Goal: Task Accomplishment & Management: Manage account settings

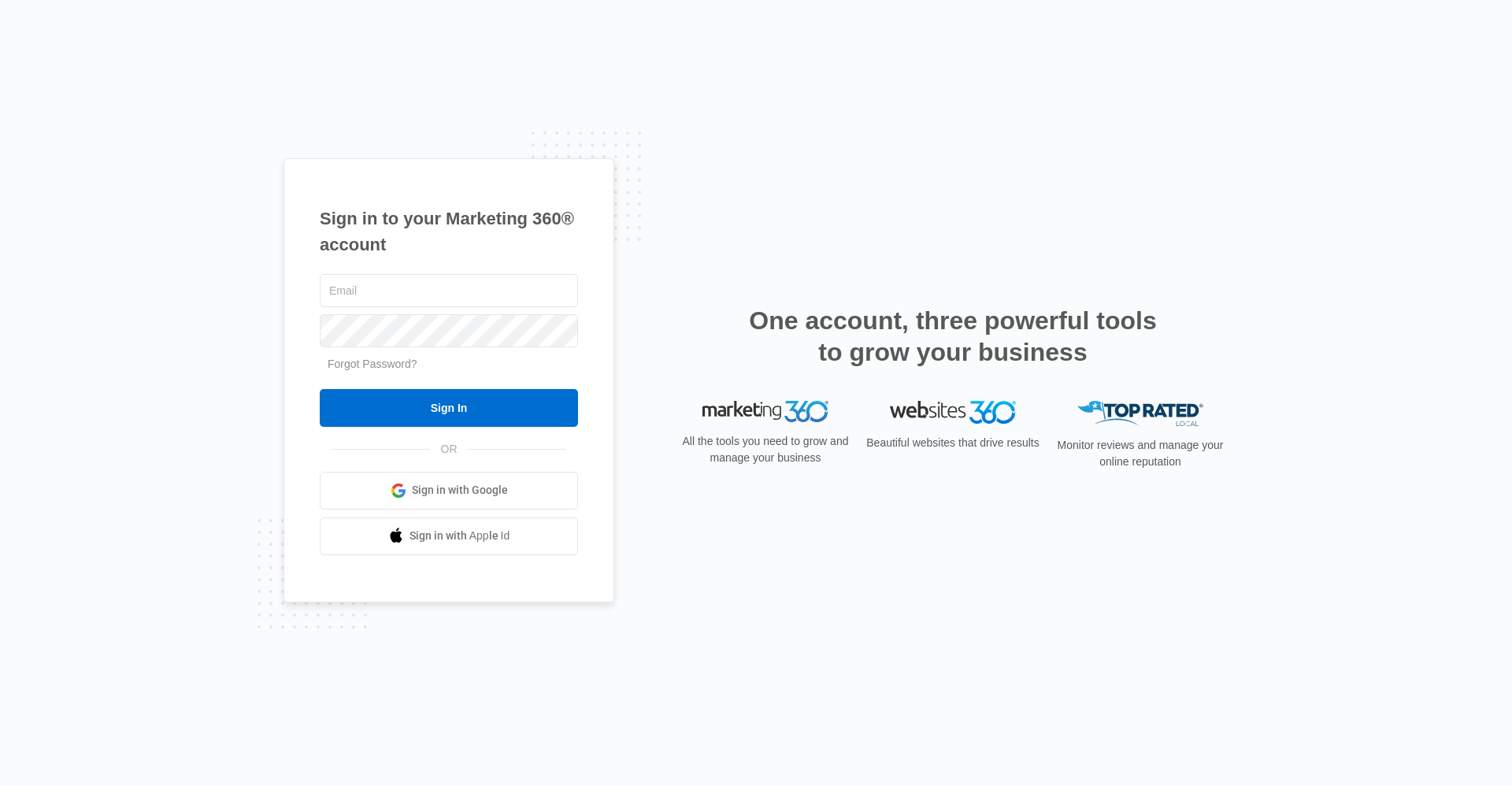
type input "[EMAIL_ADDRESS][DOMAIN_NAME]"
click at [320, 389] on input "Sign In" at bounding box center [449, 408] width 259 height 38
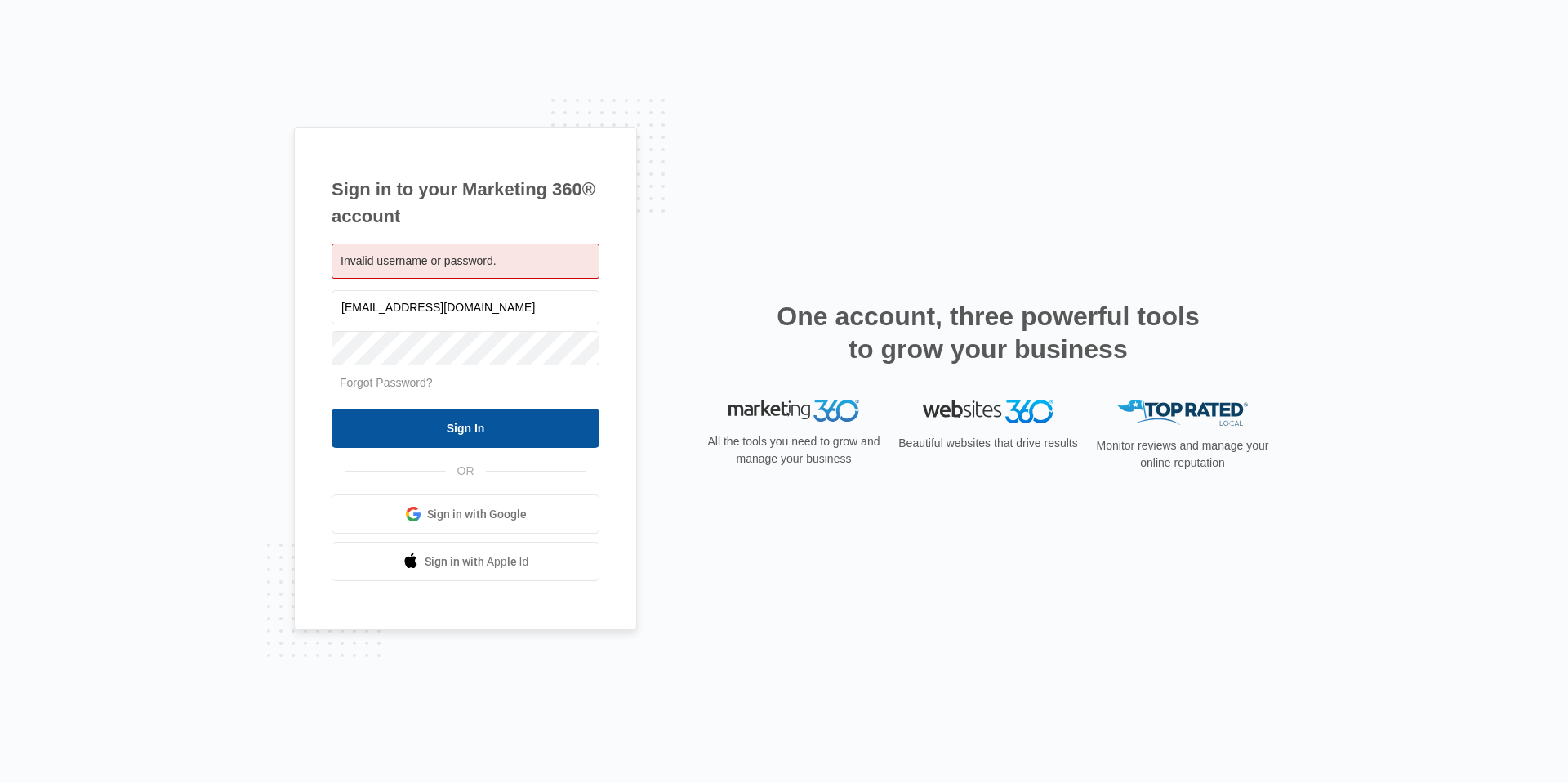
click at [456, 445] on input "Sign In" at bounding box center [466, 427] width 268 height 40
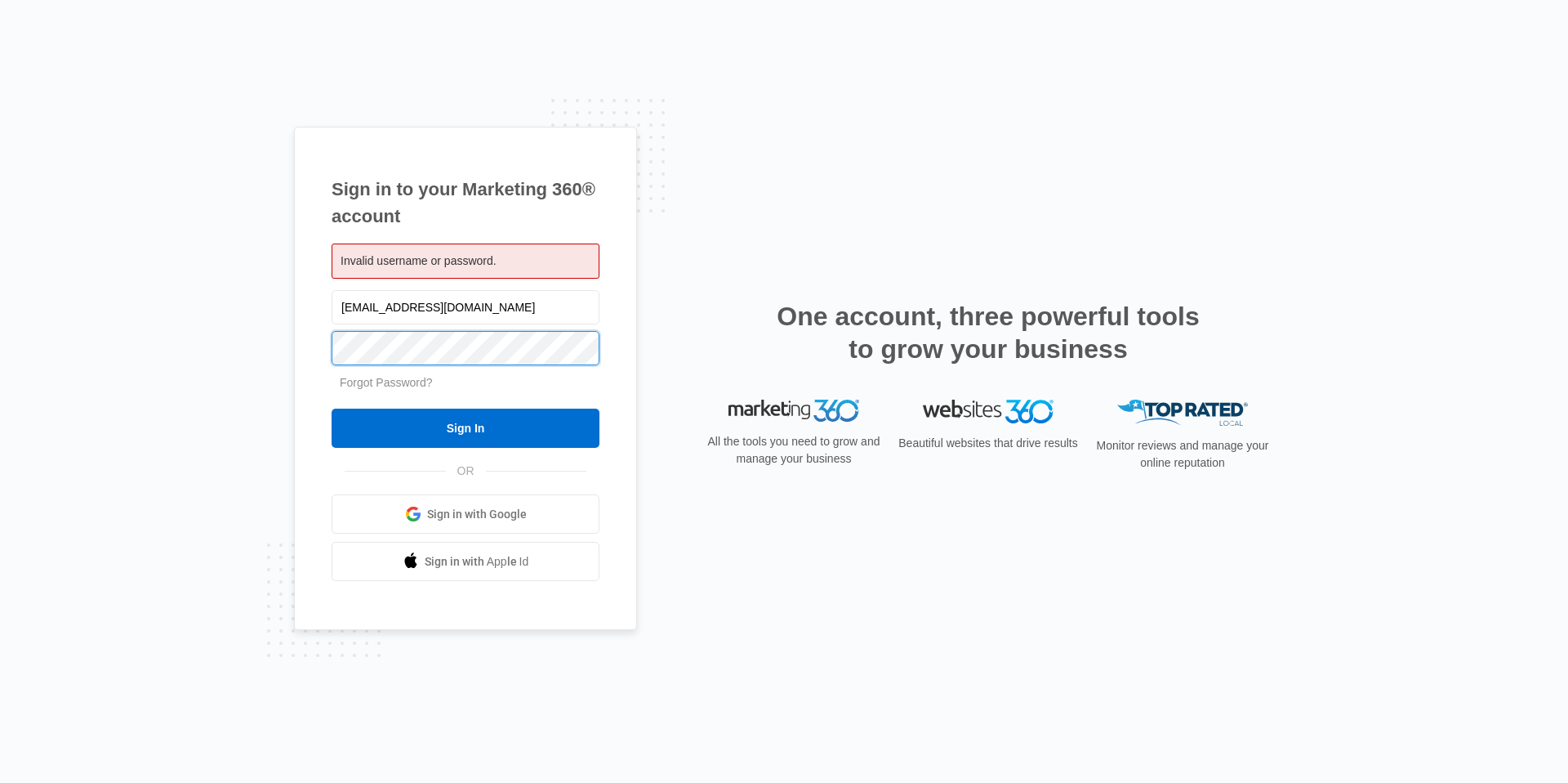
click at [332, 408] on input "Sign In" at bounding box center [466, 427] width 268 height 40
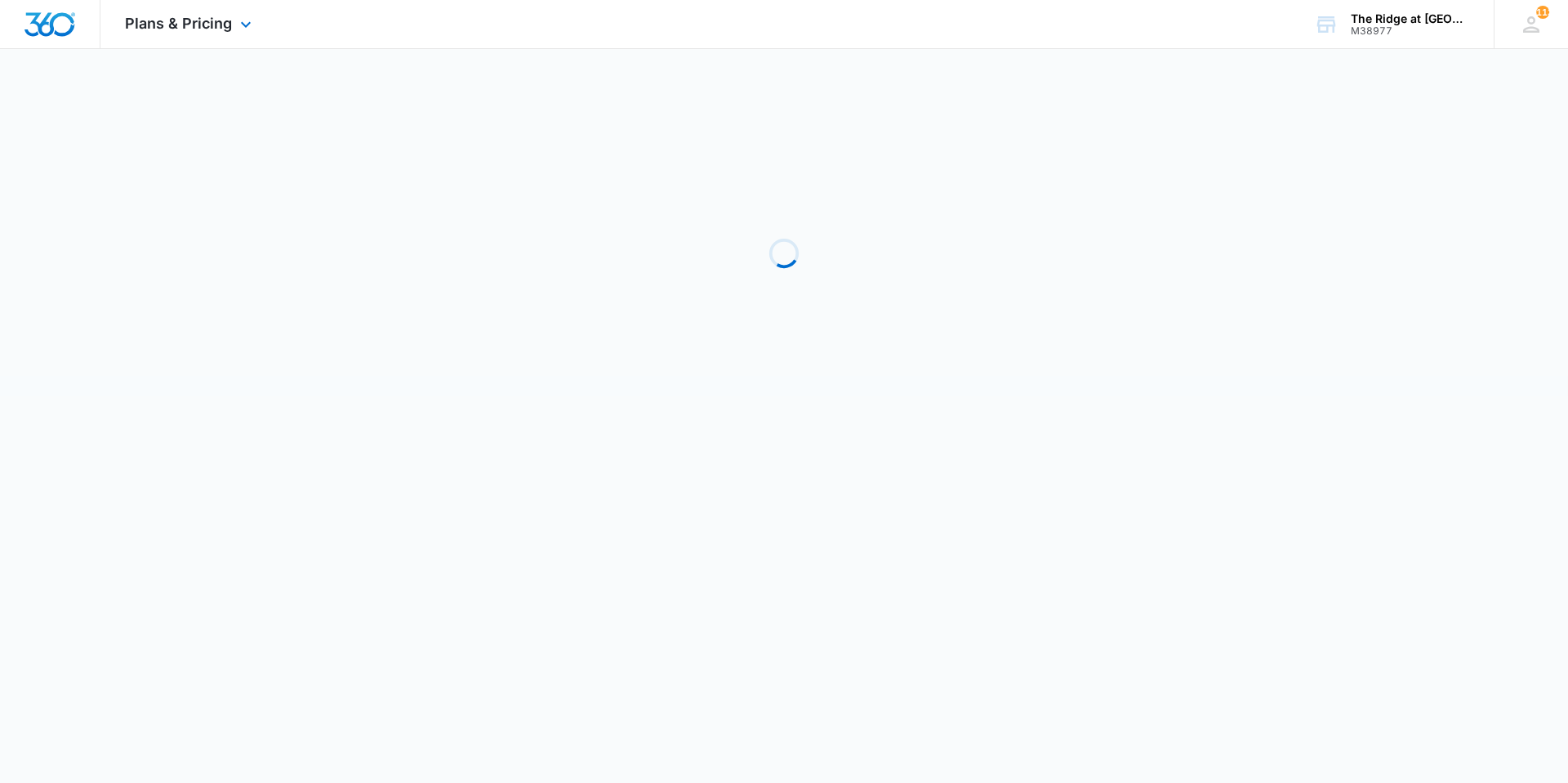
click at [202, 35] on div "Plans & Pricing Apps Reputation Websites Forms CRM Email Social Shop Payments P…" at bounding box center [190, 24] width 180 height 48
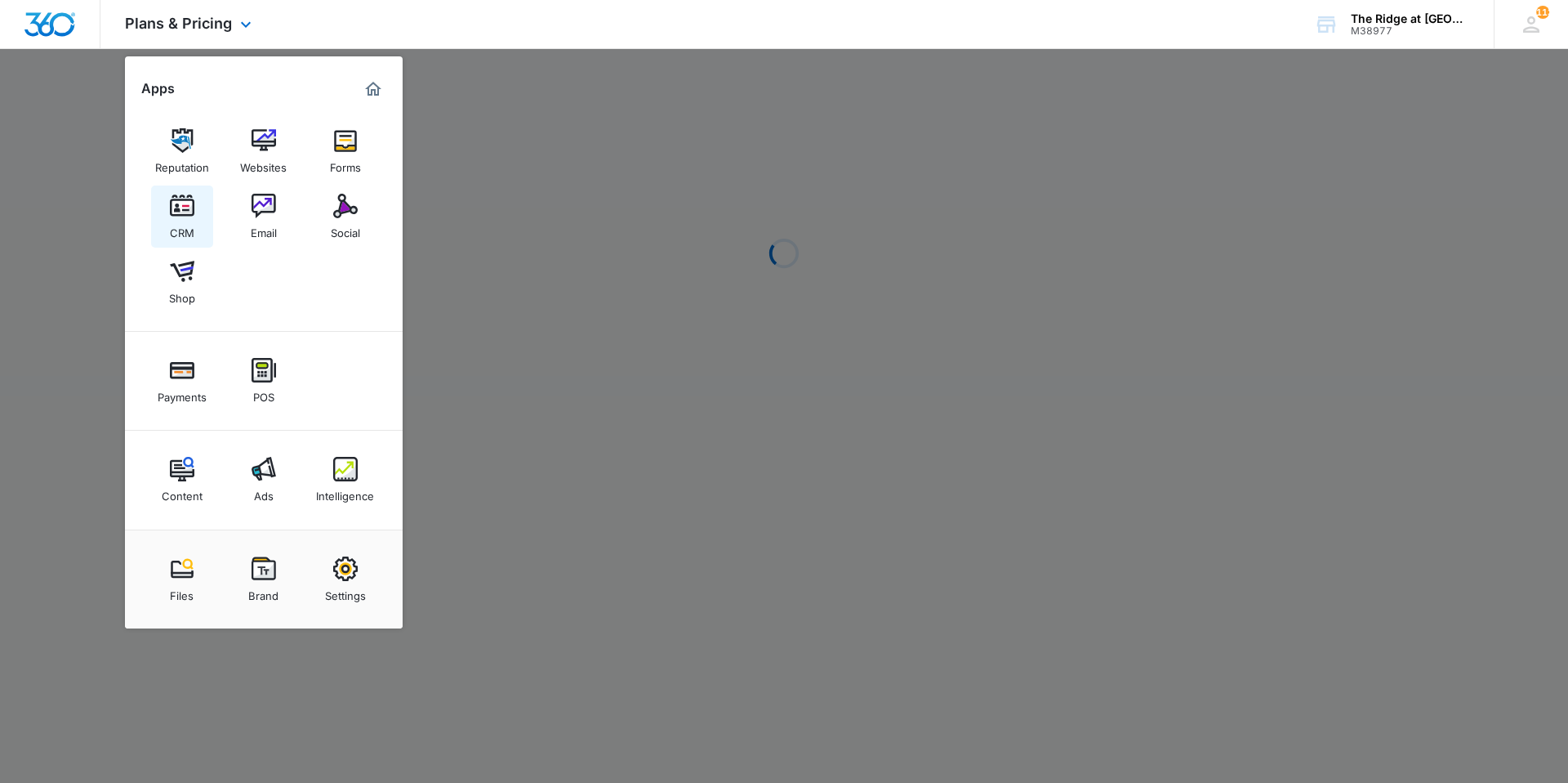
click at [184, 222] on div "CRM" at bounding box center [182, 228] width 25 height 21
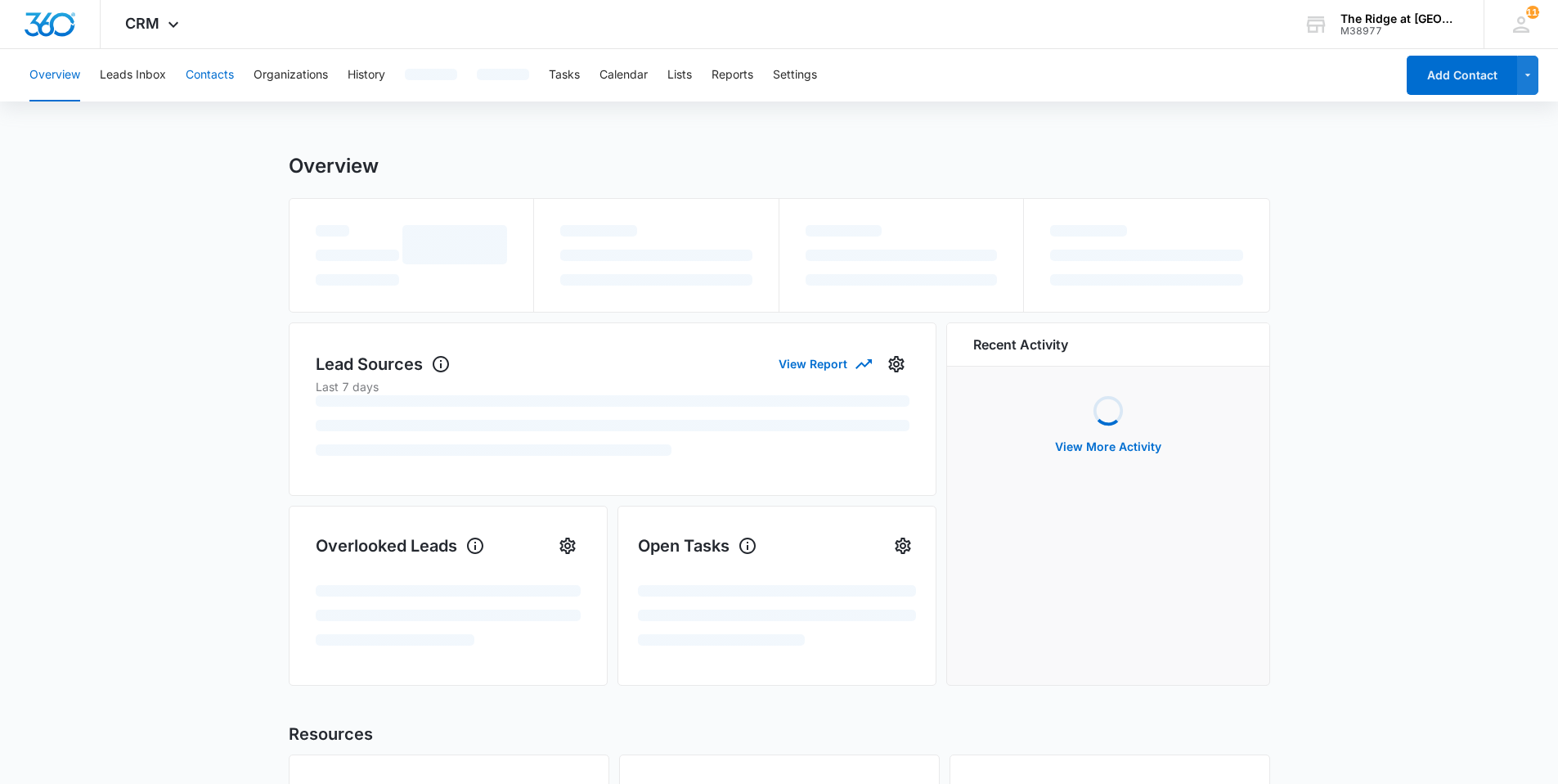
click at [196, 89] on button "Contacts" at bounding box center [210, 75] width 48 height 52
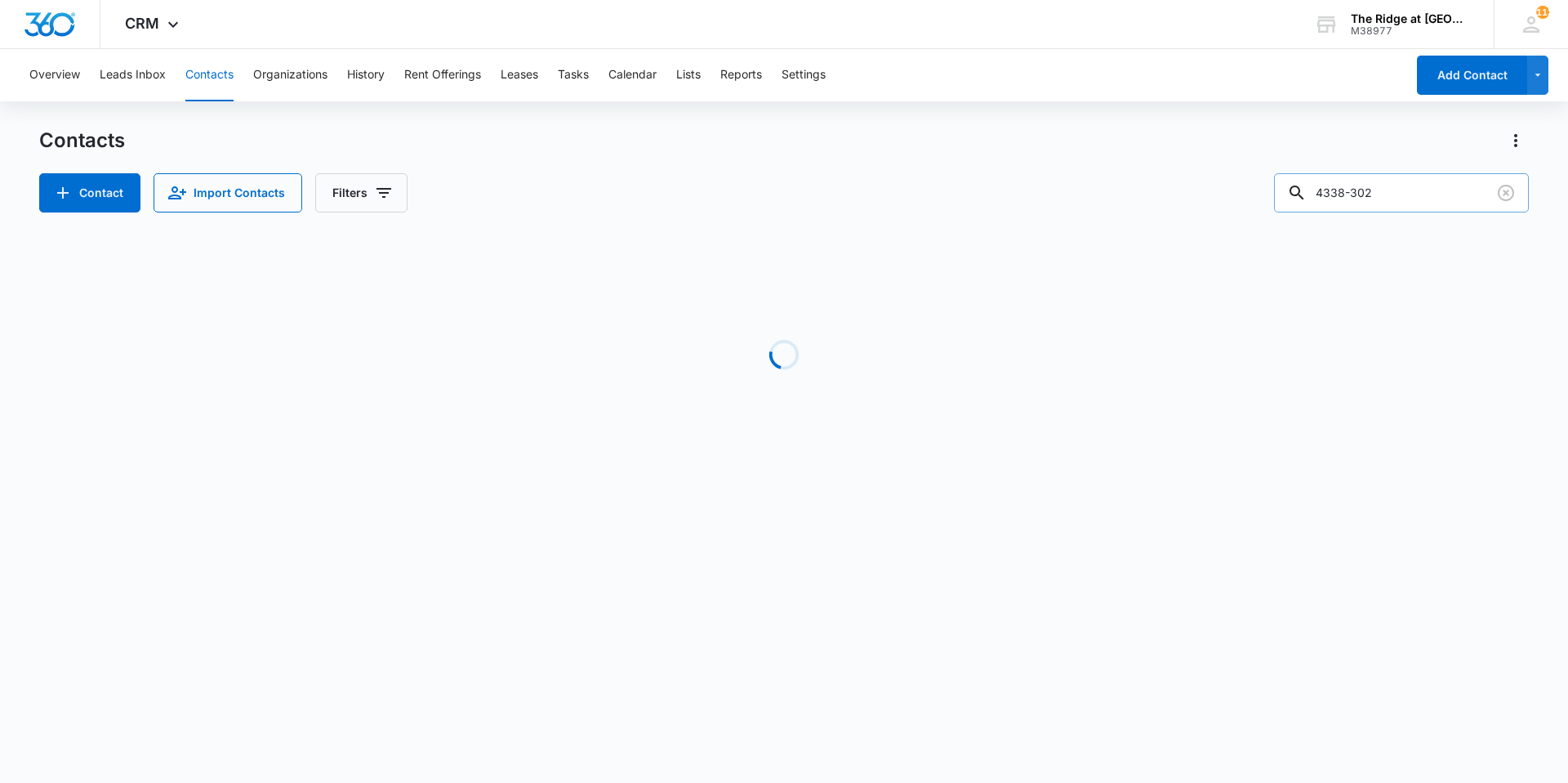
click at [1442, 177] on input "4338-302" at bounding box center [1401, 192] width 254 height 40
click at [1440, 179] on input "4338-302" at bounding box center [1401, 192] width 254 height 40
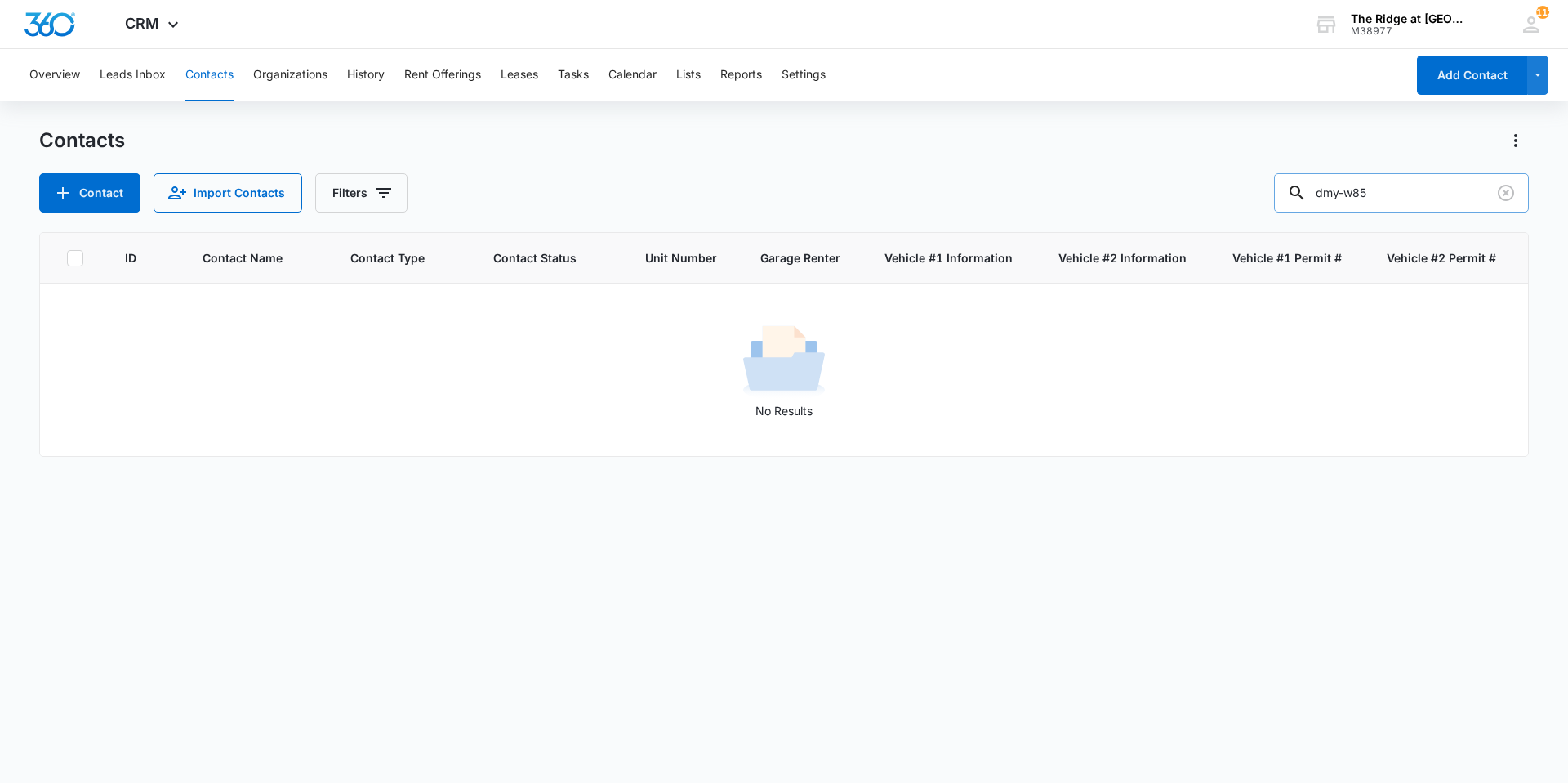
click at [1357, 192] on input "dmy-w85" at bounding box center [1401, 192] width 254 height 40
type input "dmyw85"
type input "Hyundai"
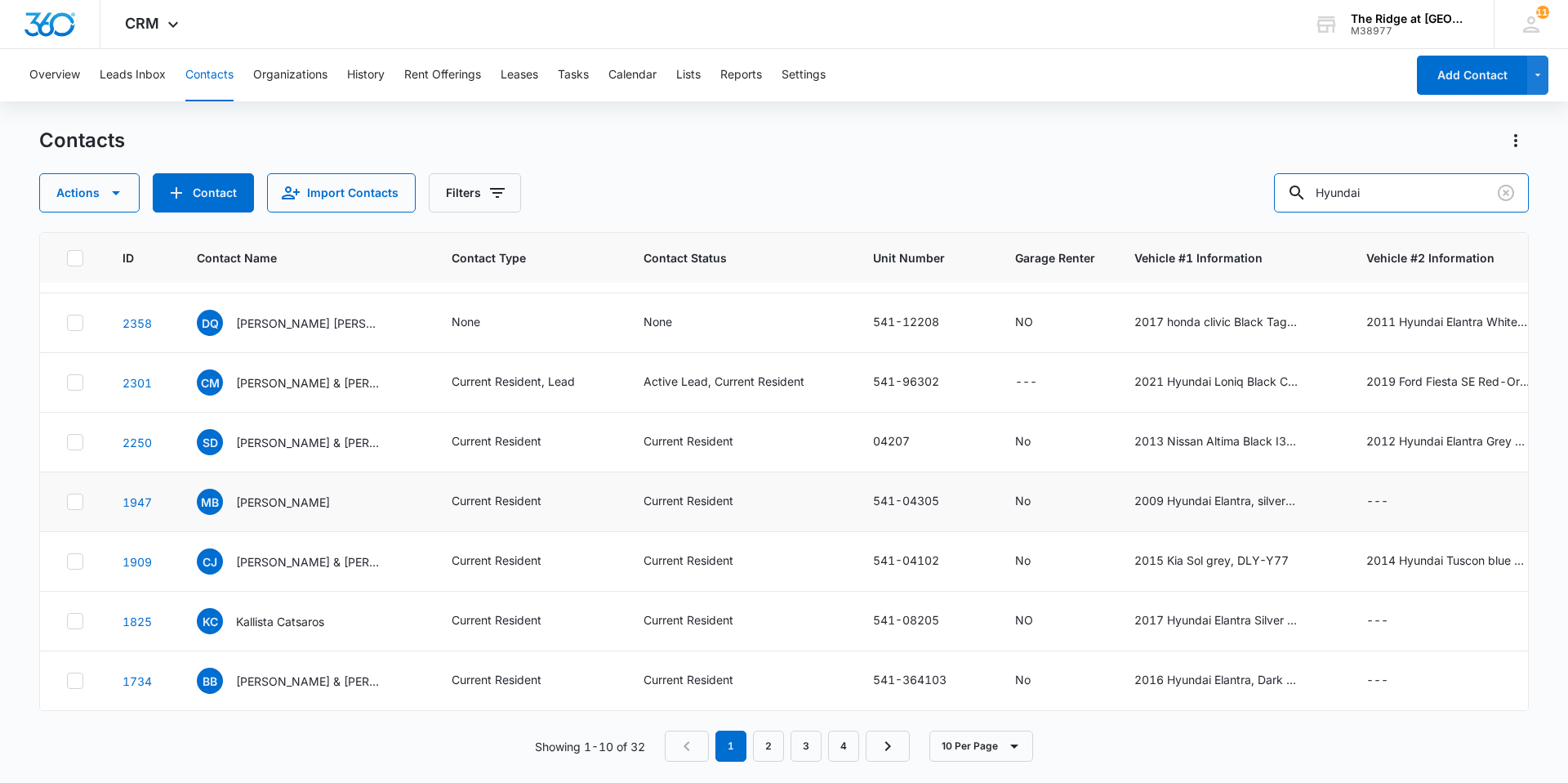
scroll to position [181, 0]
click at [1009, 743] on icon "button" at bounding box center [1013, 745] width 19 height 19
click at [992, 697] on div "50 Per Page" at bounding box center [984, 698] width 67 height 11
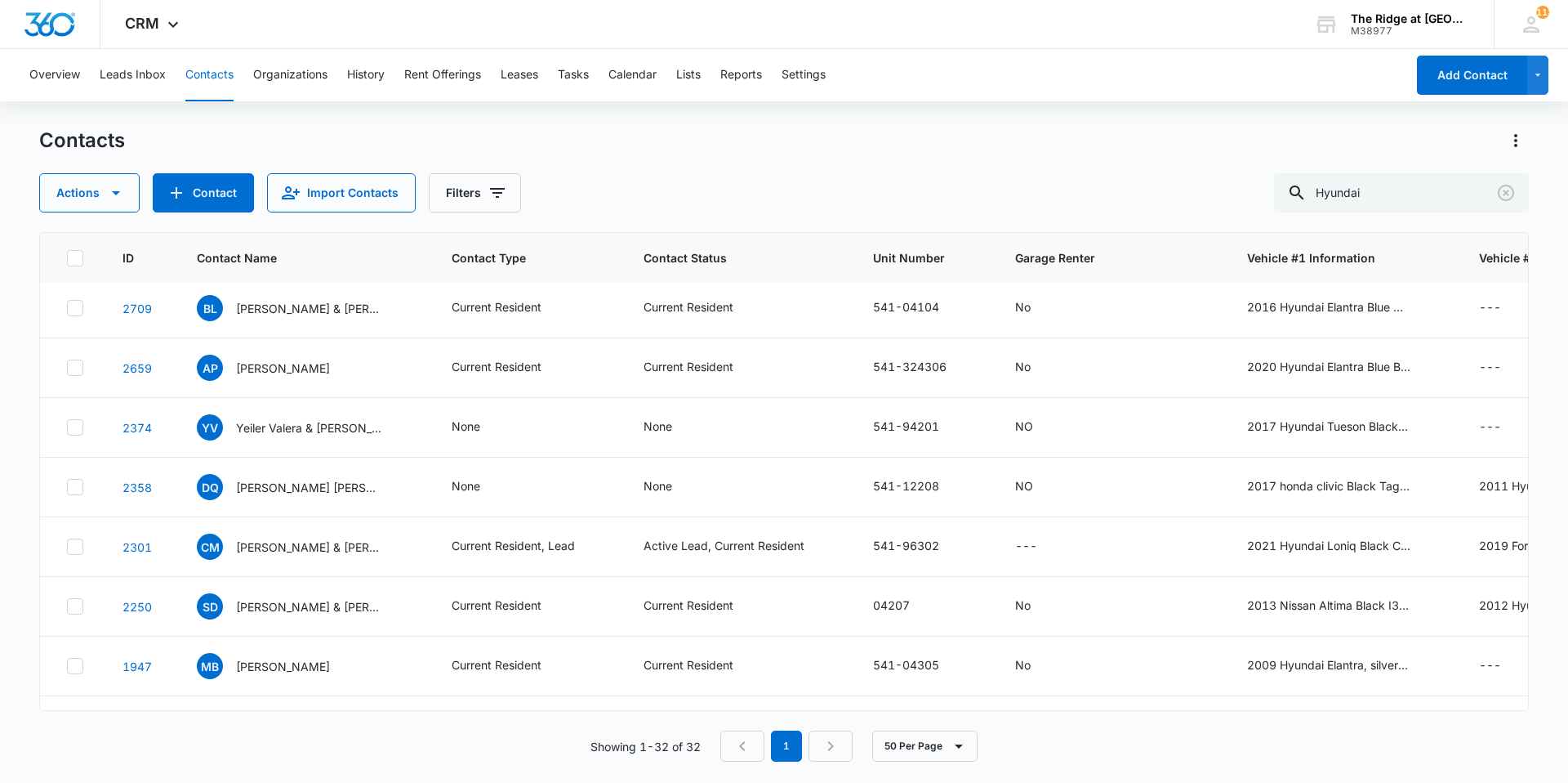
scroll to position [0, 0]
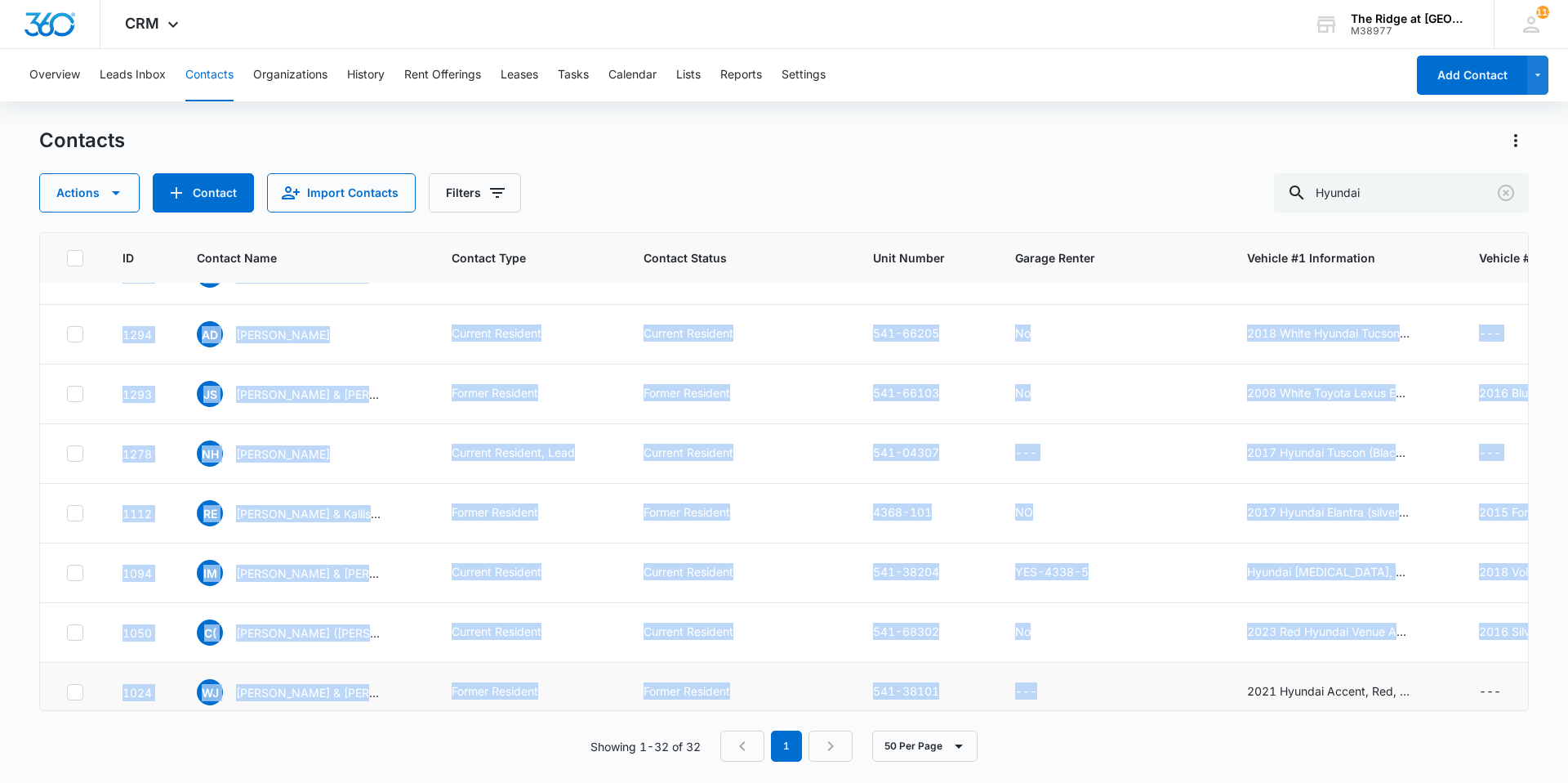
drag, startPoint x: 1089, startPoint y: 697, endPoint x: 1139, endPoint y: 681, distance: 52.5
click at [1140, 685] on tbody "2709 BL Ben L. Benson & Connie Benson Current Resident Current Resident 541-041…" at bounding box center [1018, 424] width 1955 height 1909
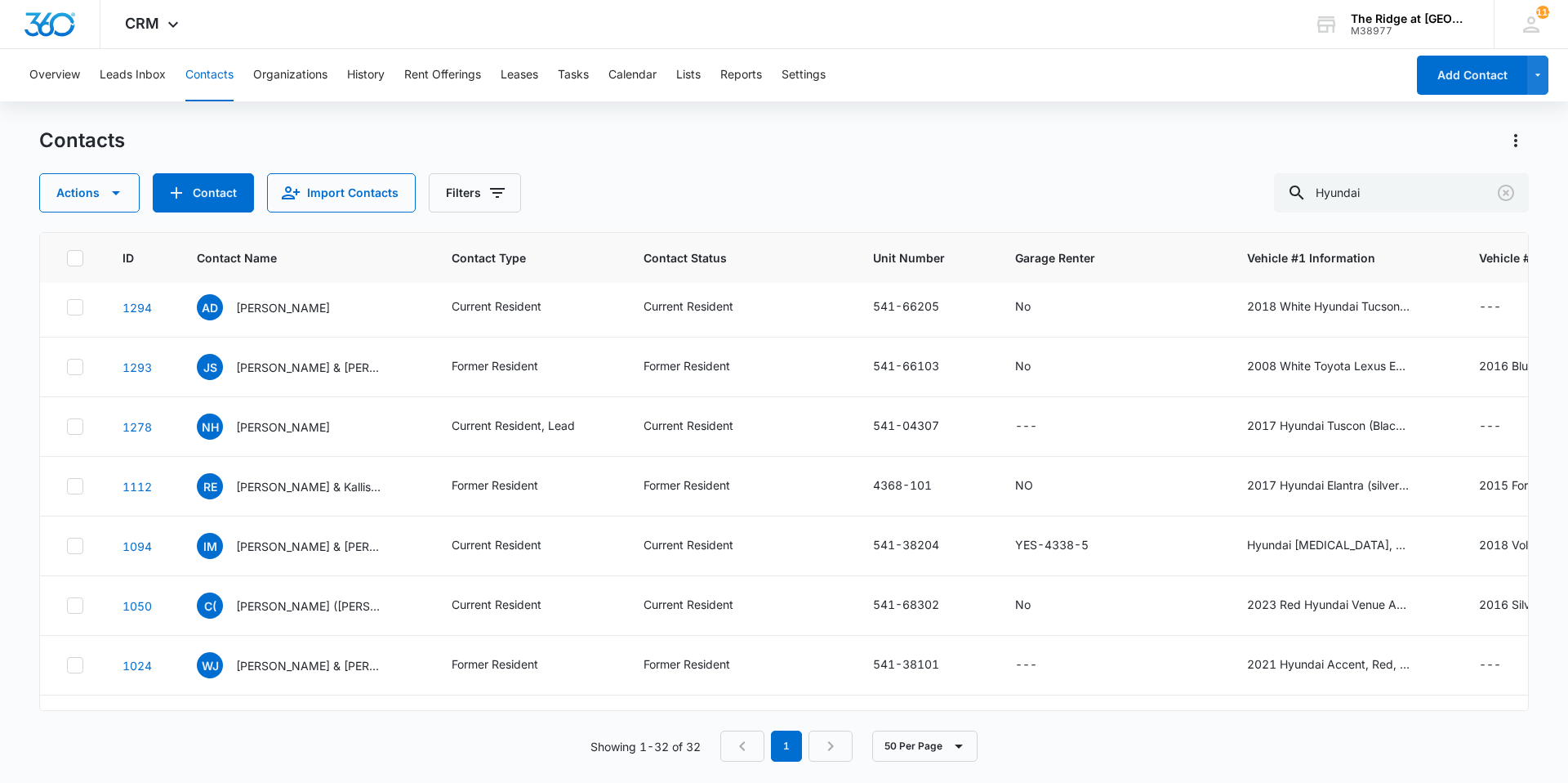
drag, startPoint x: 1139, startPoint y: 681, endPoint x: 1180, endPoint y: 740, distance: 71.8
click at [1194, 746] on div "Showing 1-32 of 32 1 50 Per Page" at bounding box center [784, 746] width 1489 height 31
drag, startPoint x: 1105, startPoint y: 709, endPoint x: 1215, endPoint y: 713, distance: 110.1
click at [1215, 713] on div "ID Contact Name Contact Type Contact Status Unit Number Garage Renter Vehicle #…" at bounding box center [784, 496] width 1489 height 529
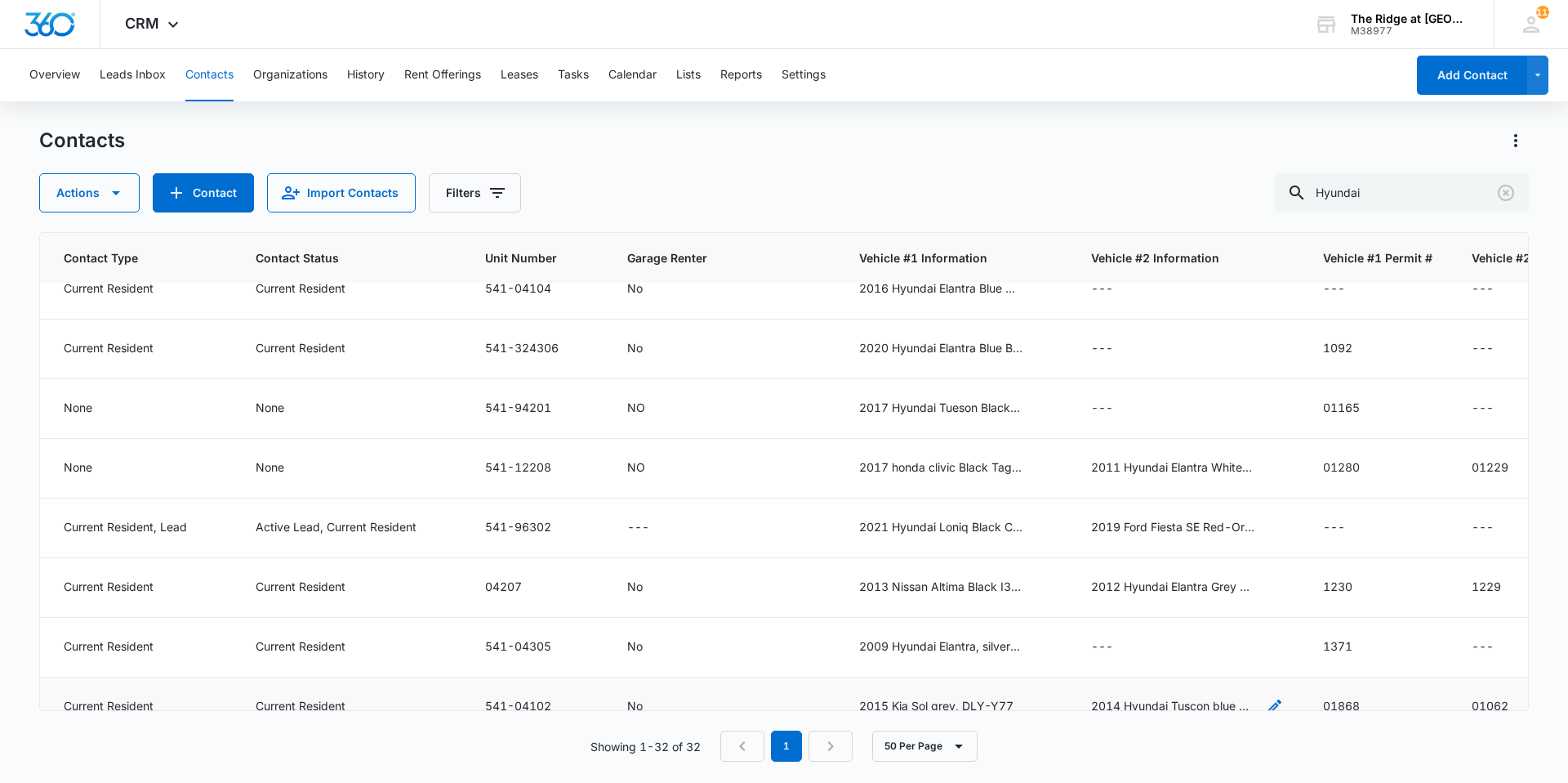
scroll to position [0, 388]
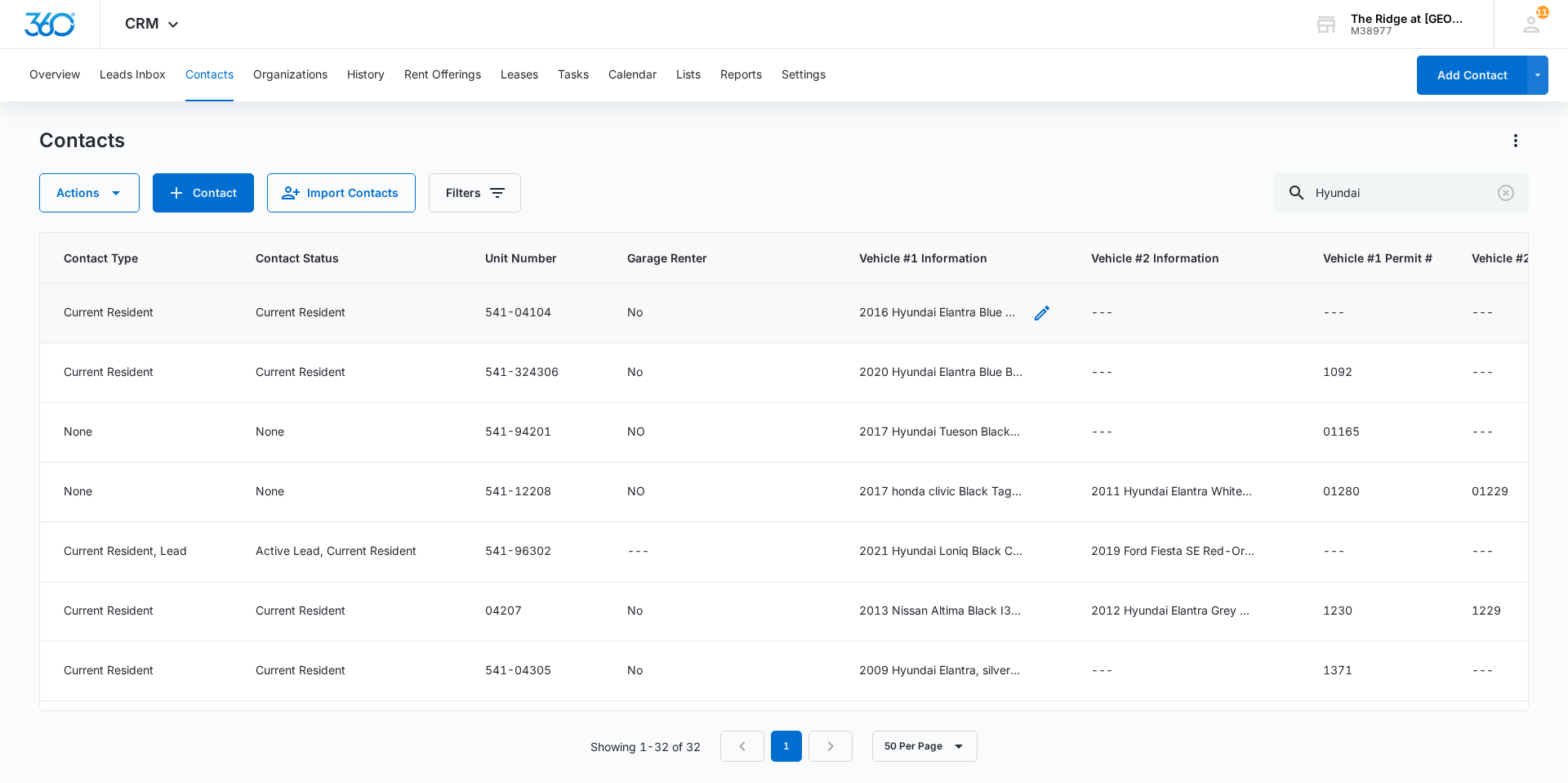
click at [949, 319] on div "2016 Hyundai Elantra Blue ONM-793" at bounding box center [941, 312] width 164 height 17
click at [886, 320] on div "2016 Hyundai Elantra Blue ONM-793" at bounding box center [941, 312] width 164 height 19
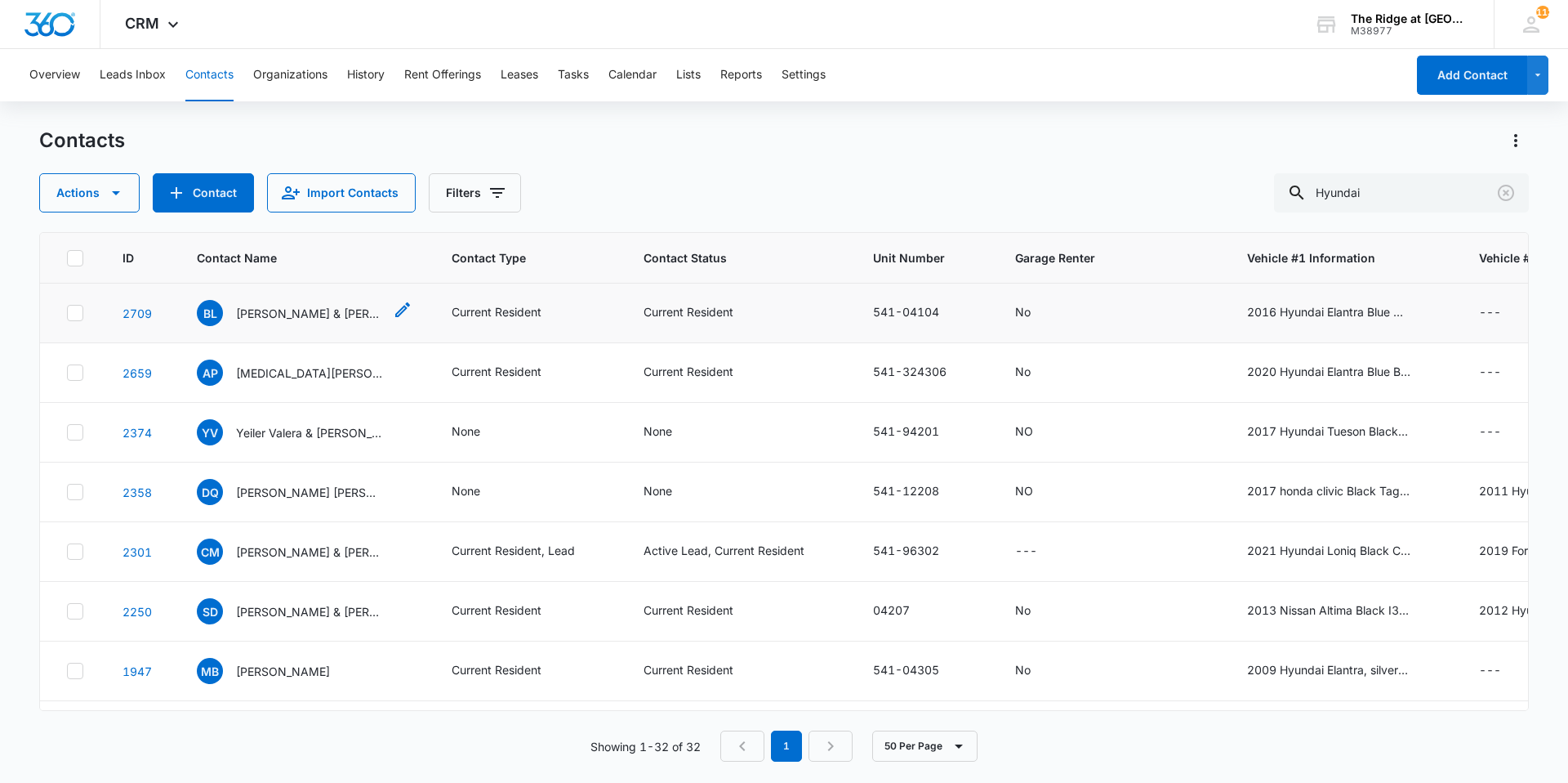
click at [313, 309] on p "[PERSON_NAME] & [PERSON_NAME]" at bounding box center [310, 313] width 147 height 17
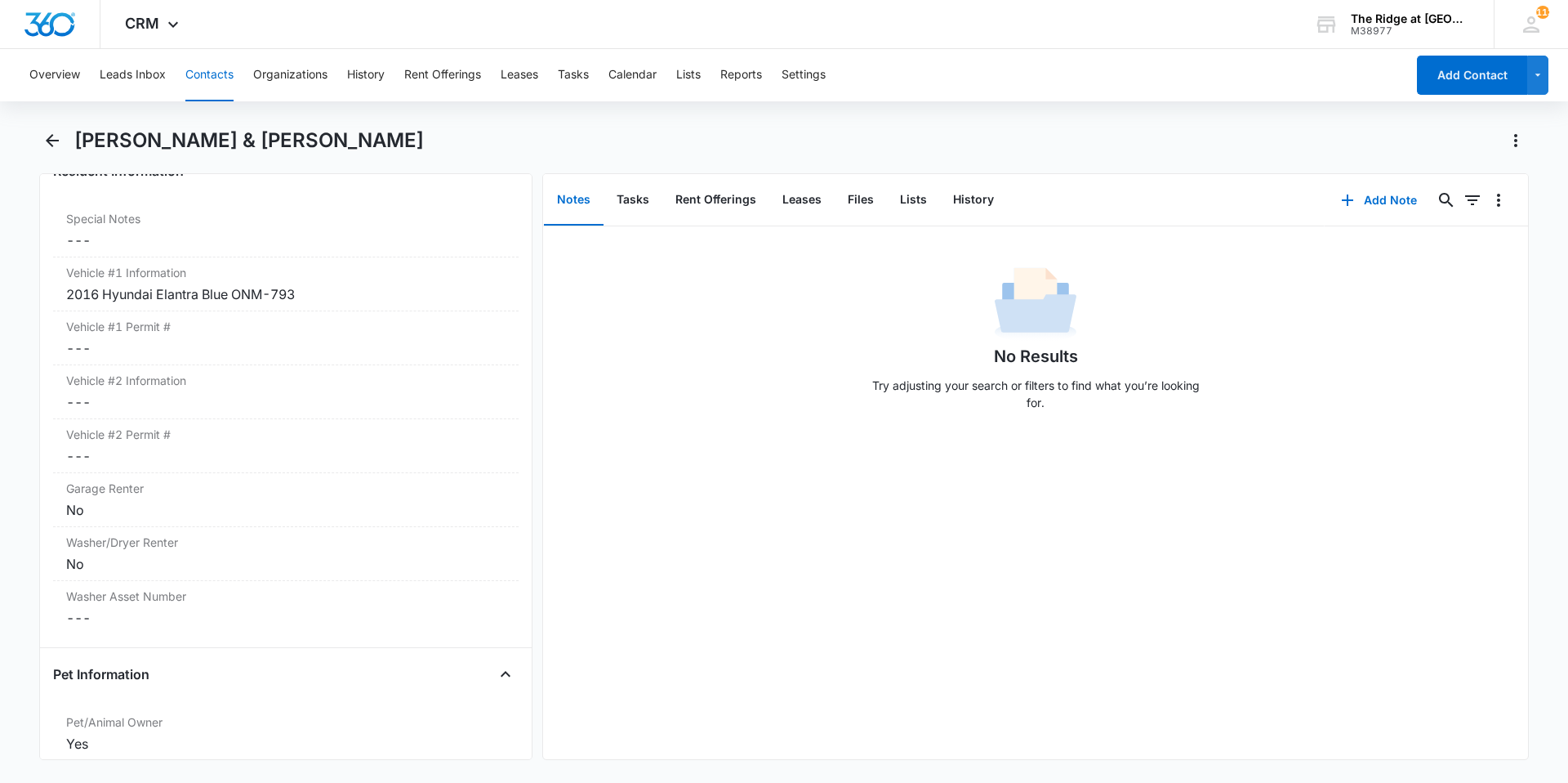
scroll to position [1634, 0]
click at [51, 129] on button "Back" at bounding box center [52, 141] width 26 height 26
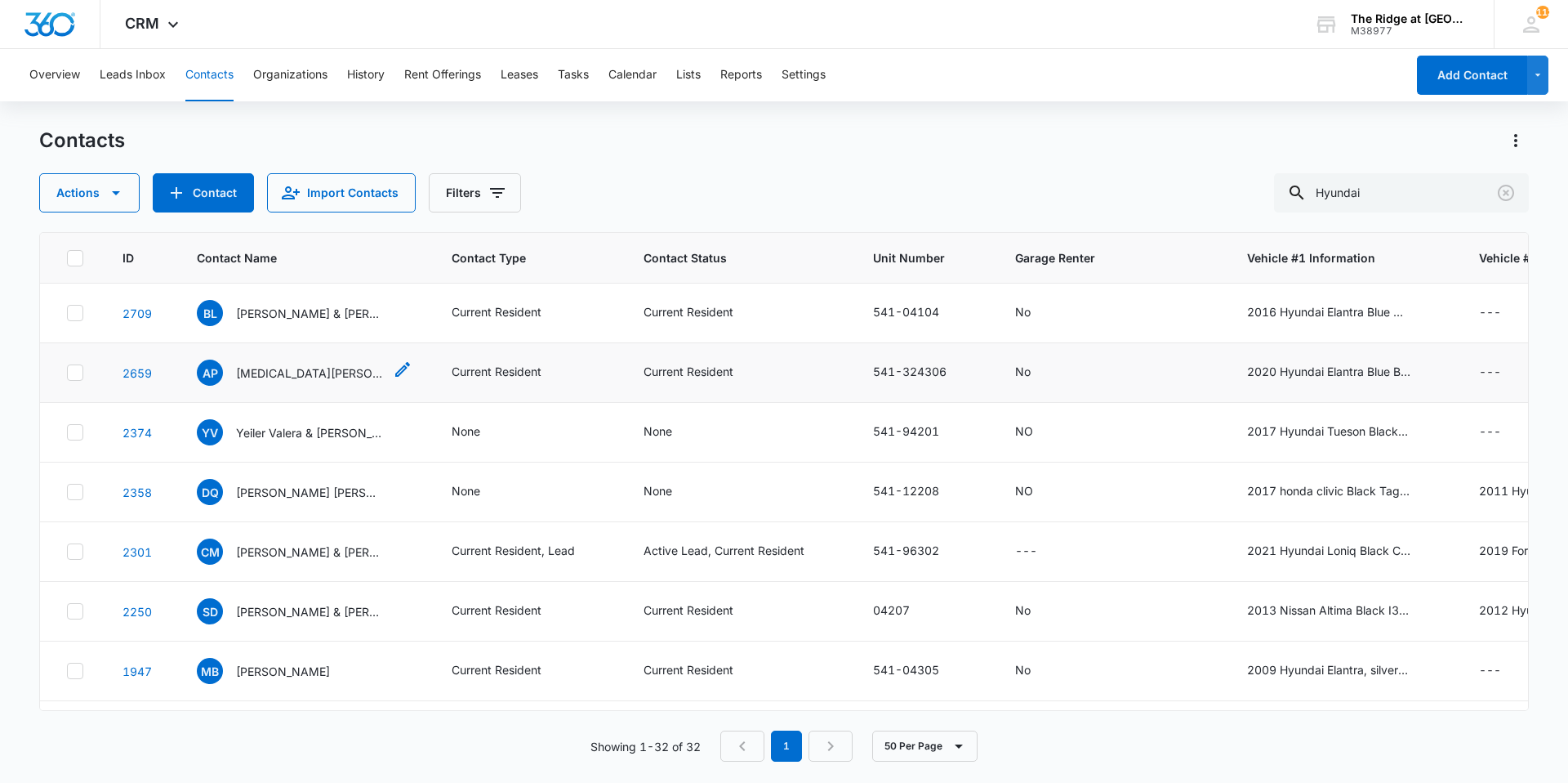
click at [248, 379] on p "[MEDICAL_DATA][PERSON_NAME]" at bounding box center [310, 372] width 147 height 17
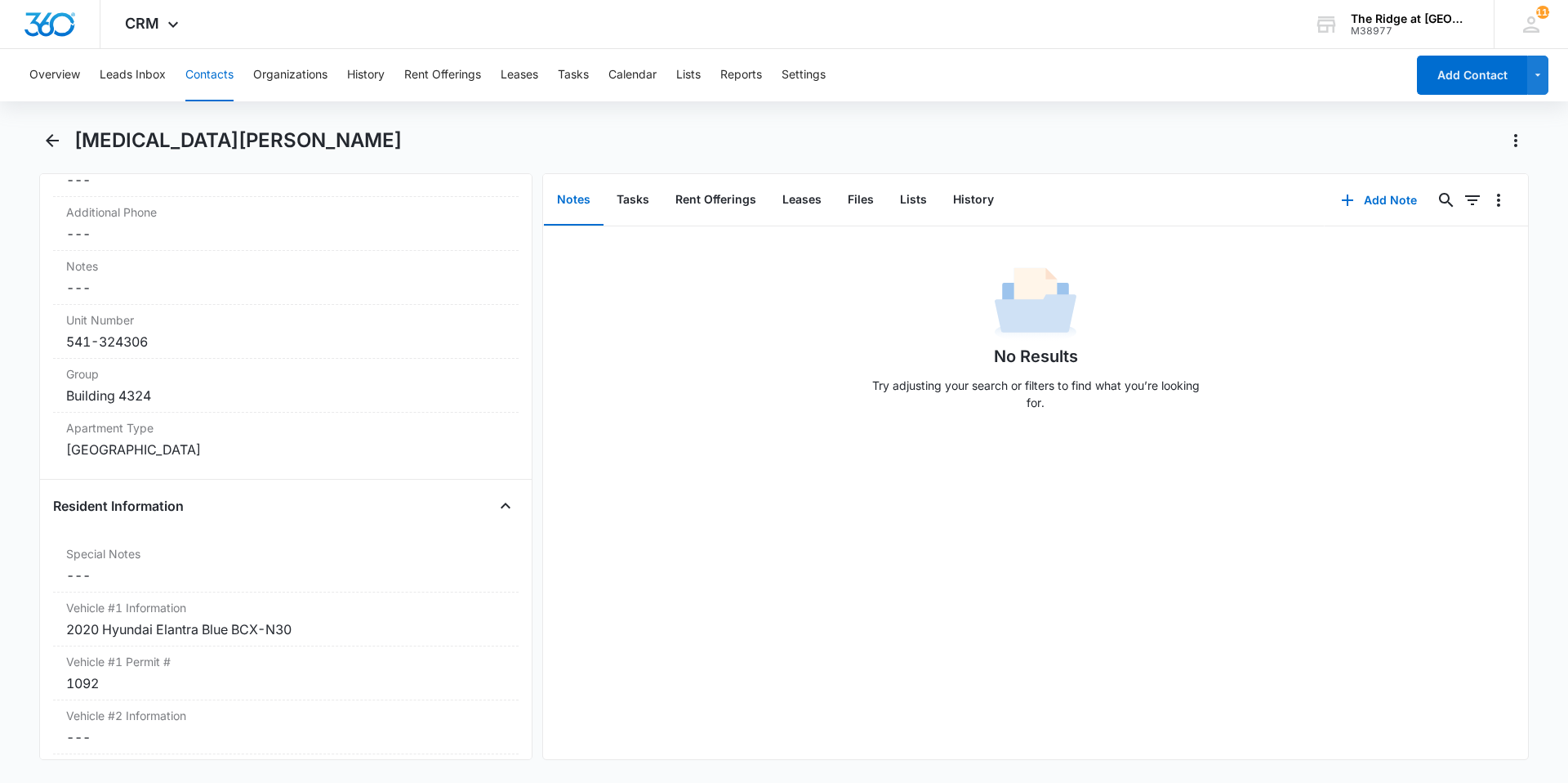
scroll to position [1307, 0]
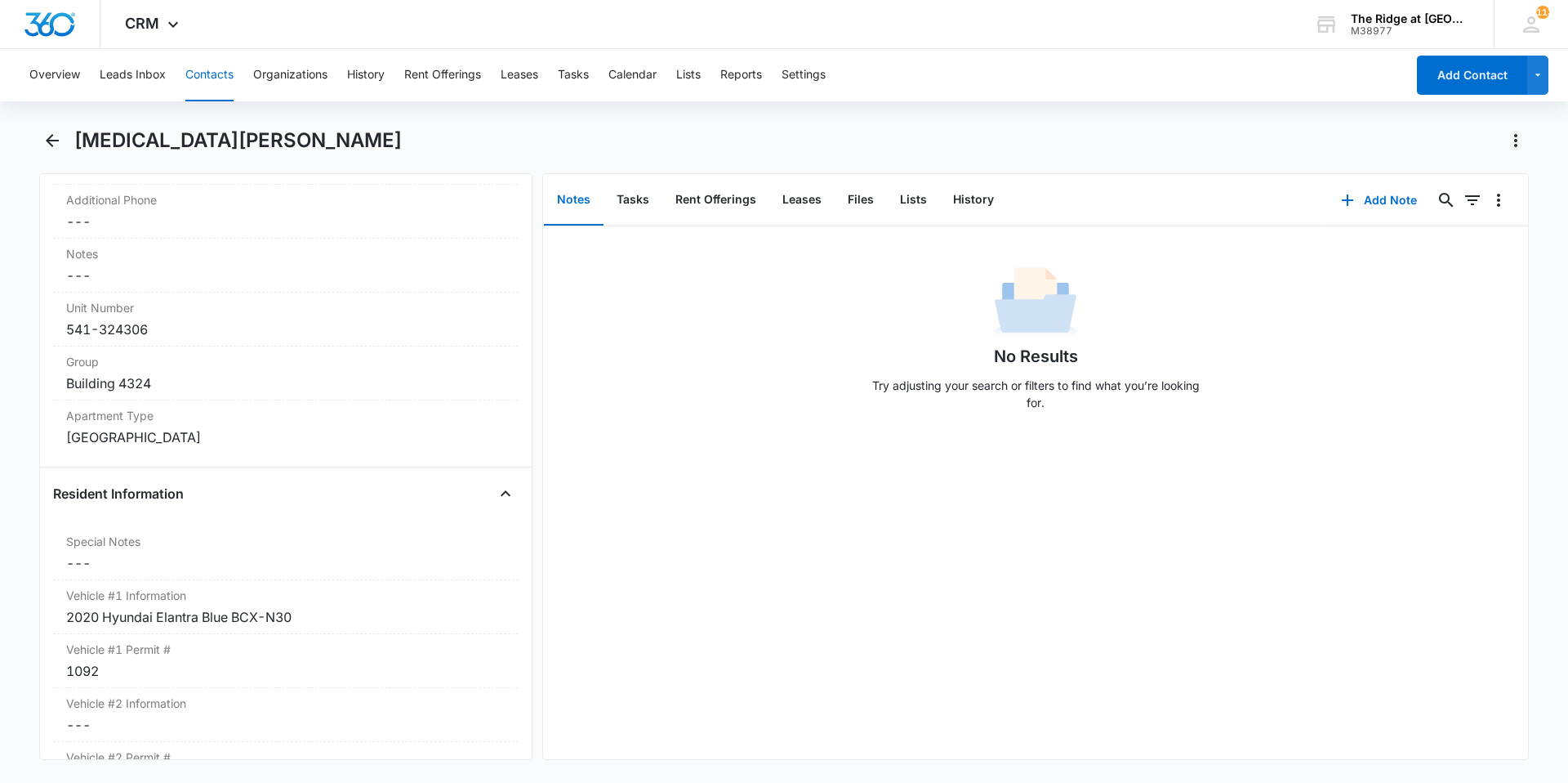
click at [51, 153] on div "[MEDICAL_DATA][PERSON_NAME]" at bounding box center [784, 151] width 1489 height 46
click at [51, 152] on button "Back" at bounding box center [52, 141] width 26 height 26
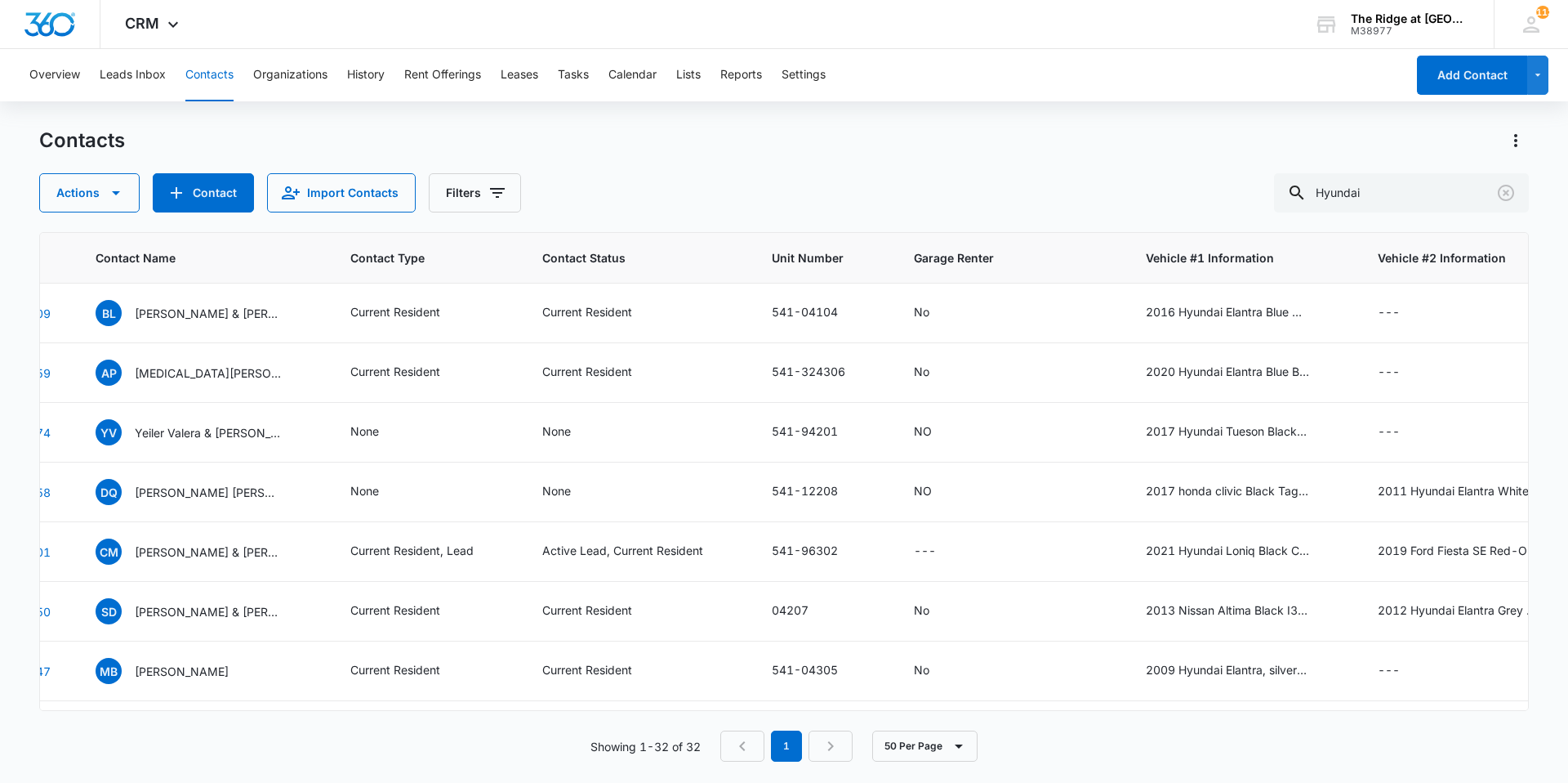
scroll to position [0, 102]
click at [186, 489] on p "[PERSON_NAME] [PERSON_NAME] [PERSON_NAME] [PERSON_NAME] [PERSON_NAME]" at bounding box center [208, 492] width 147 height 17
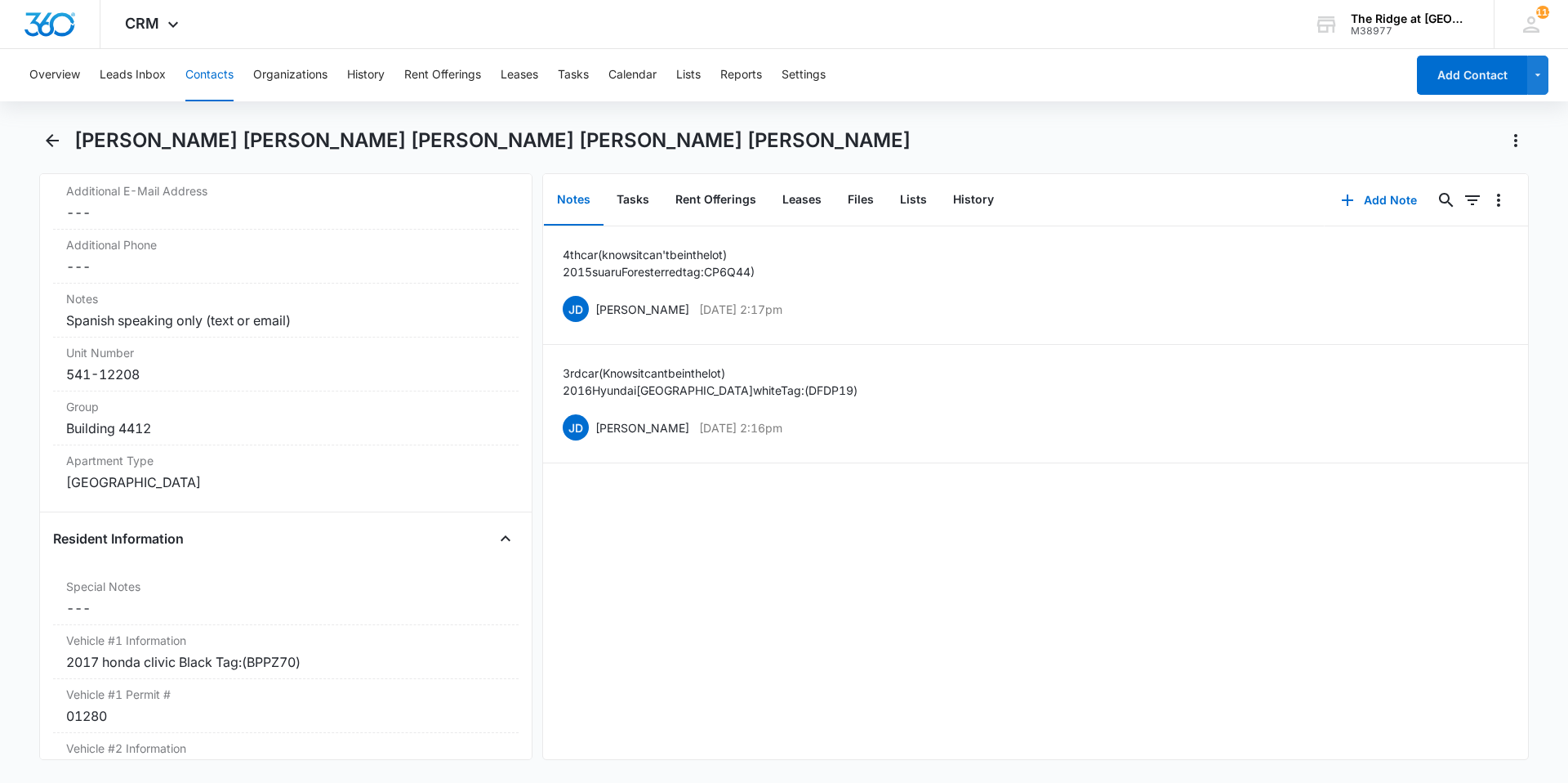
scroll to position [1552, 0]
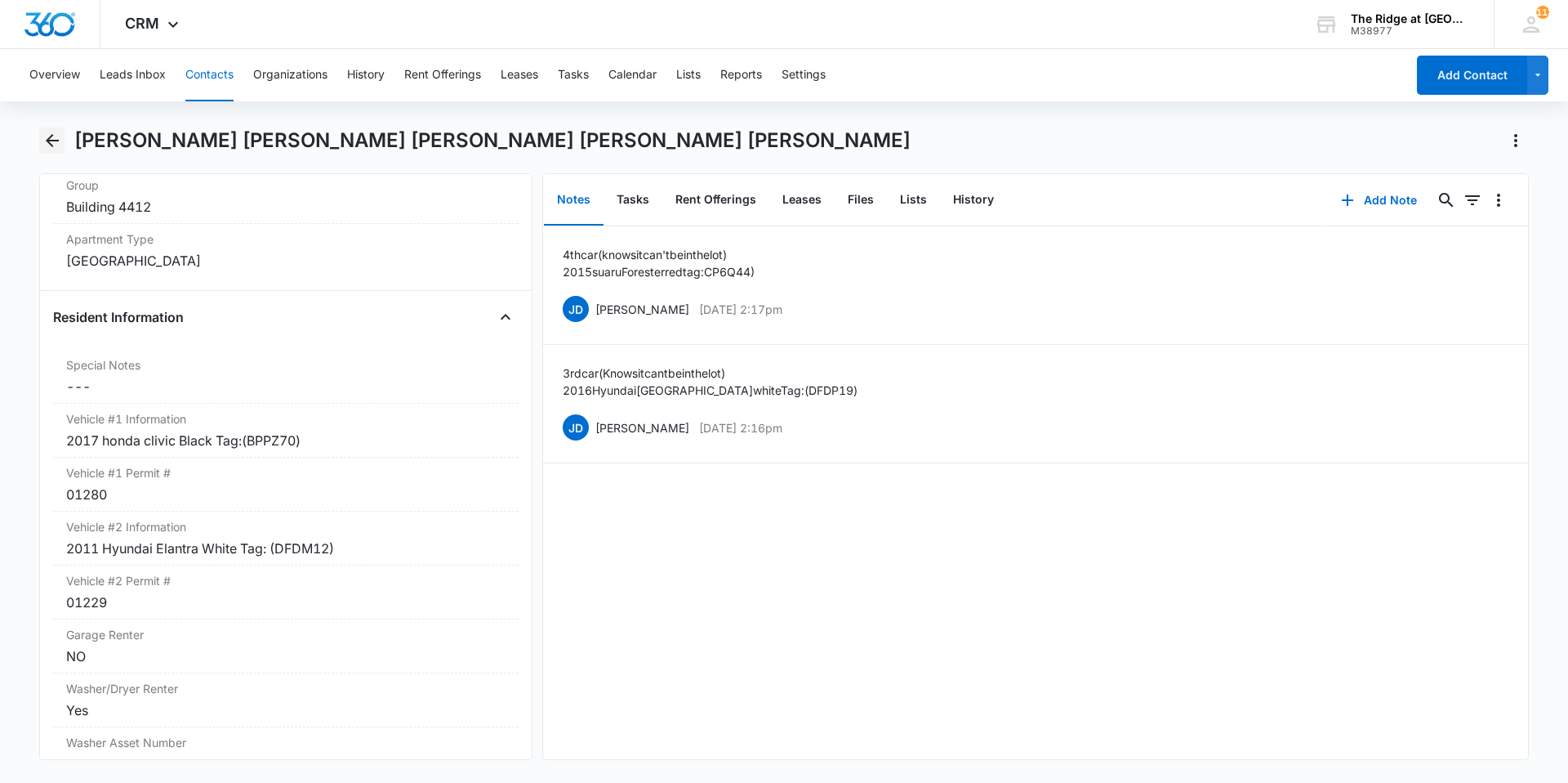
click at [49, 143] on icon "Back" at bounding box center [52, 141] width 13 height 13
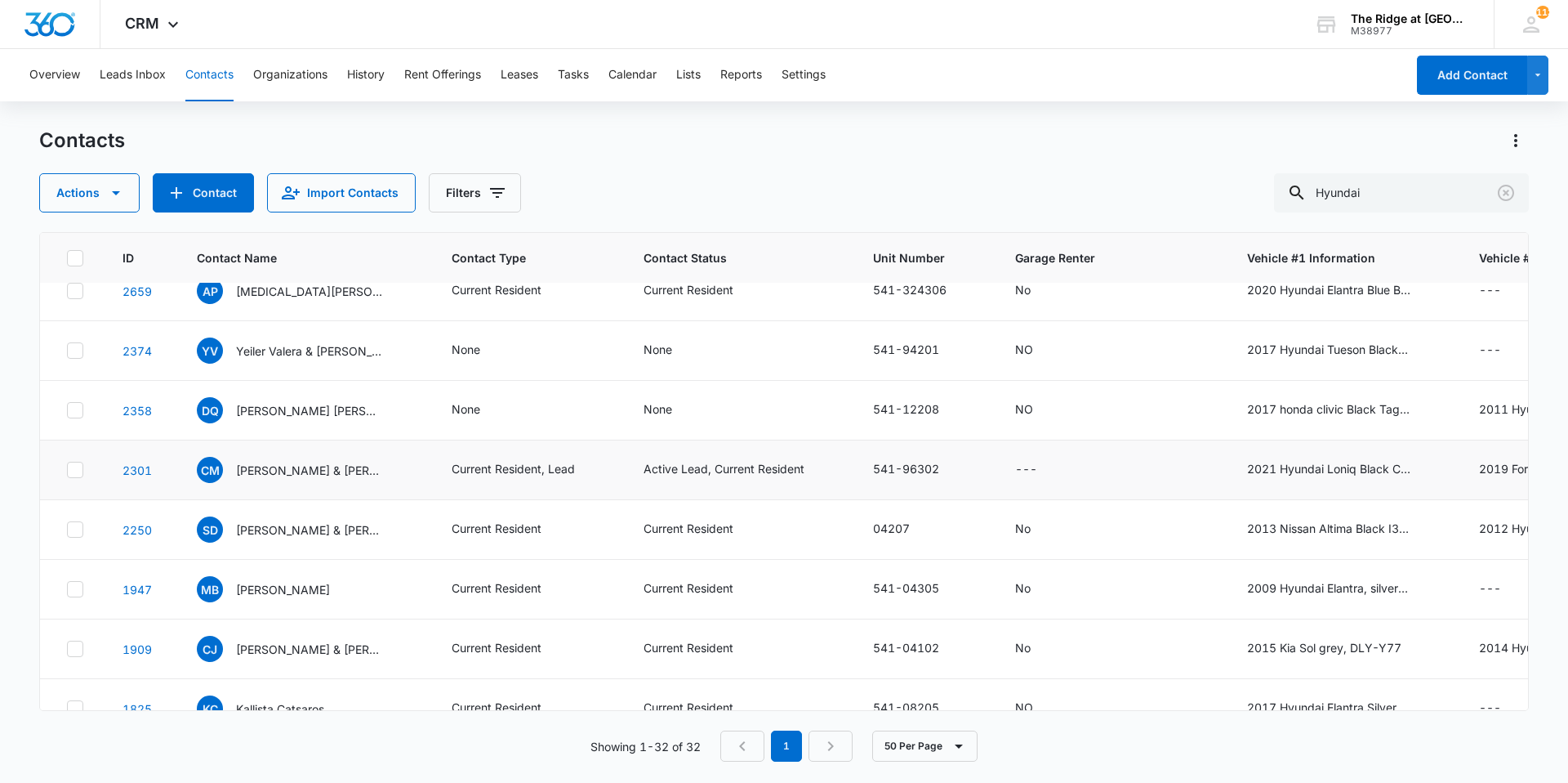
scroll to position [164, 0]
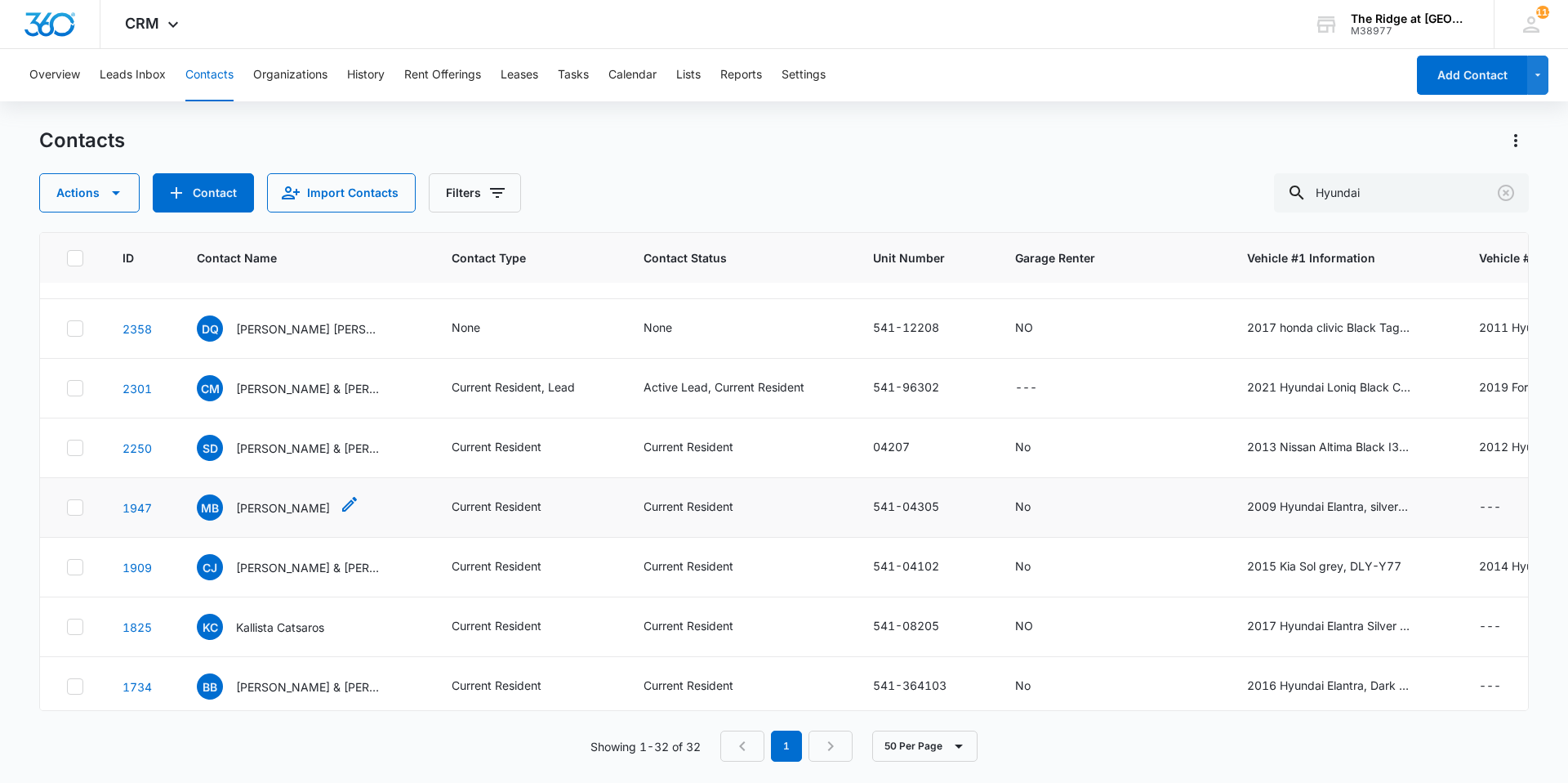
click at [293, 508] on p "[PERSON_NAME]" at bounding box center [283, 507] width 94 height 17
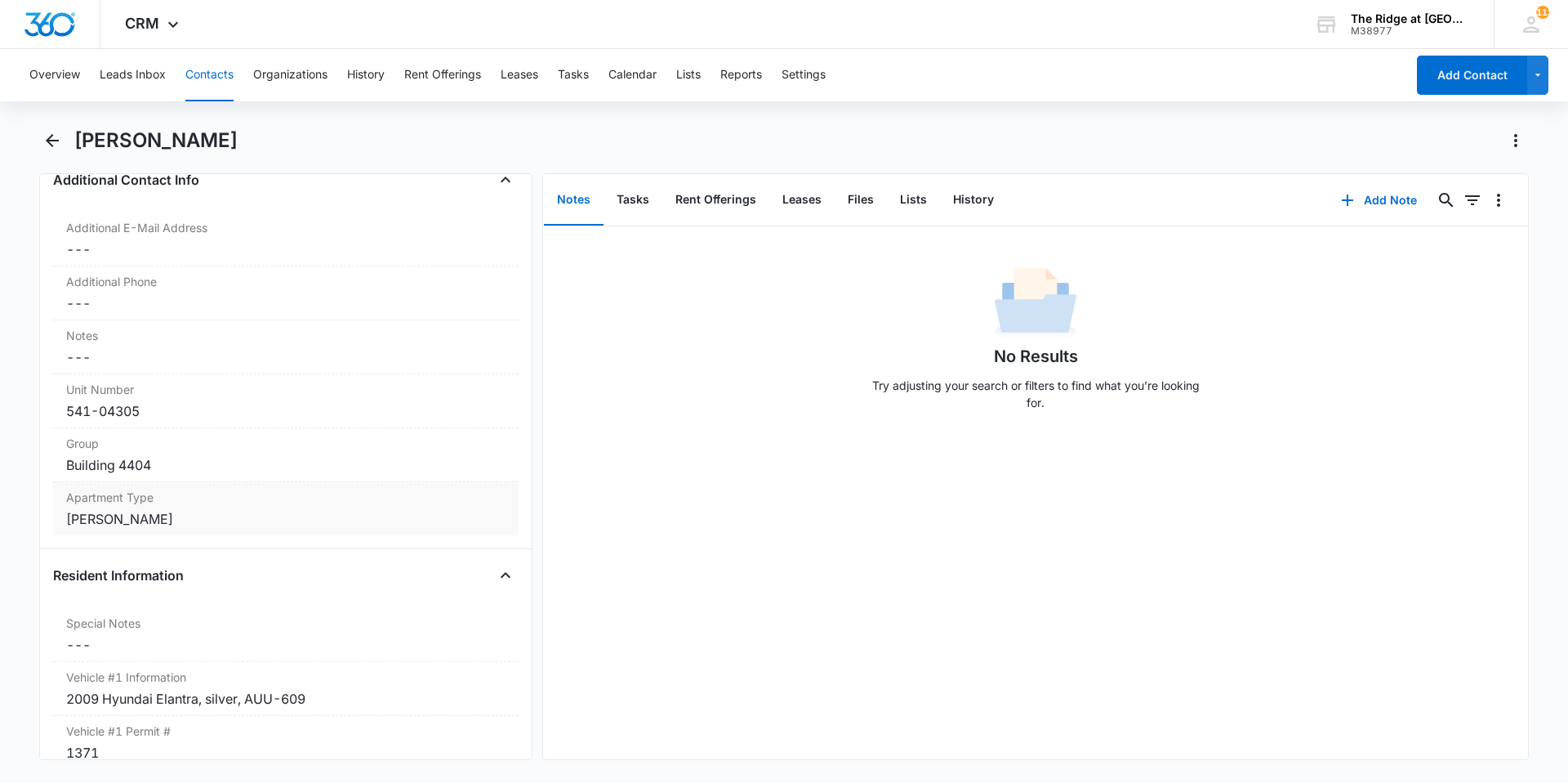
scroll to position [1307, 0]
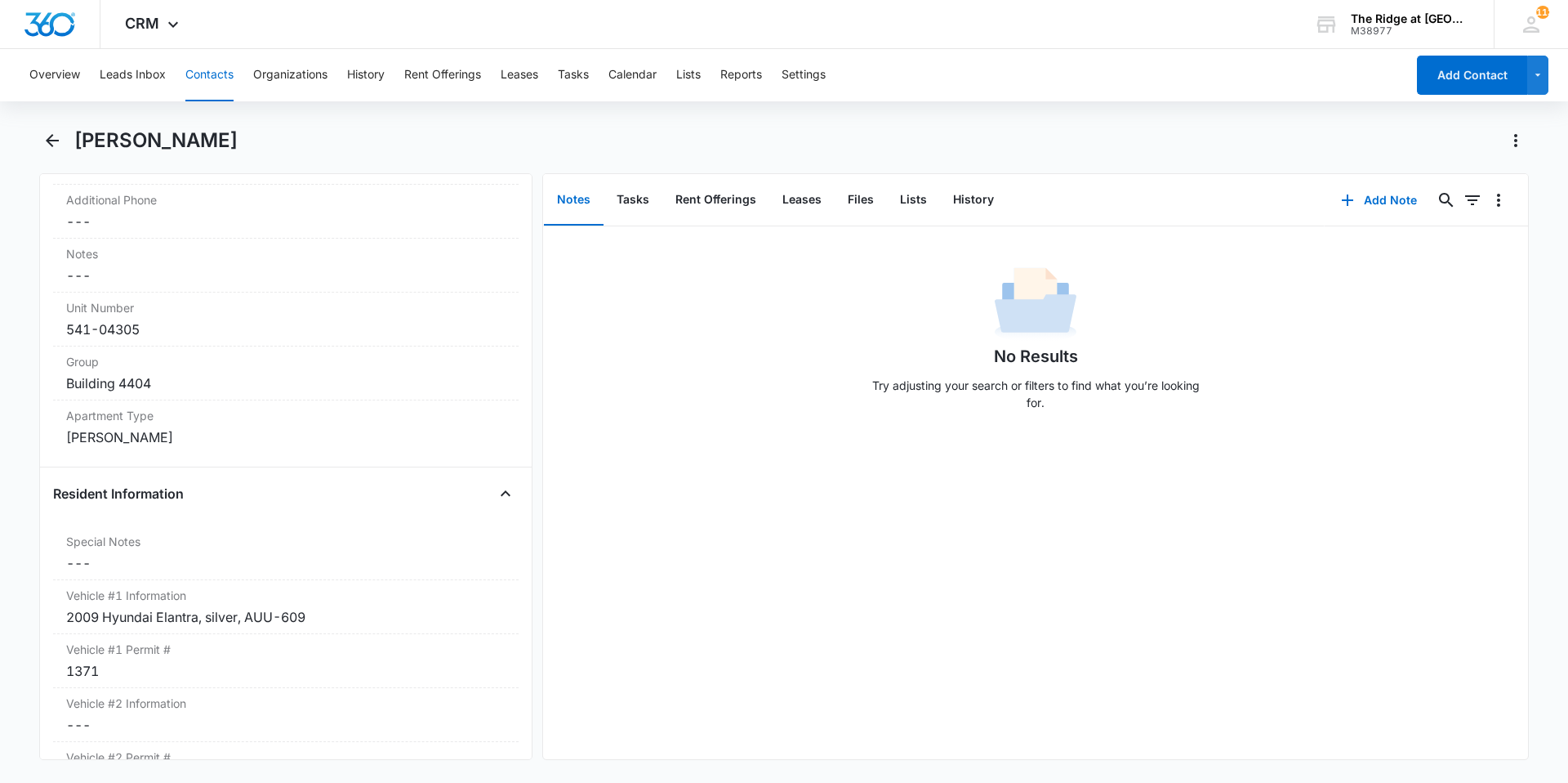
click at [52, 153] on div "[PERSON_NAME]" at bounding box center [784, 151] width 1489 height 46
click at [51, 144] on icon "Back" at bounding box center [52, 141] width 13 height 13
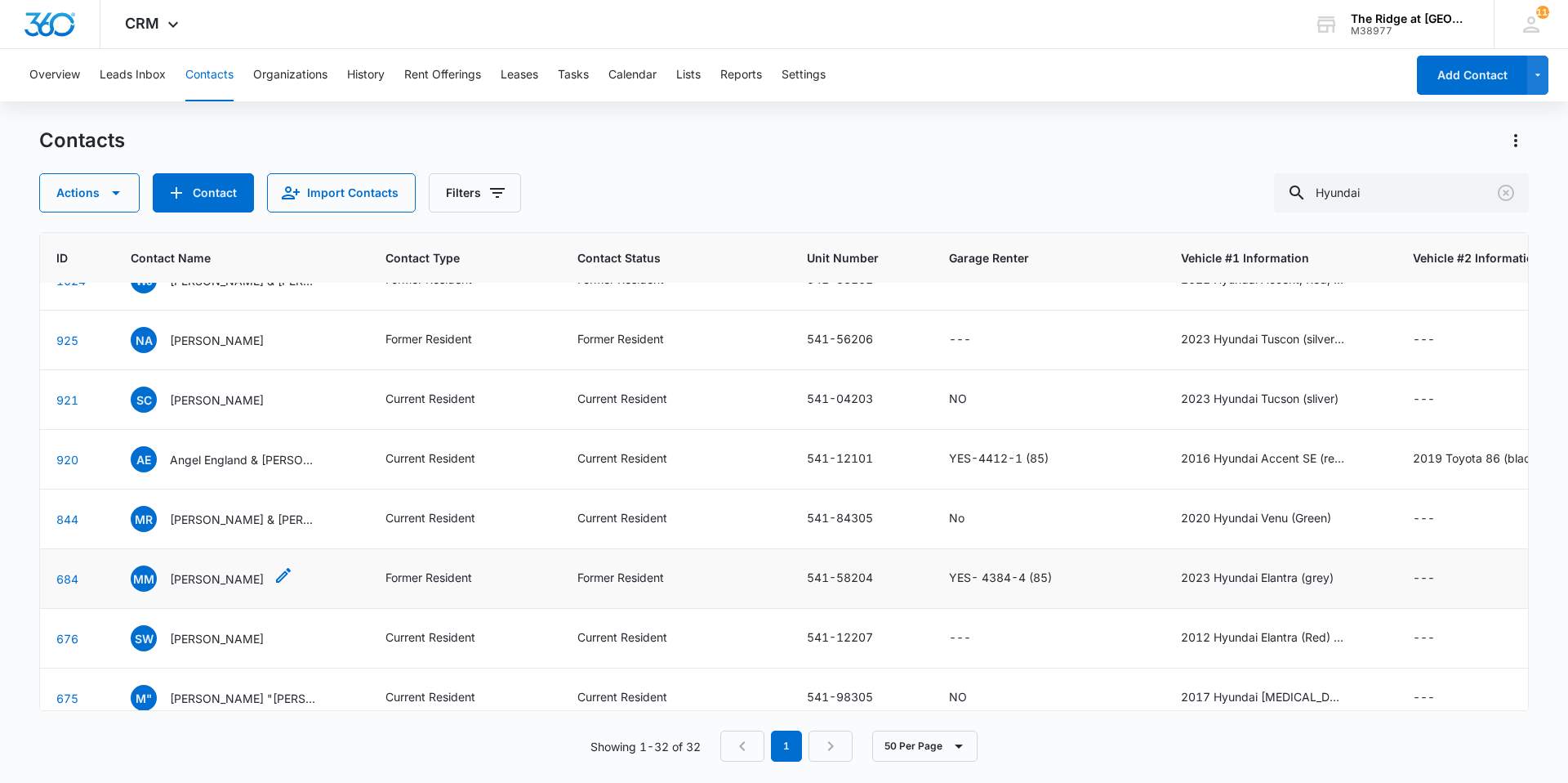
scroll to position [1307, 66]
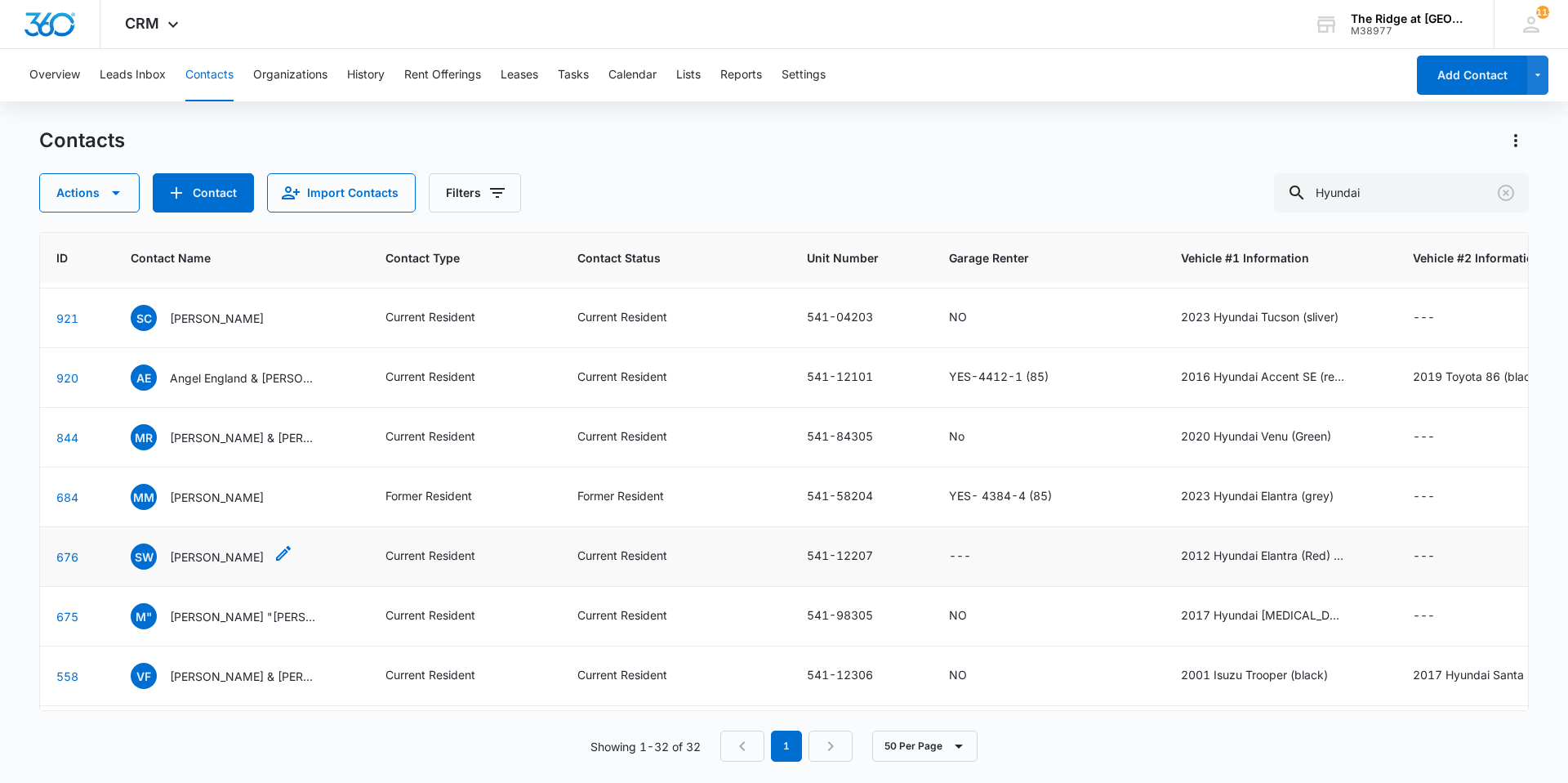
click at [231, 563] on p "[PERSON_NAME]" at bounding box center [217, 556] width 94 height 17
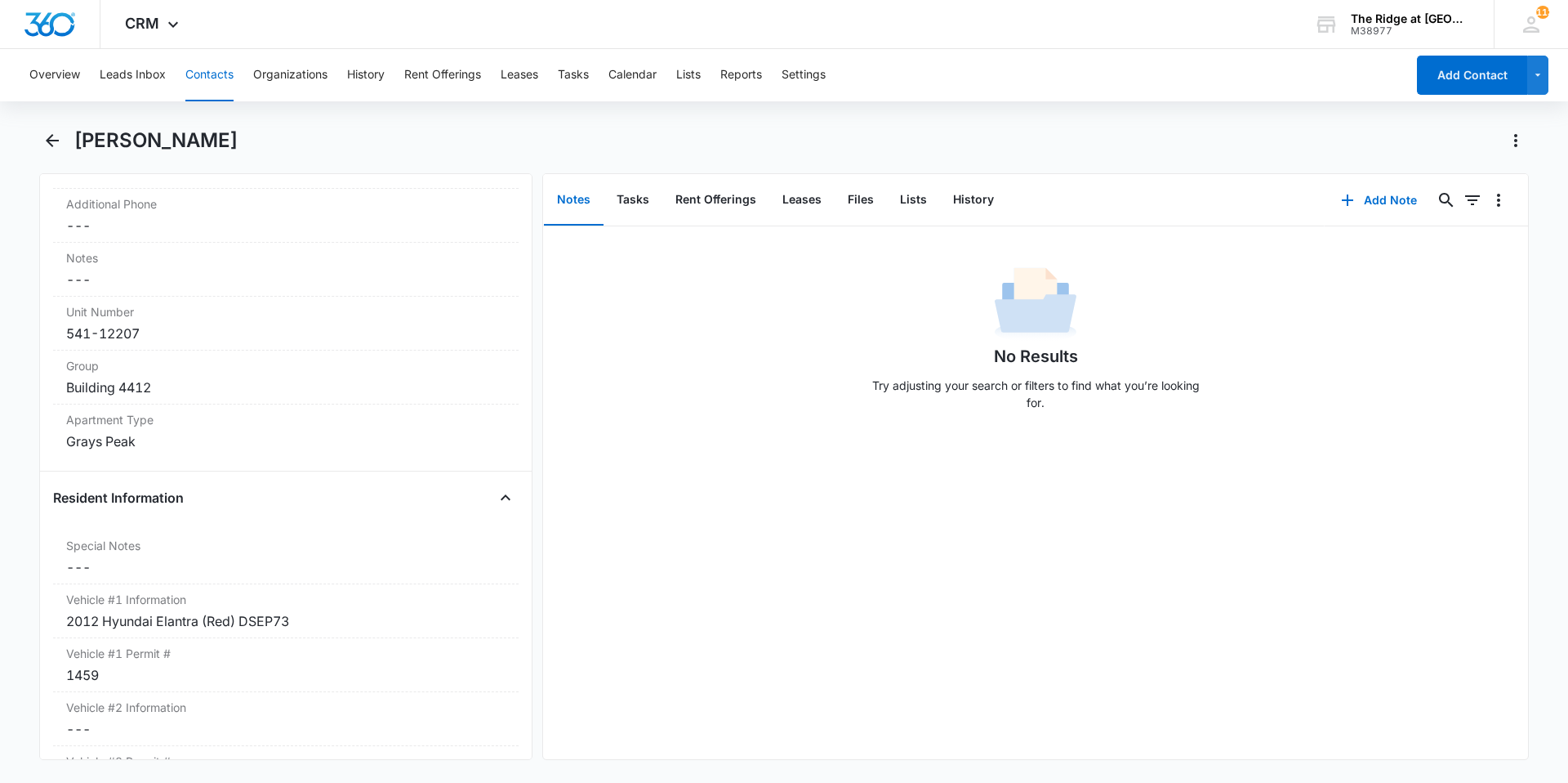
scroll to position [1307, 0]
click at [57, 137] on icon "Back" at bounding box center [51, 140] width 19 height 19
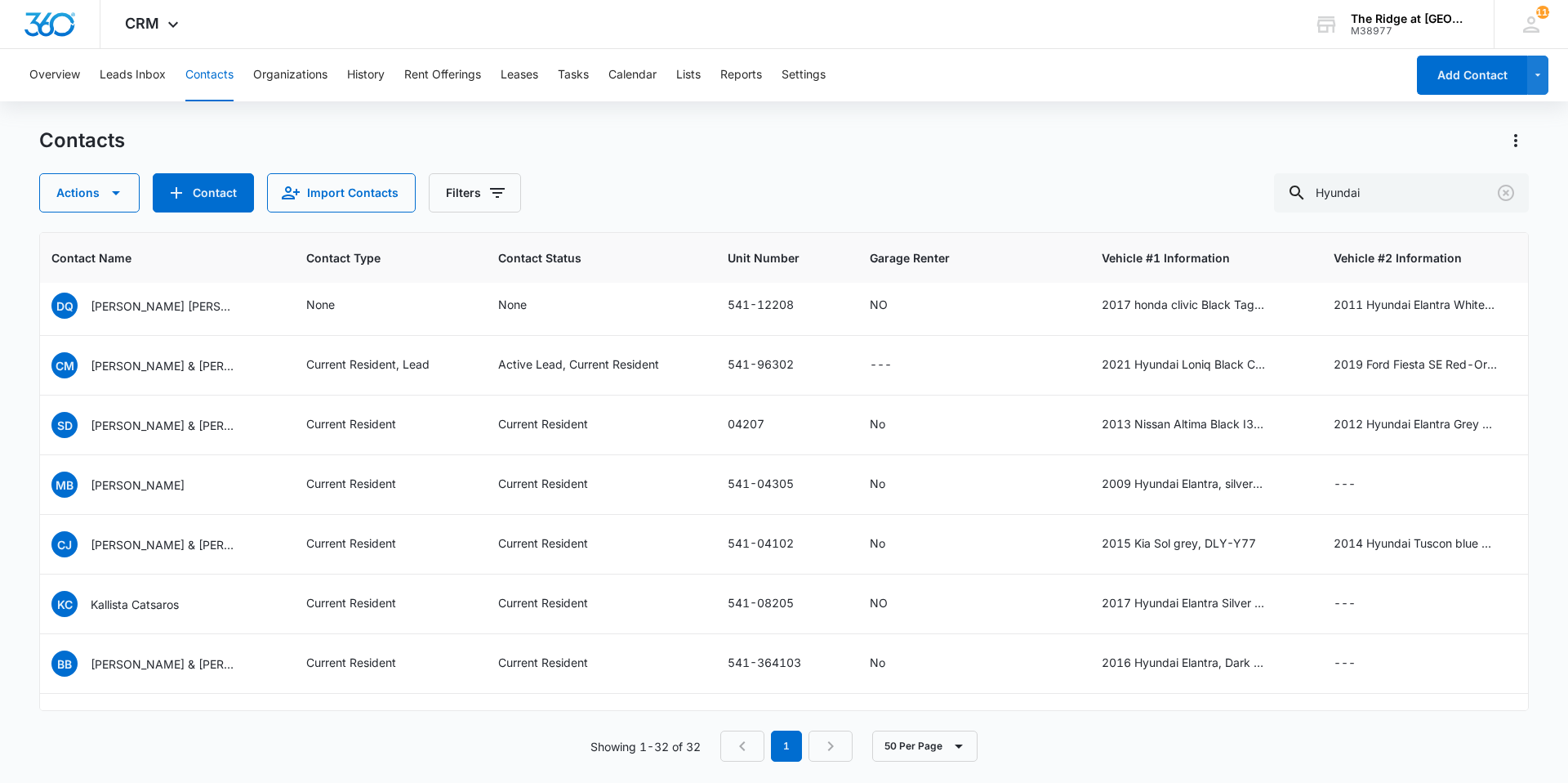
scroll to position [105, 145]
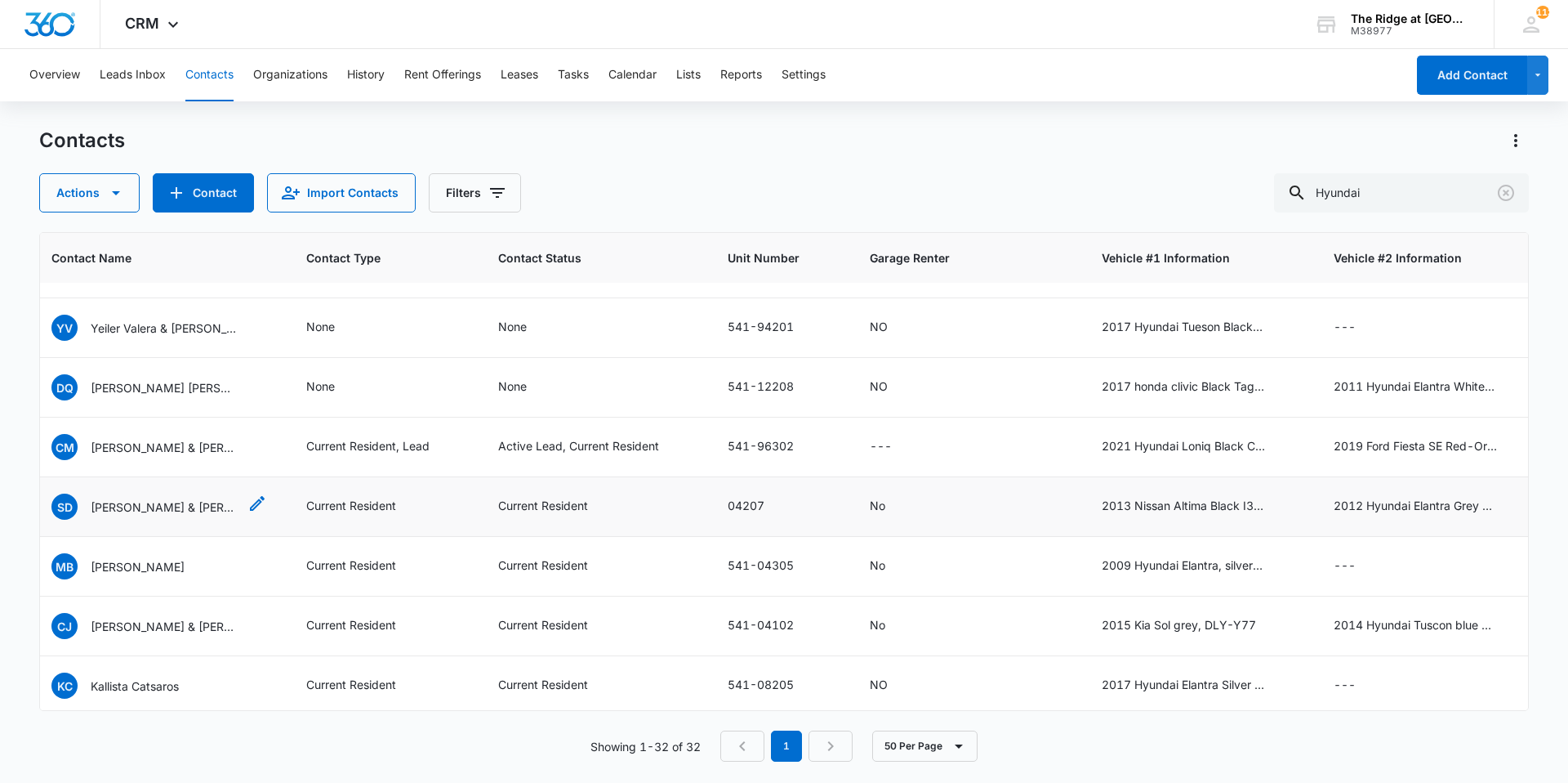
click at [186, 512] on p "[PERSON_NAME] & [PERSON_NAME]" at bounding box center [164, 506] width 147 height 17
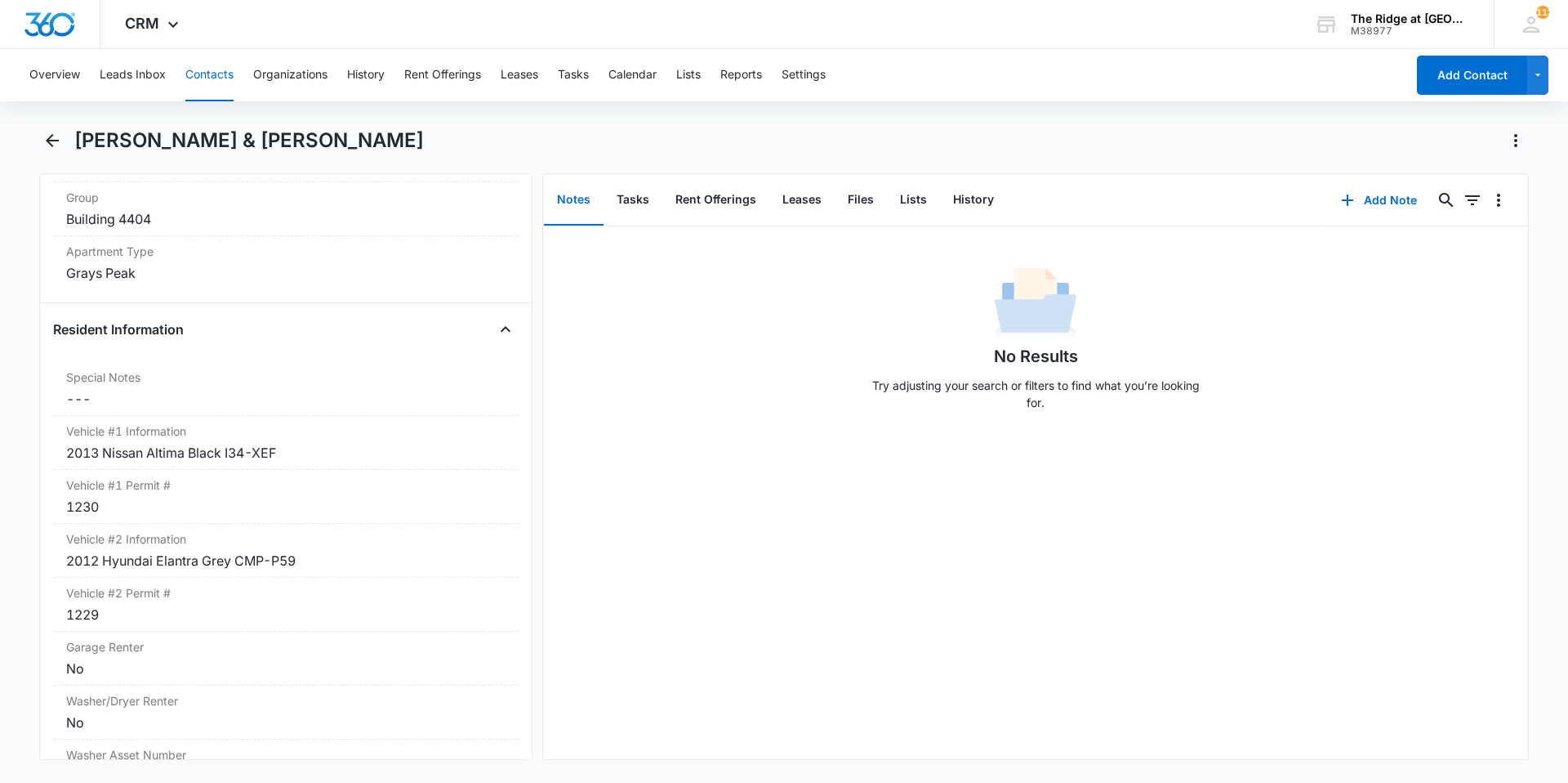
scroll to position [1470, 0]
click at [48, 151] on button "Back" at bounding box center [52, 141] width 26 height 26
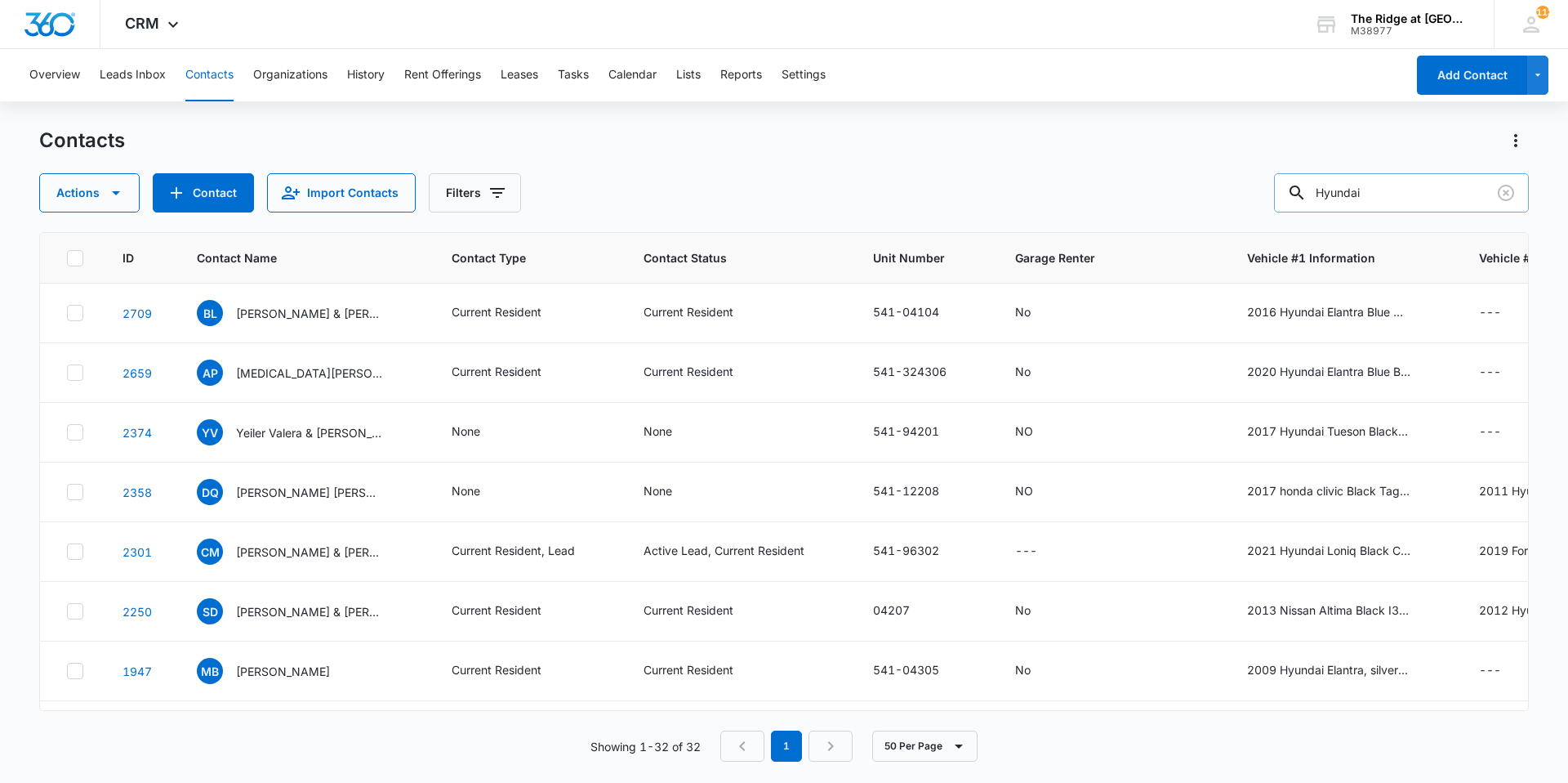
click at [1438, 210] on input "Hyundai" at bounding box center [1401, 192] width 254 height 40
type input "Hyundai Elantra"
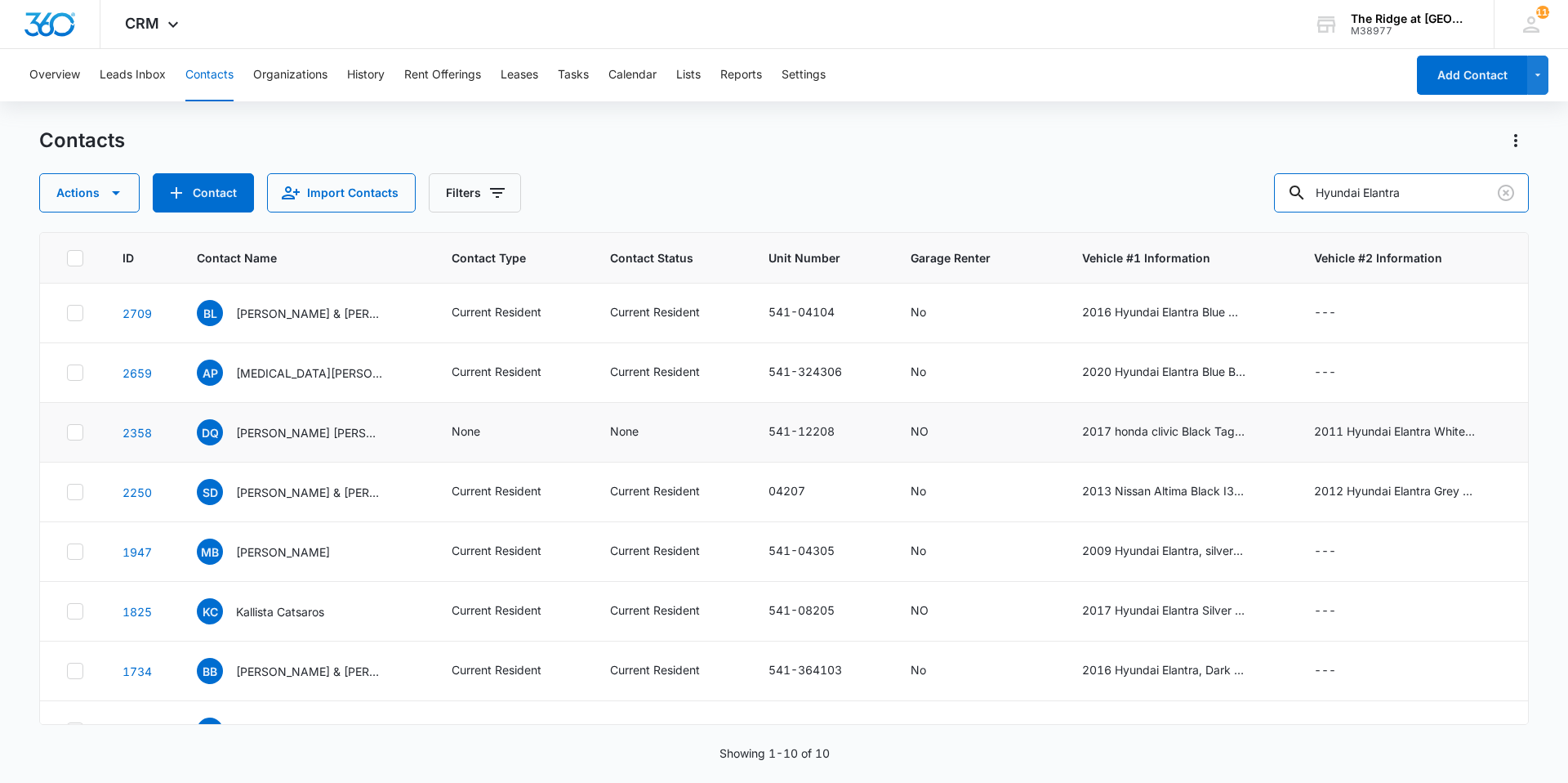
scroll to position [167, 0]
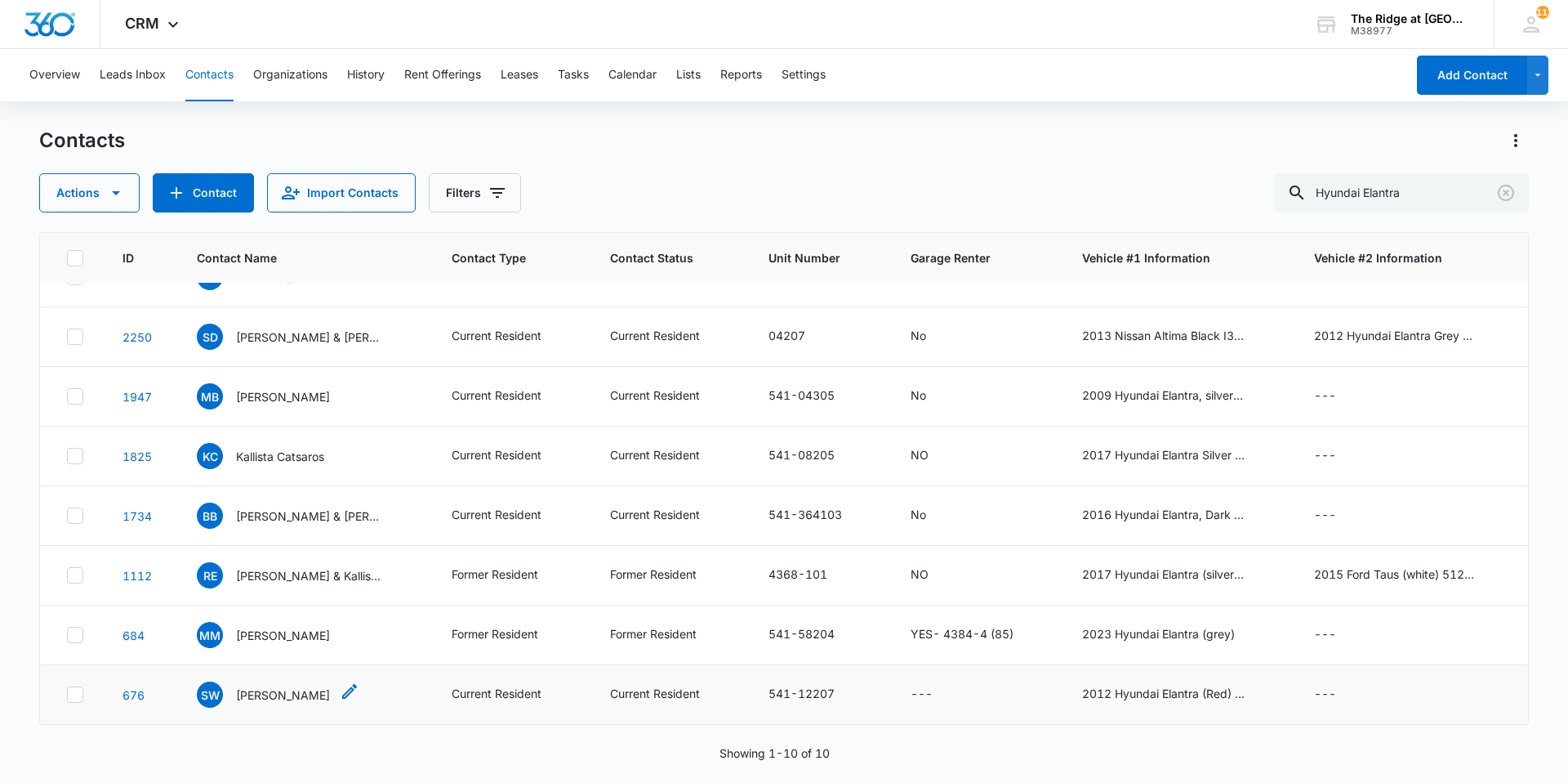
click at [300, 687] on p "[PERSON_NAME]" at bounding box center [283, 695] width 94 height 17
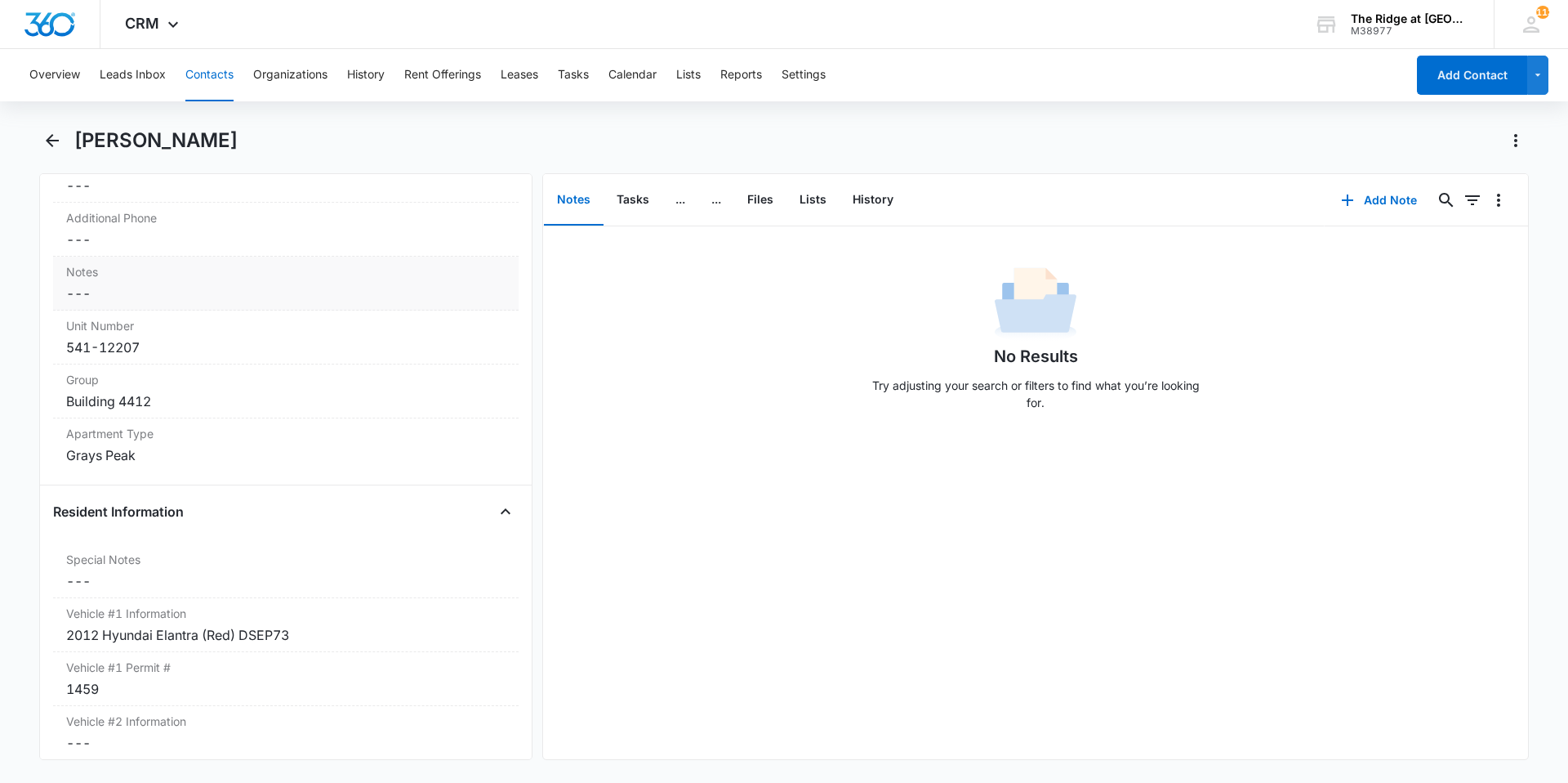
scroll to position [1634, 0]
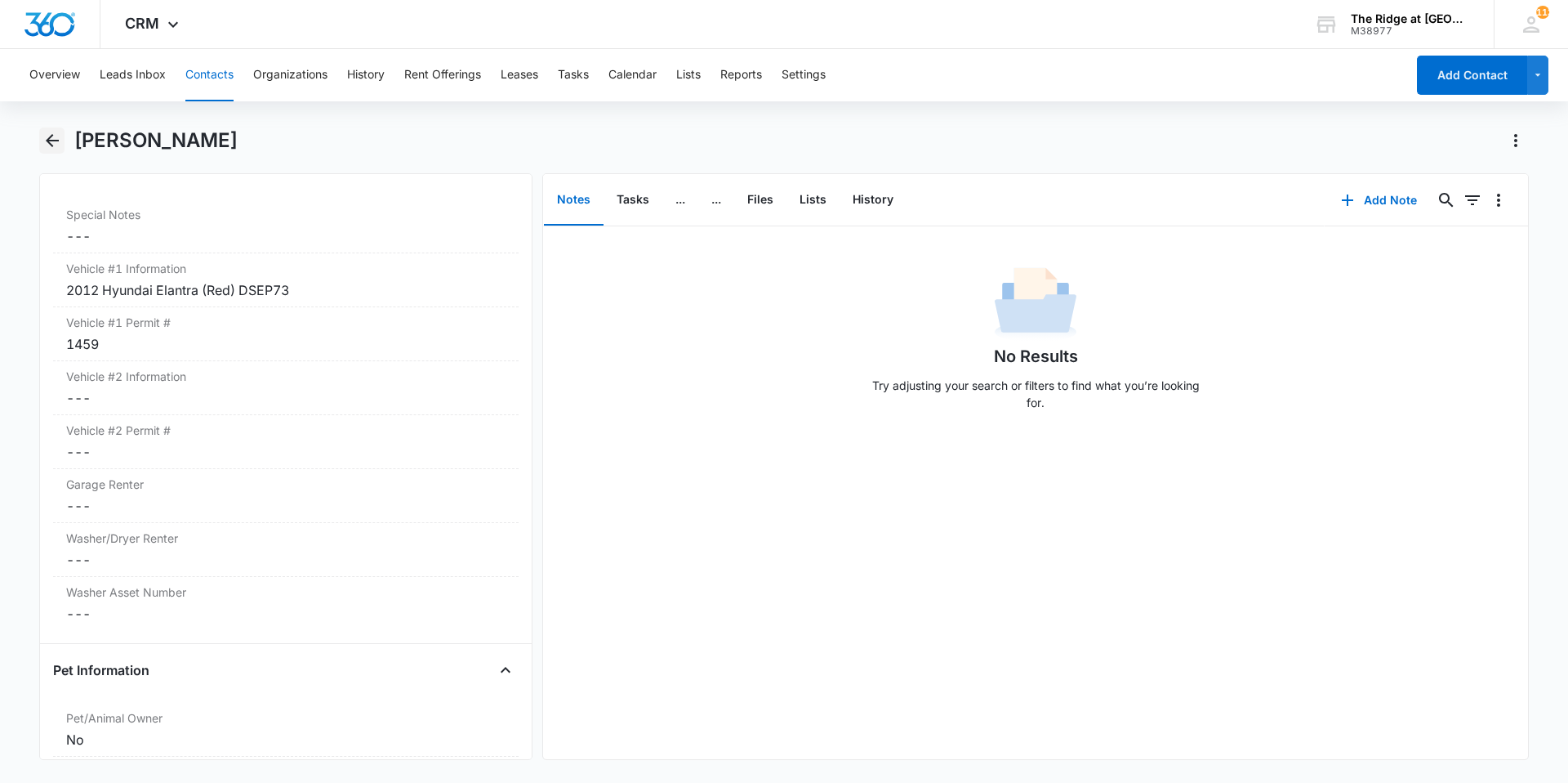
click at [48, 142] on icon "Back" at bounding box center [52, 141] width 13 height 13
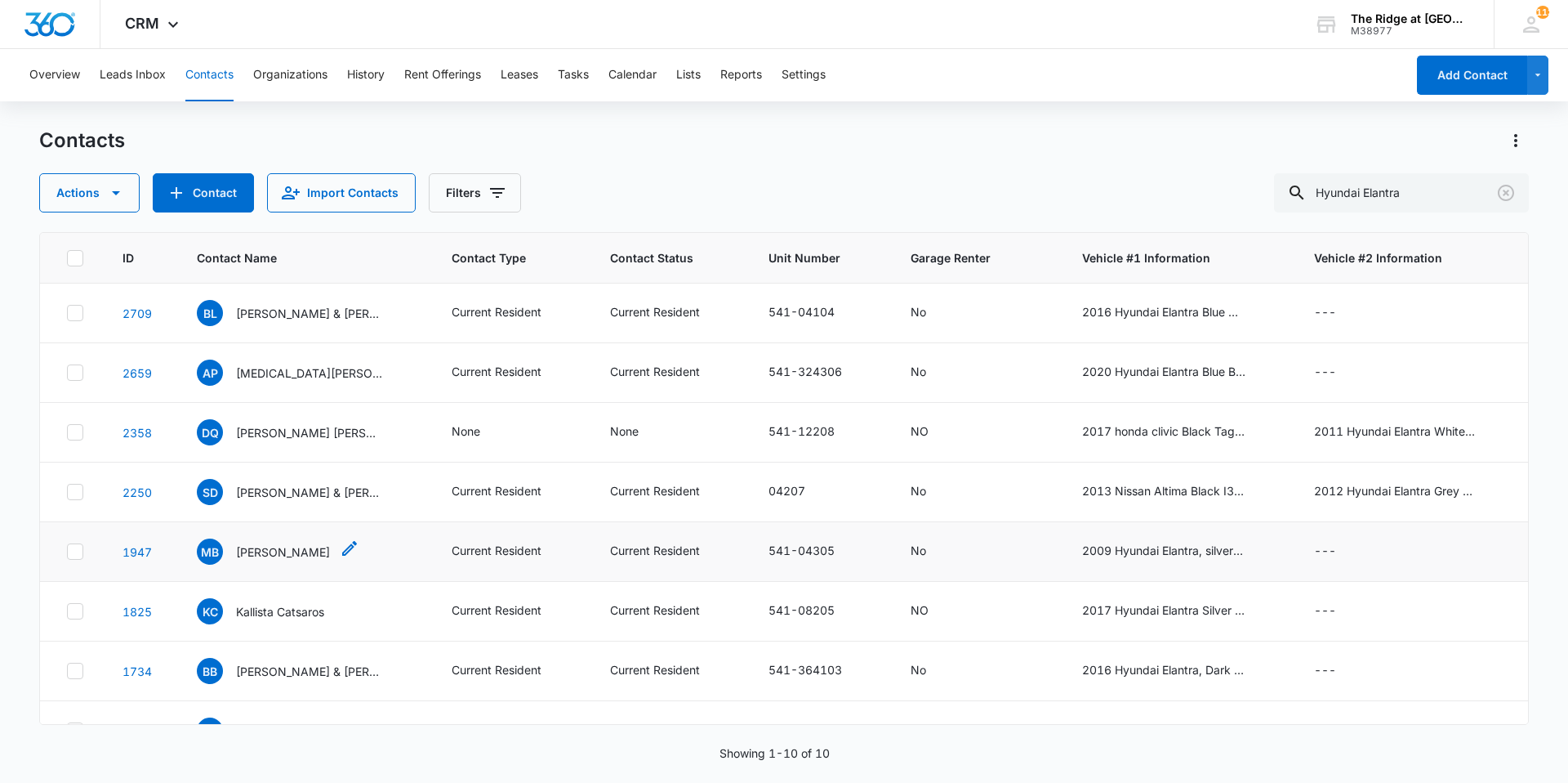
scroll to position [167, 0]
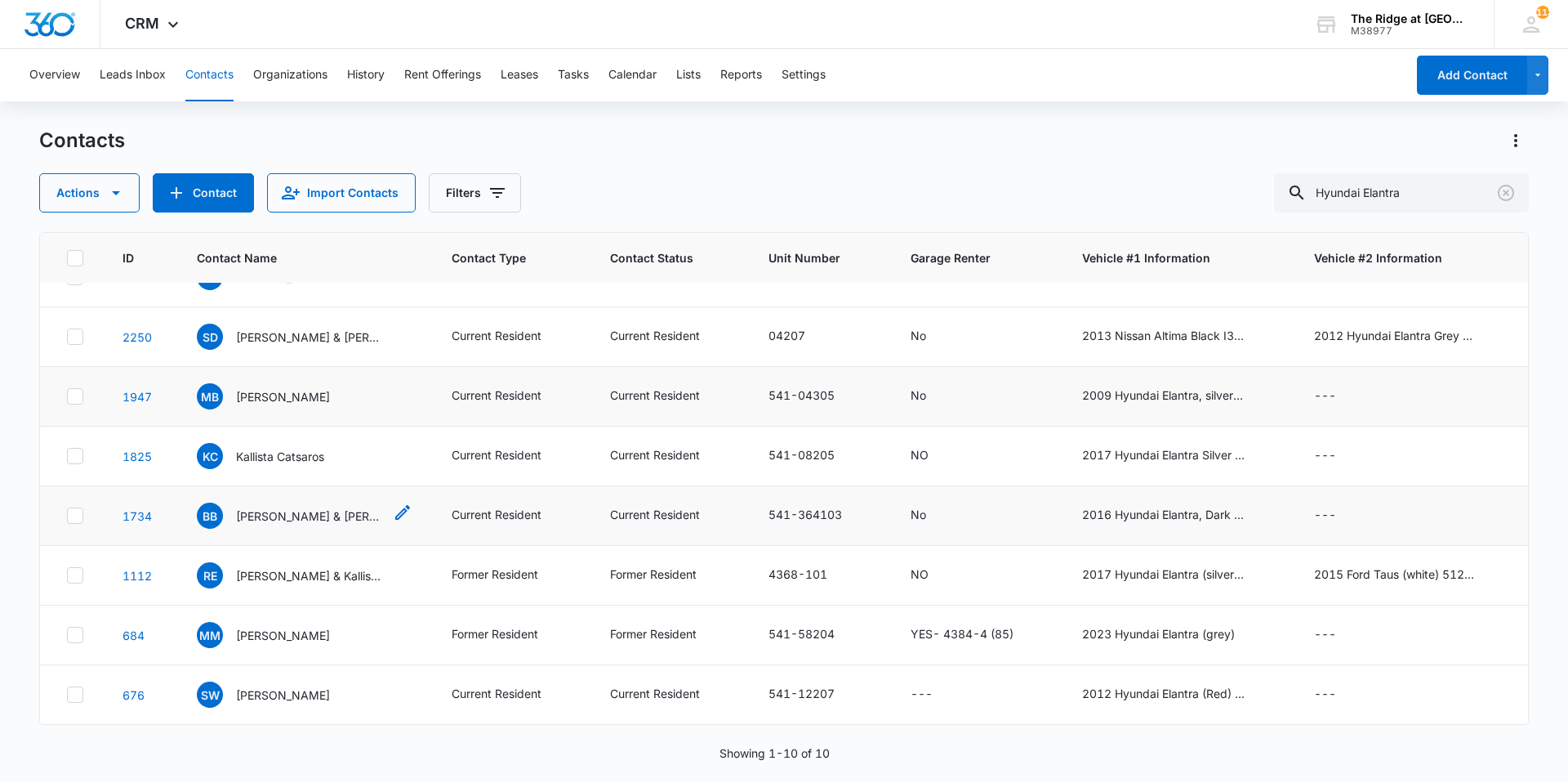
click at [284, 507] on p "[PERSON_NAME] & [PERSON_NAME]" at bounding box center [310, 516] width 147 height 17
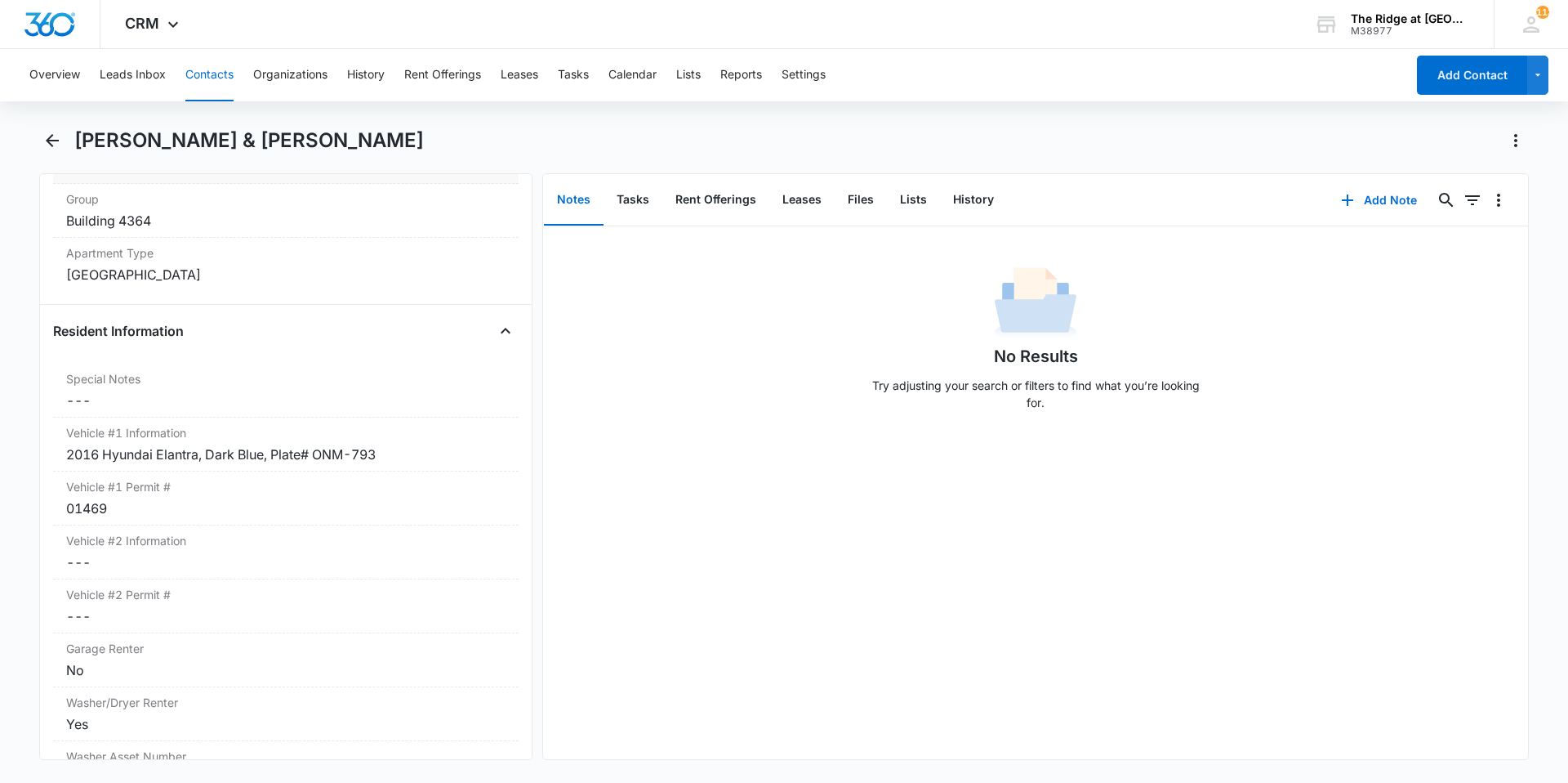
scroll to position [1470, 0]
click at [49, 145] on icon "Back" at bounding box center [51, 140] width 19 height 19
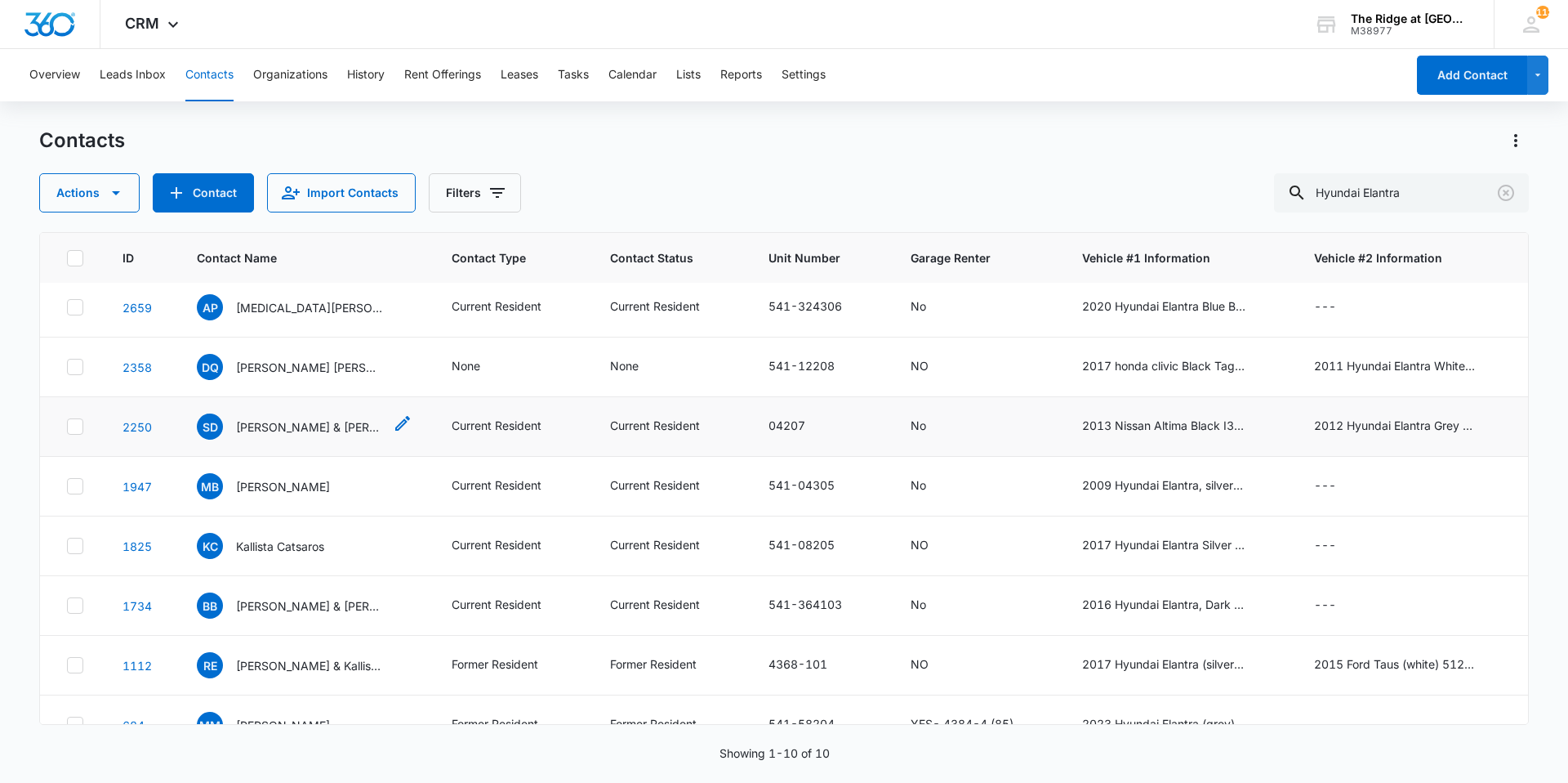
scroll to position [167, 0]
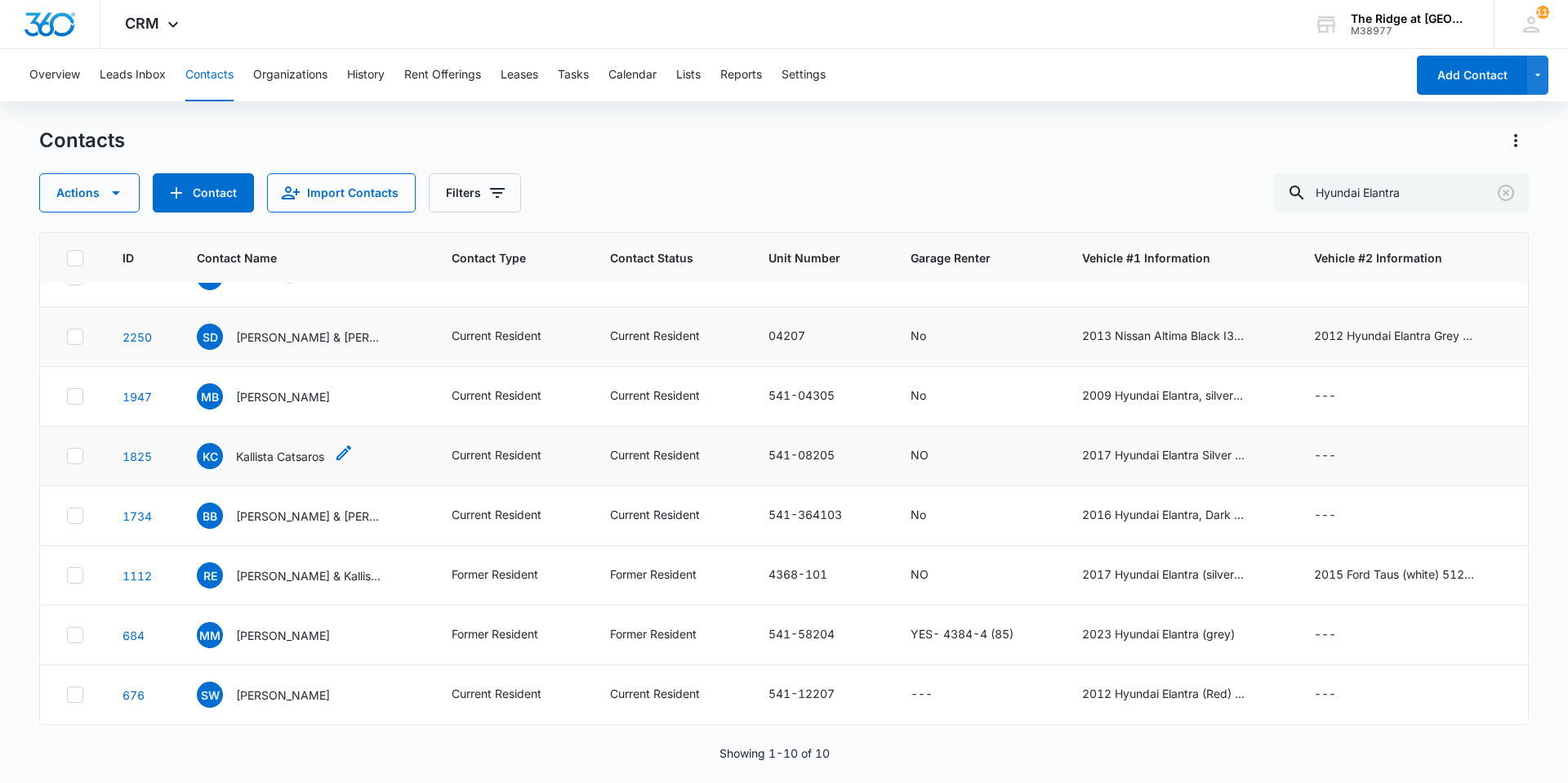
click at [271, 448] on p "Kallista Catsaros" at bounding box center [280, 456] width 88 height 17
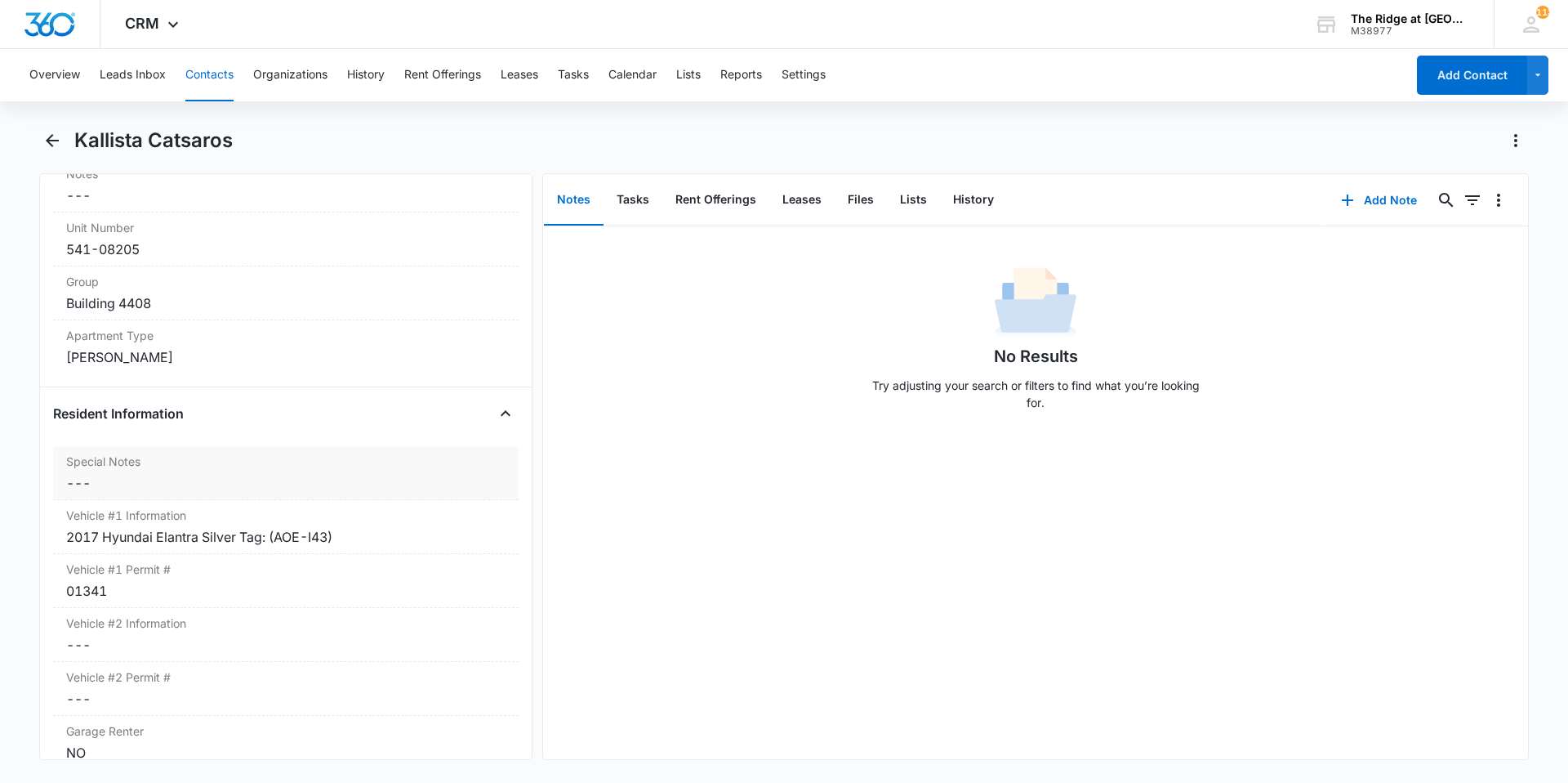
scroll to position [1389, 0]
click at [45, 142] on icon "Back" at bounding box center [51, 140] width 19 height 19
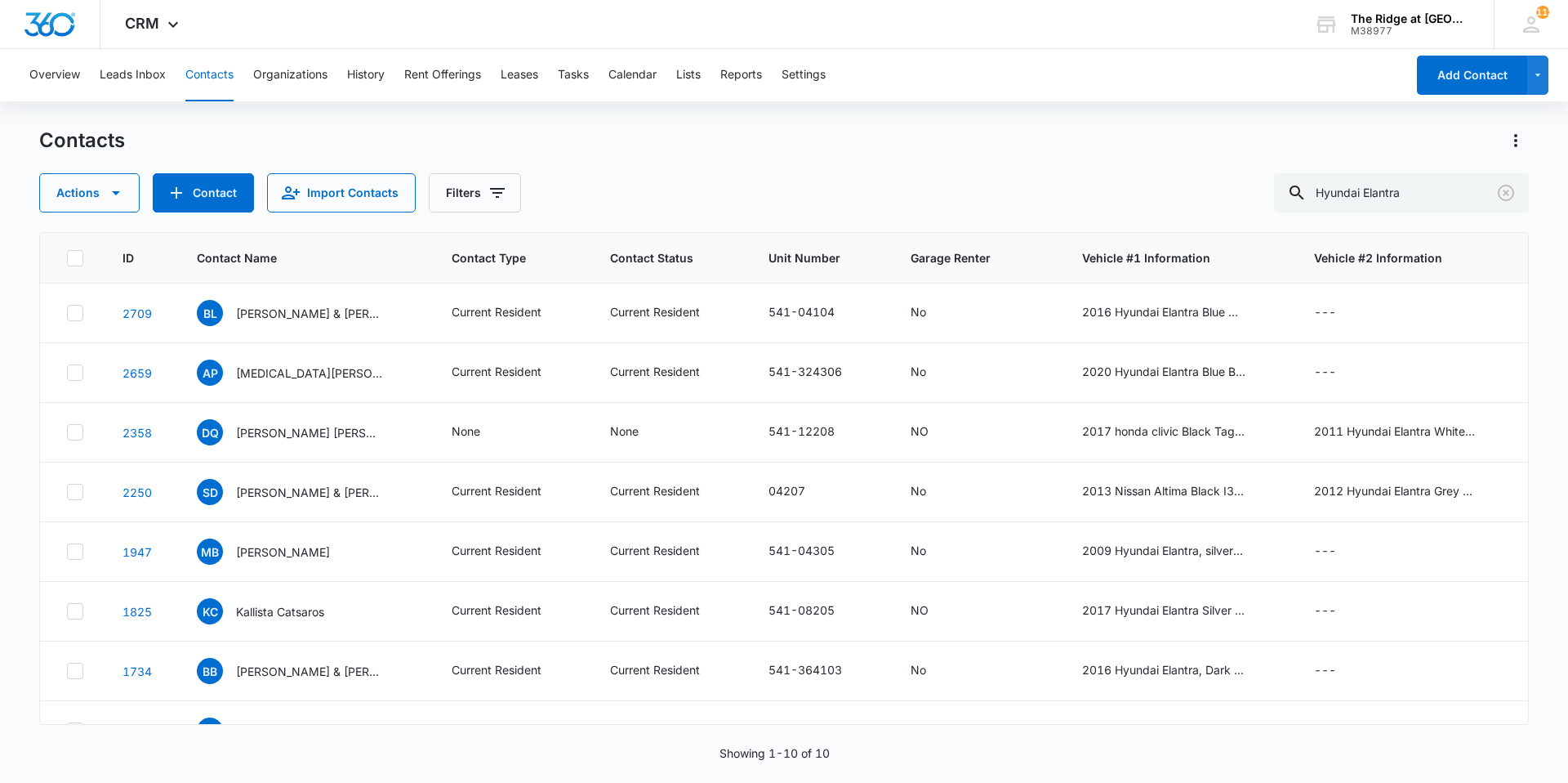
scroll to position [167, 0]
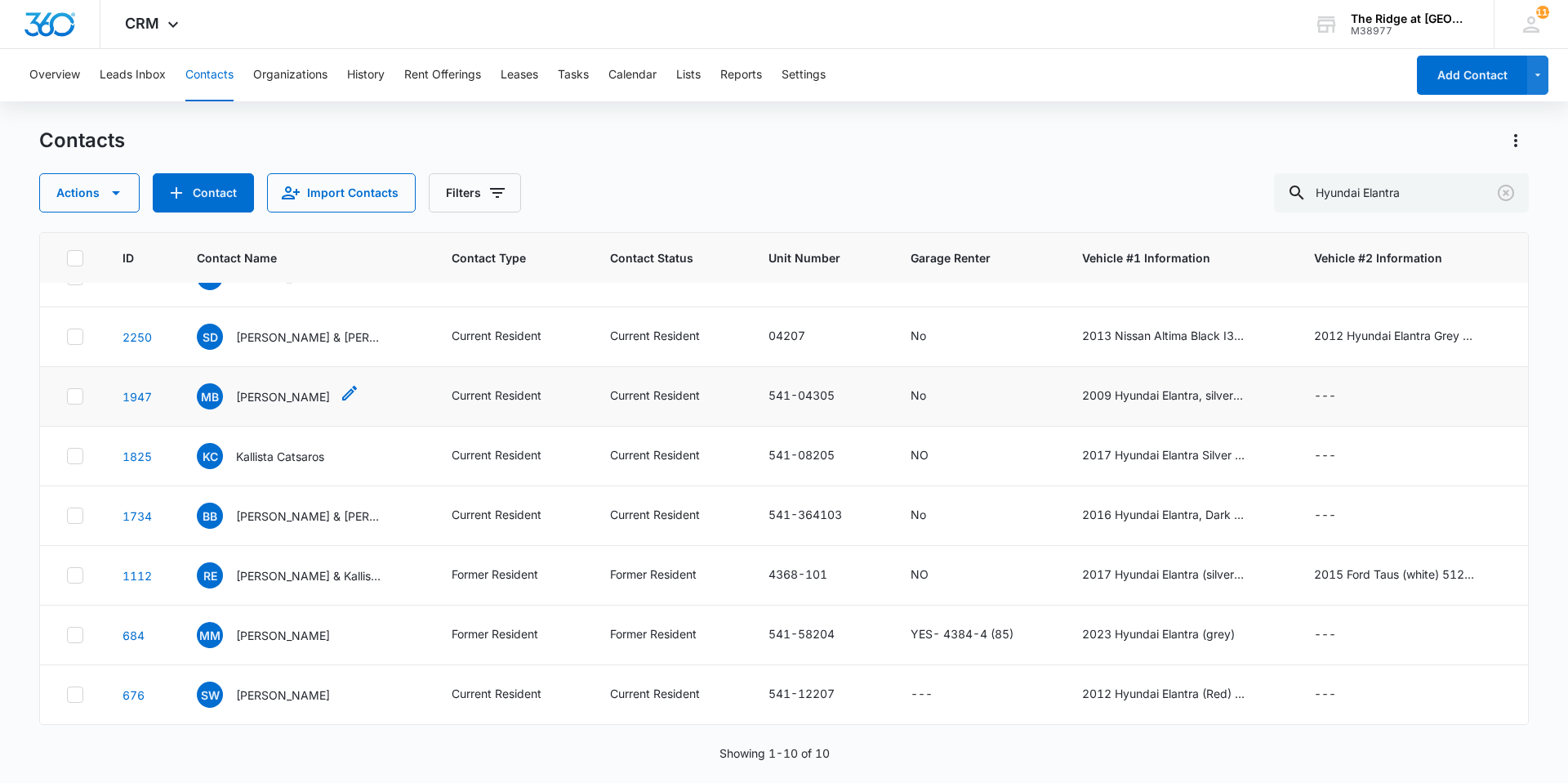
click at [254, 388] on p "[PERSON_NAME]" at bounding box center [283, 396] width 94 height 17
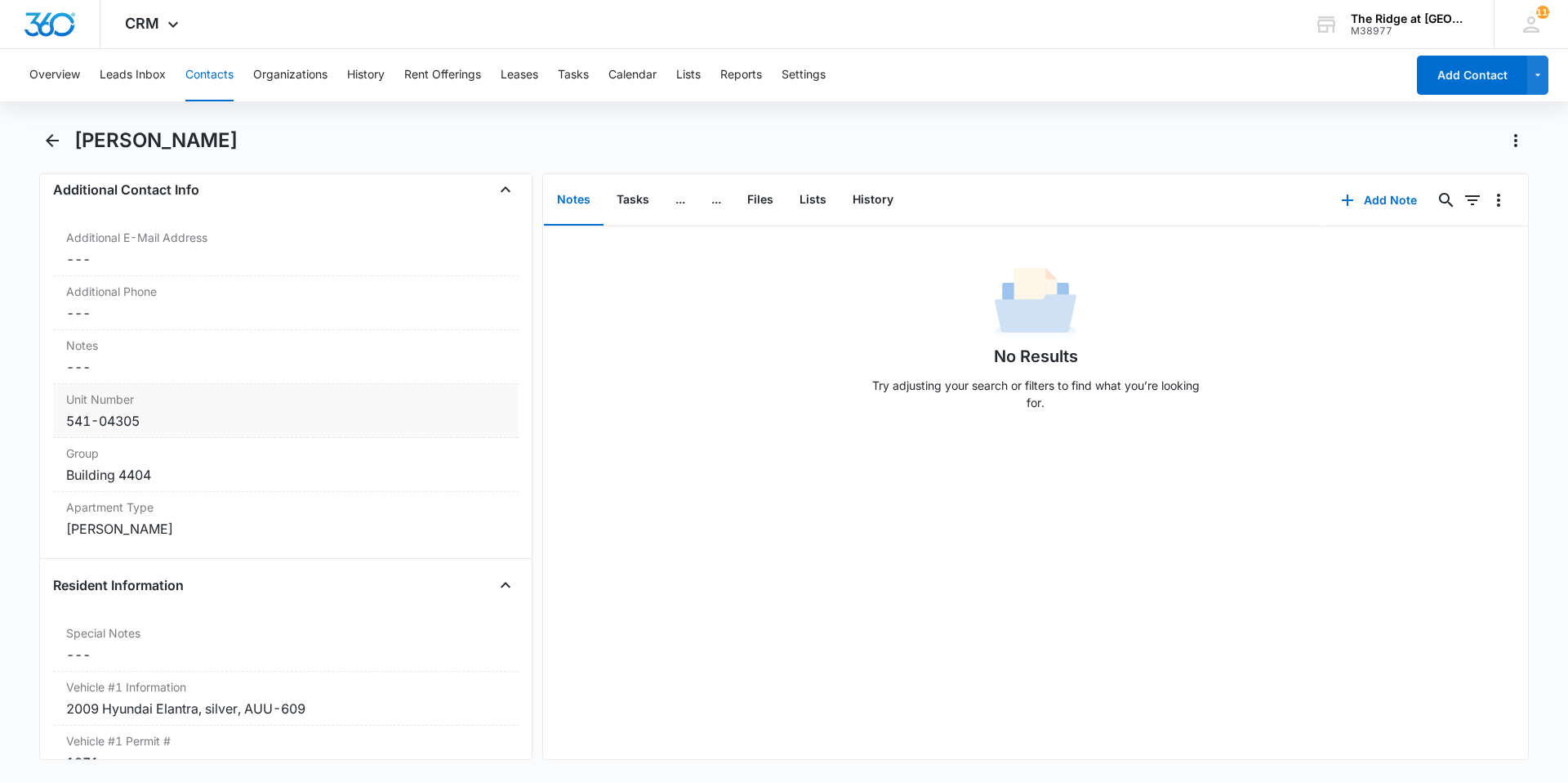
scroll to position [1470, 0]
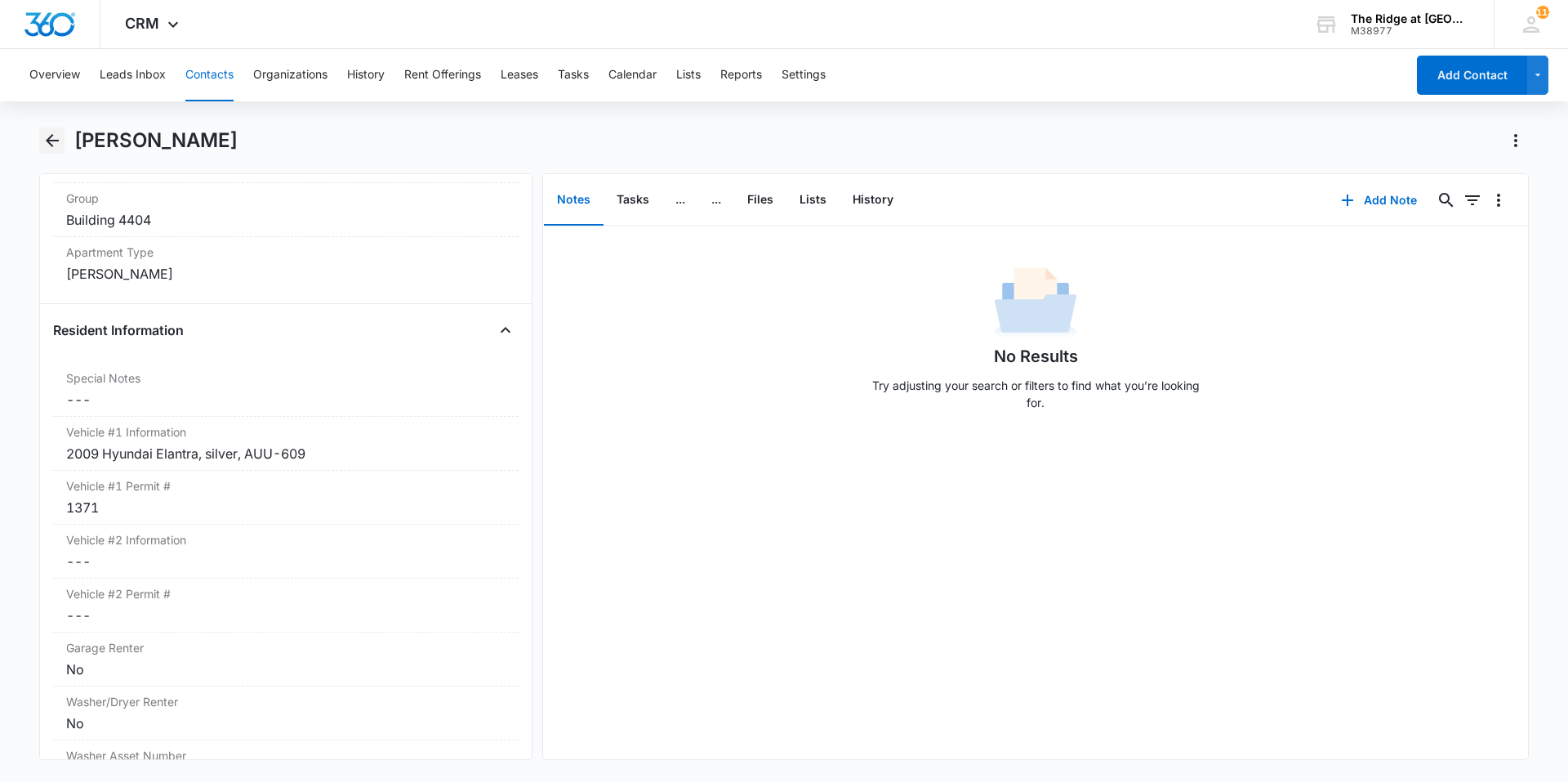
click at [51, 140] on icon "Back" at bounding box center [51, 140] width 19 height 19
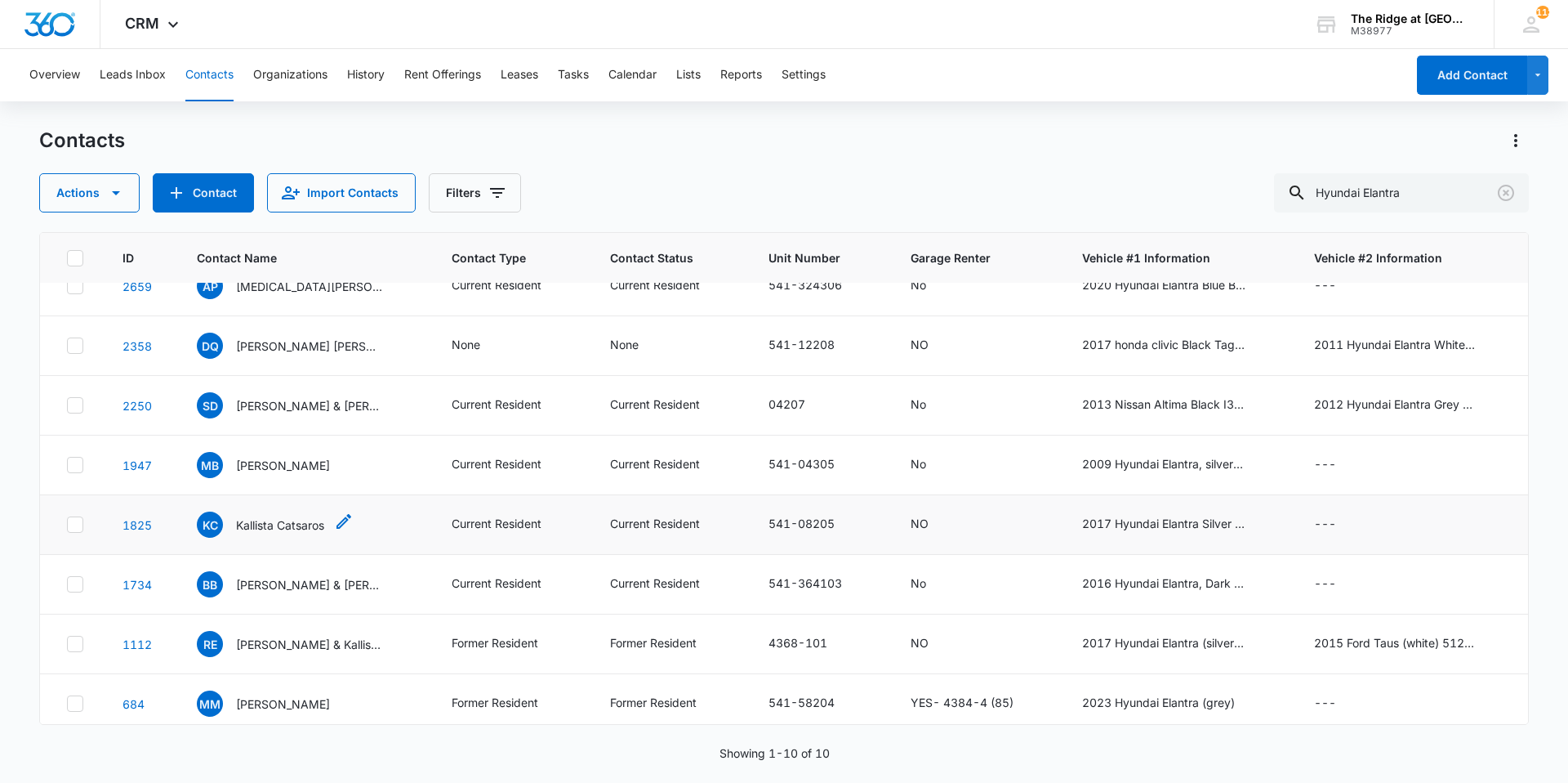
scroll to position [85, 0]
click at [256, 470] on p "[PERSON_NAME]" at bounding box center [283, 466] width 94 height 17
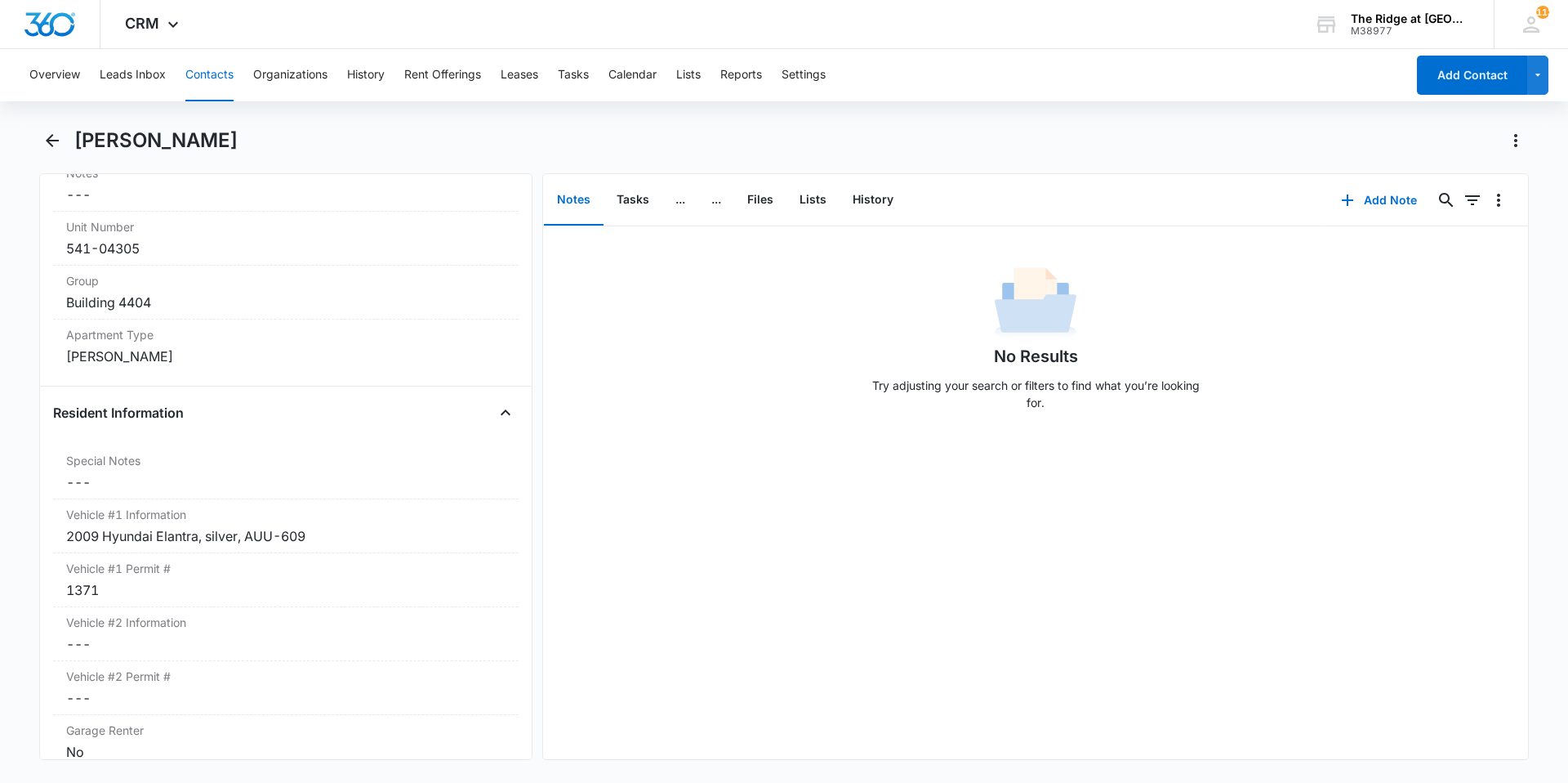
scroll to position [1389, 0]
click at [58, 140] on icon "Back" at bounding box center [51, 140] width 19 height 19
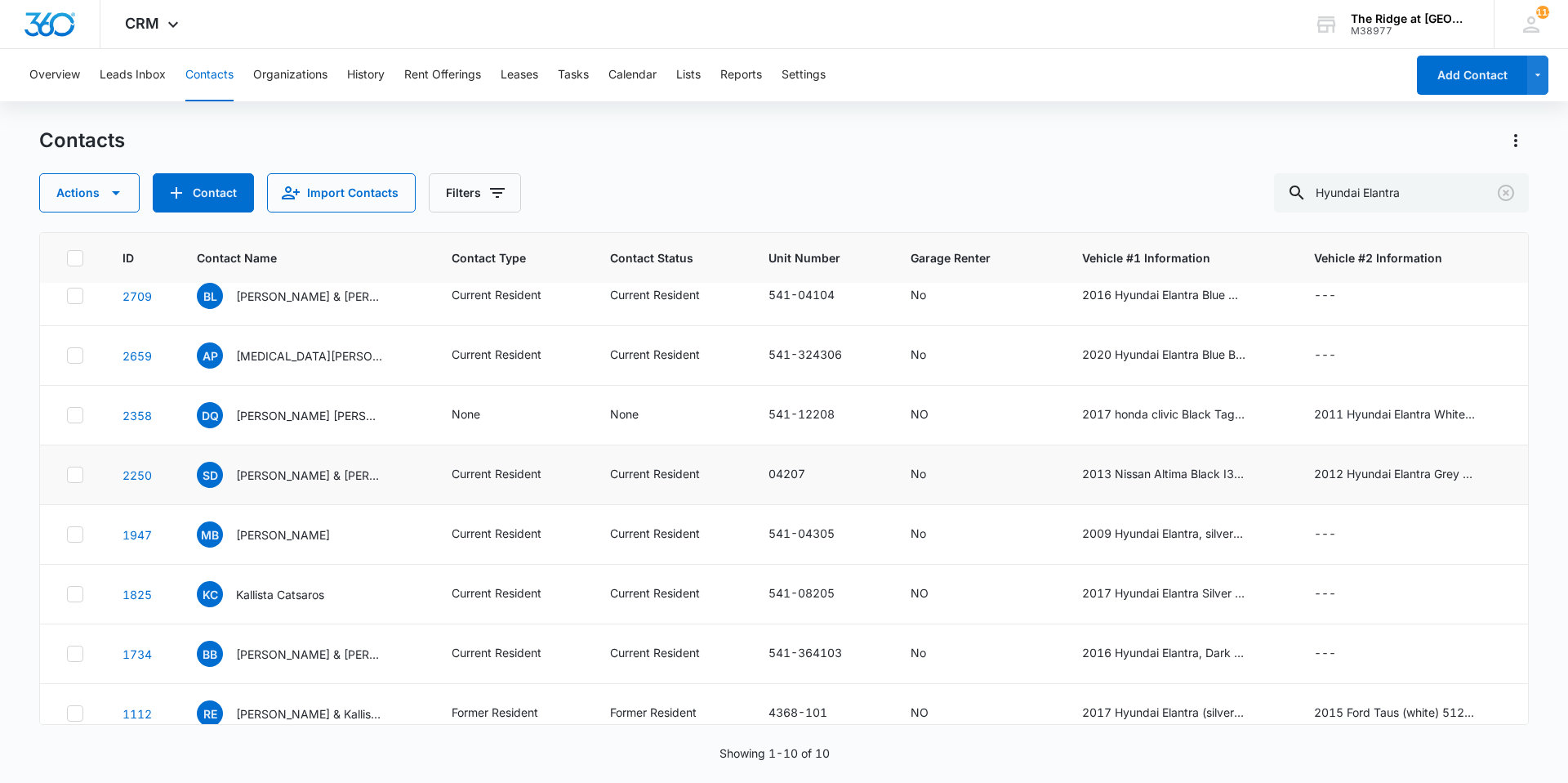
scroll to position [4, 0]
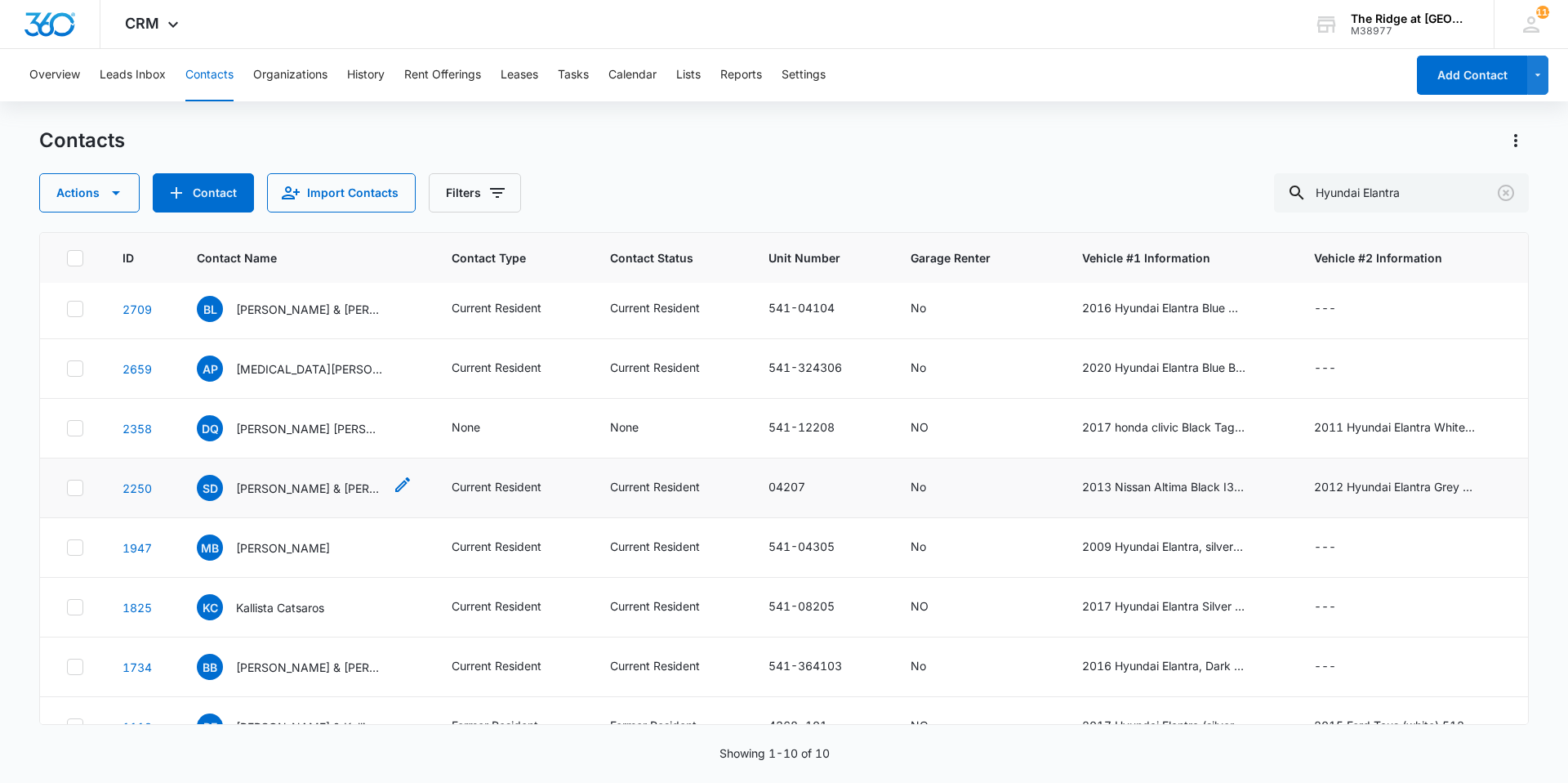
click at [280, 482] on p "[PERSON_NAME] & [PERSON_NAME]" at bounding box center [310, 488] width 147 height 17
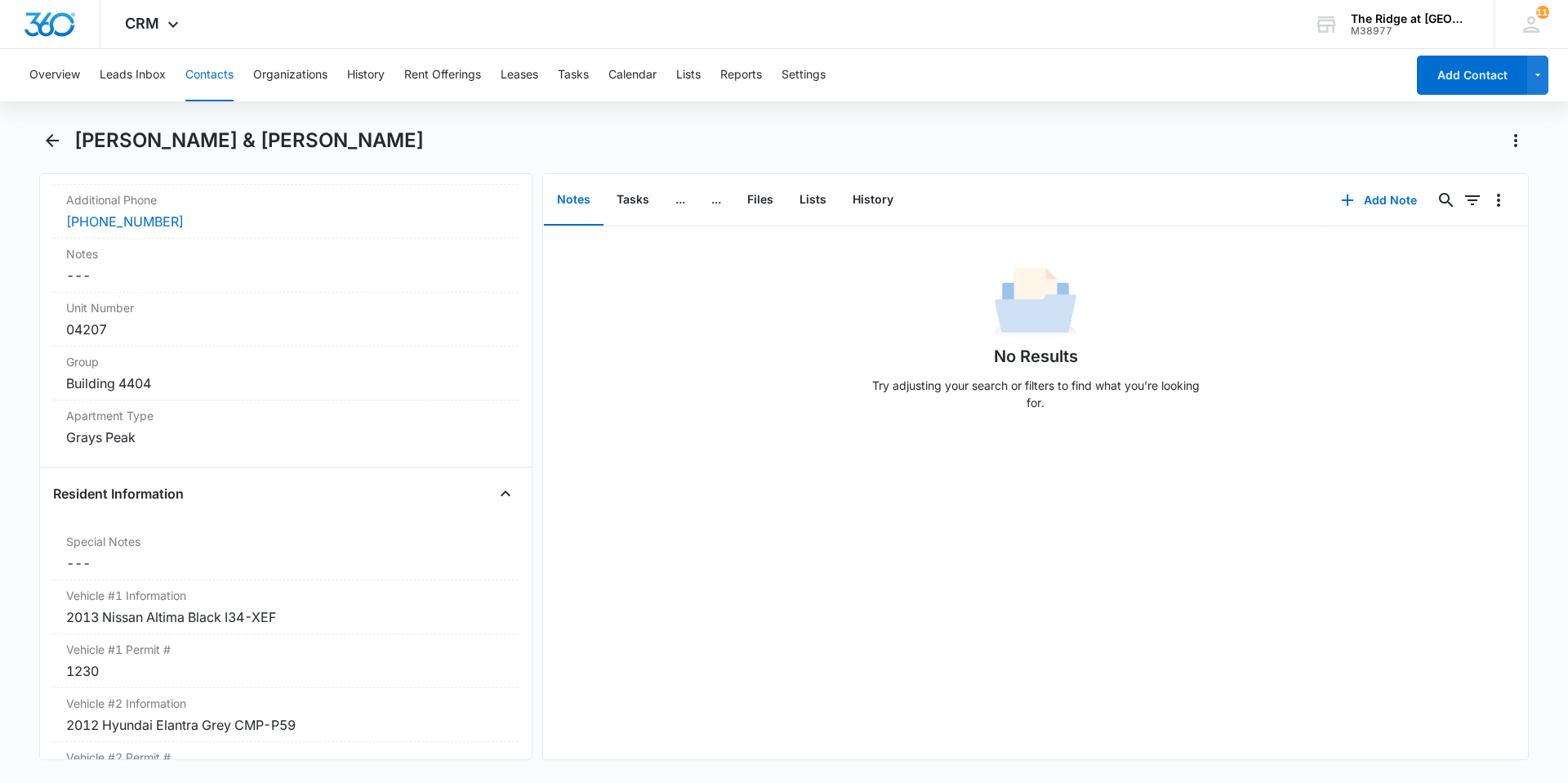
scroll to position [1389, 0]
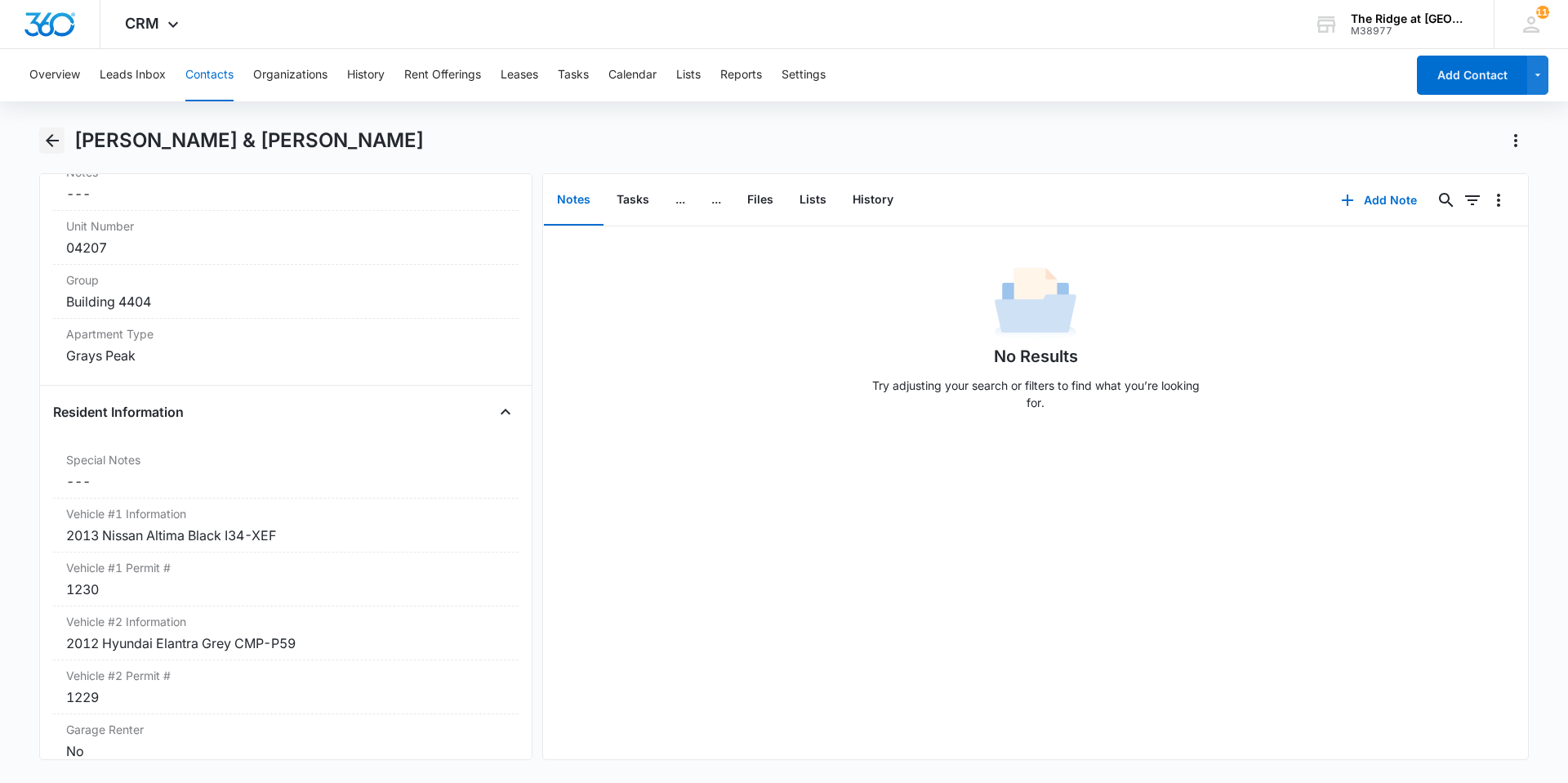
click at [47, 143] on icon "Back" at bounding box center [51, 140] width 19 height 19
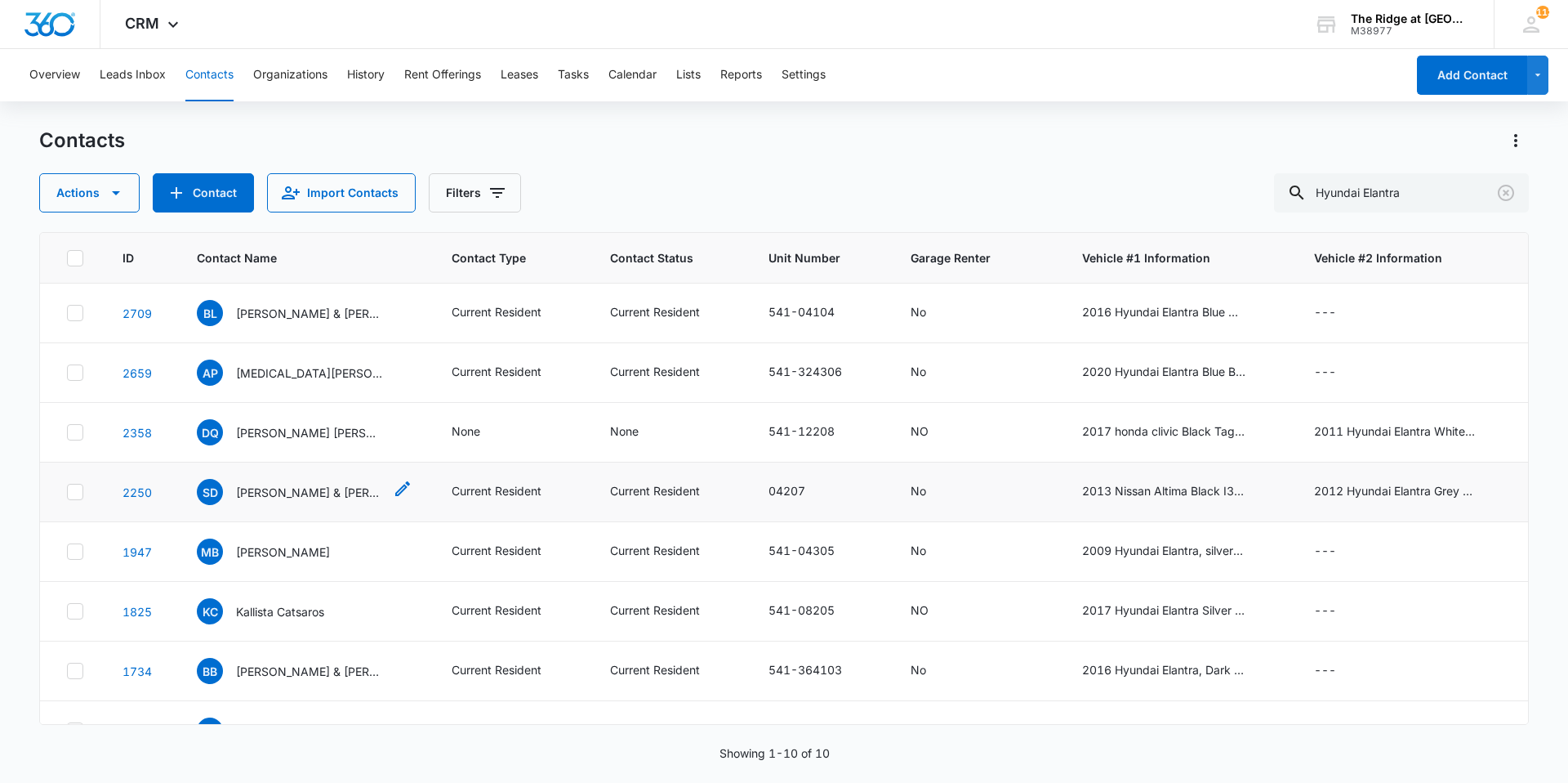
click at [316, 493] on p "[PERSON_NAME] & [PERSON_NAME]" at bounding box center [310, 492] width 147 height 17
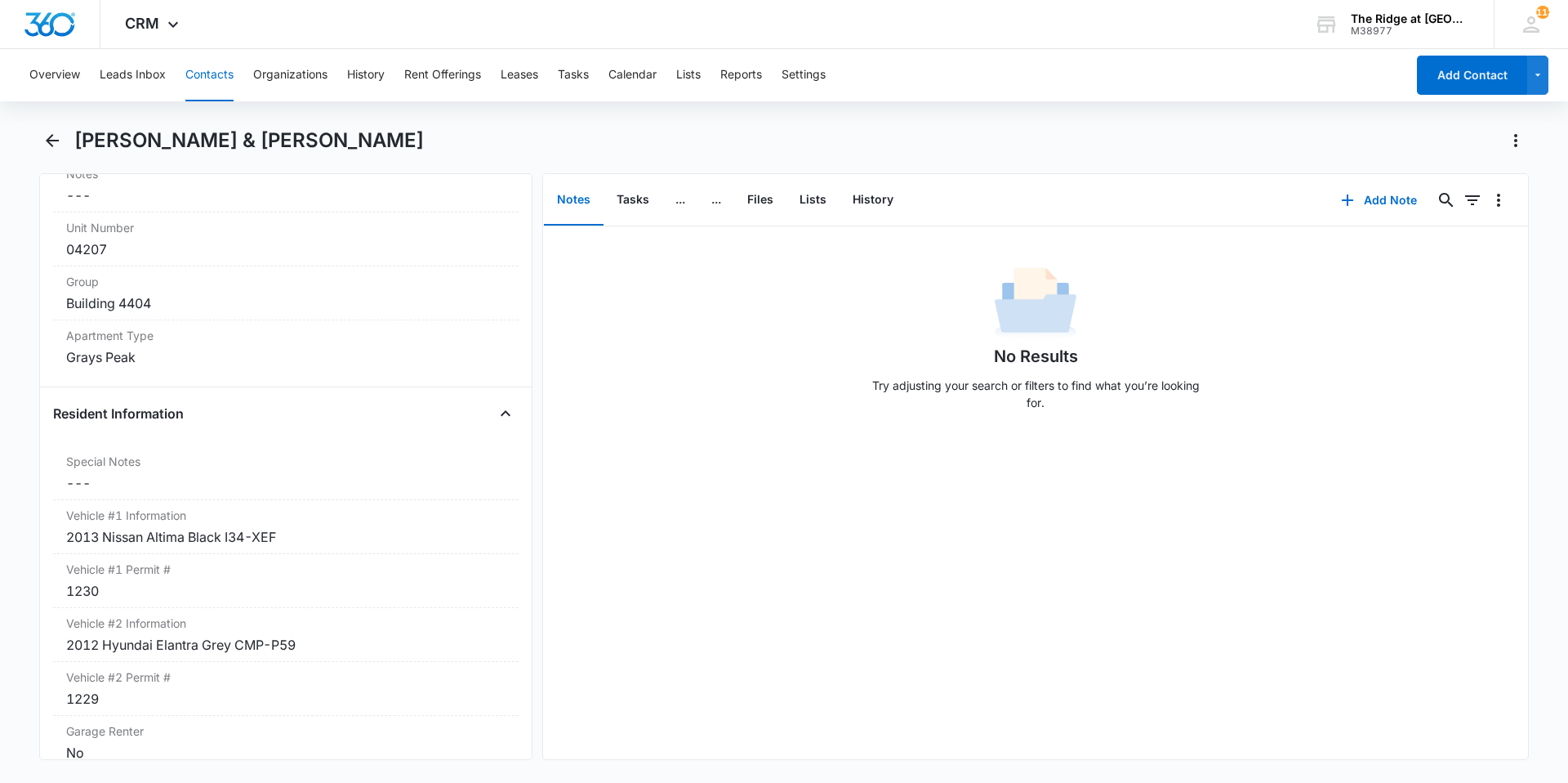
scroll to position [1389, 0]
click at [54, 148] on icon "Back" at bounding box center [51, 140] width 19 height 19
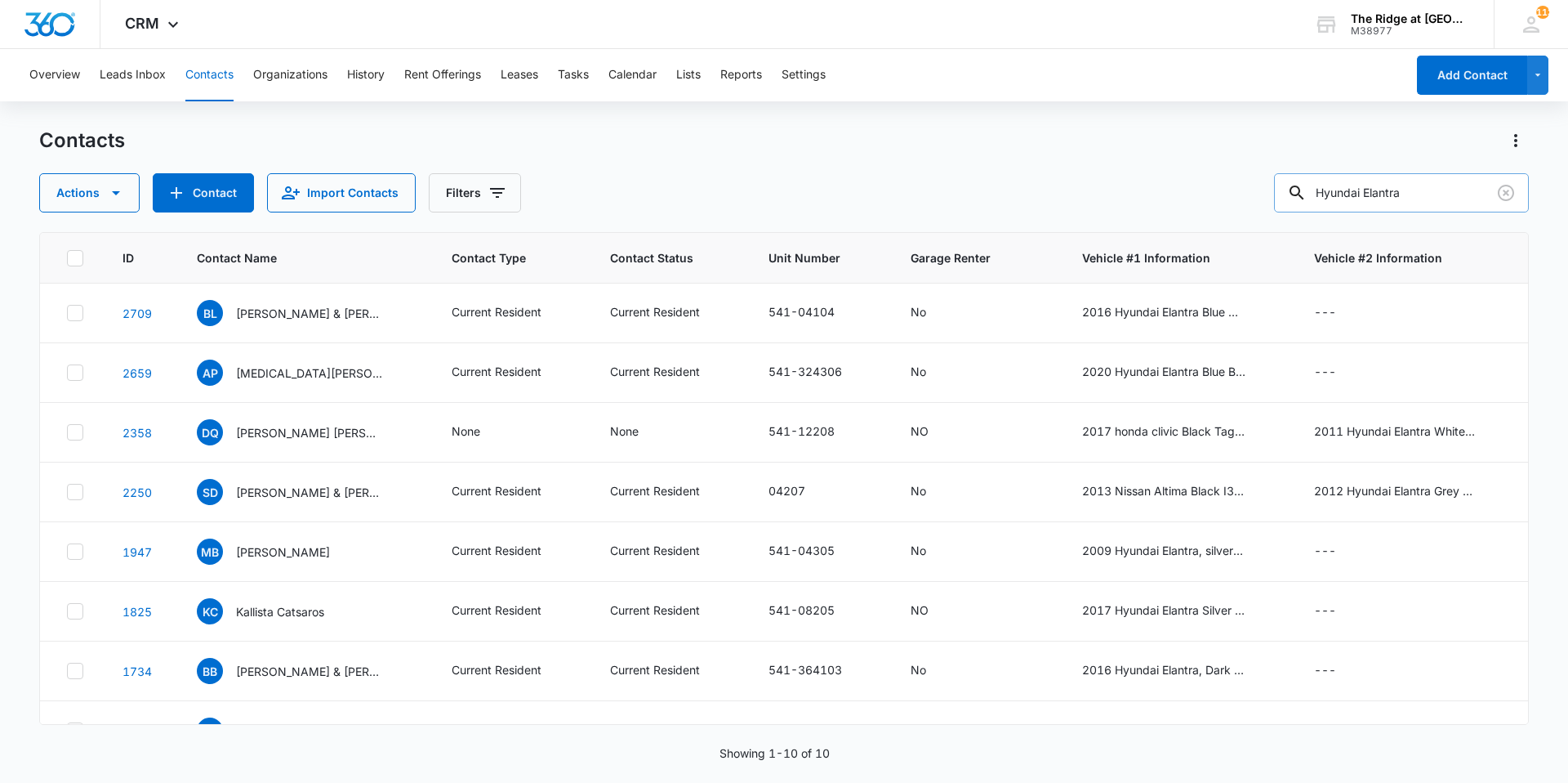
click at [1399, 202] on input "Hyundai Elantra" at bounding box center [1401, 192] width 254 height 40
click at [1397, 202] on input "Hyundai Elantra" at bounding box center [1401, 192] width 254 height 40
type input "ford fusion"
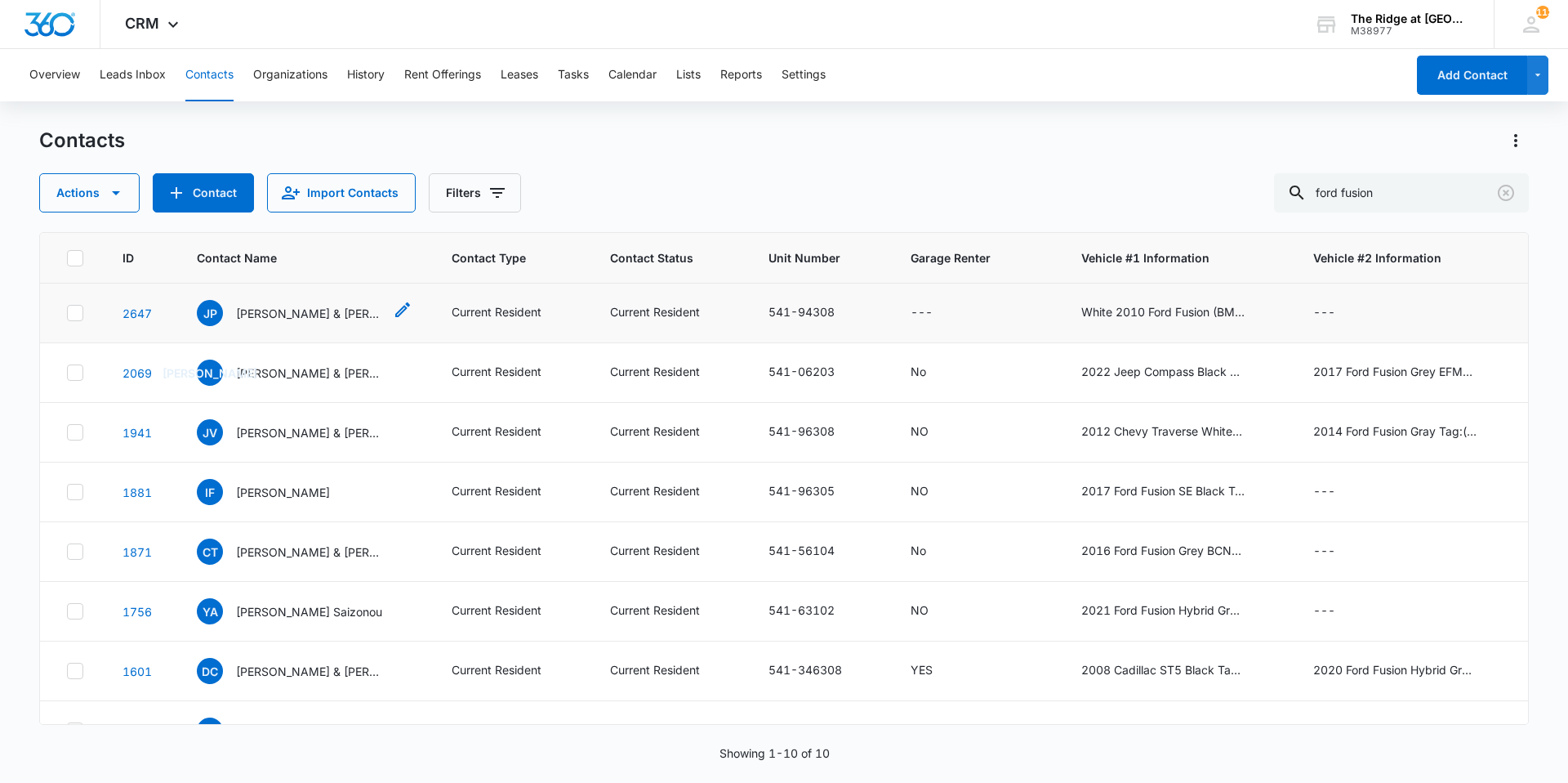
click at [276, 315] on p "[PERSON_NAME] & [PERSON_NAME]" at bounding box center [310, 313] width 147 height 17
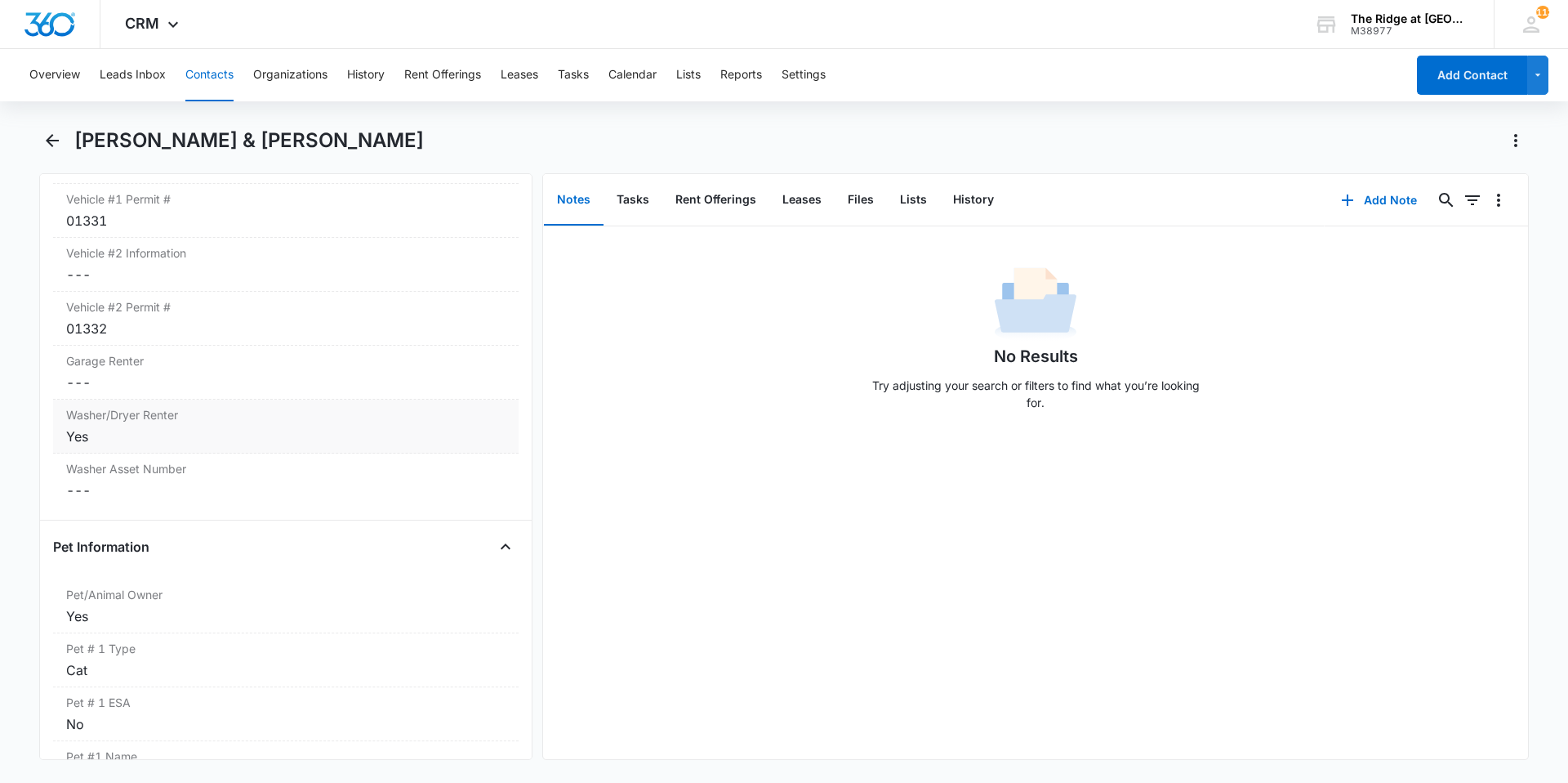
scroll to position [1798, 0]
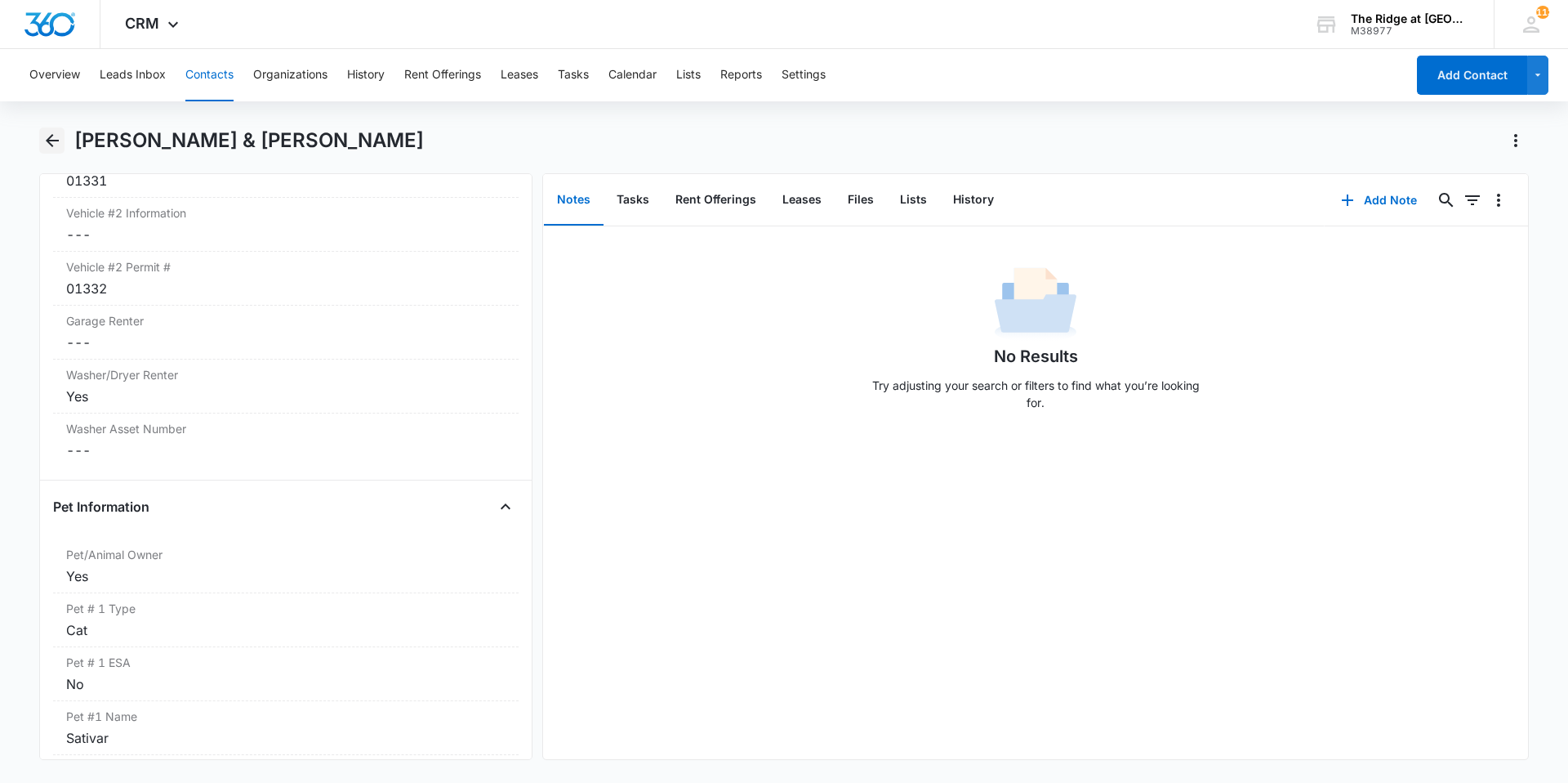
click at [51, 142] on icon "Back" at bounding box center [51, 140] width 19 height 19
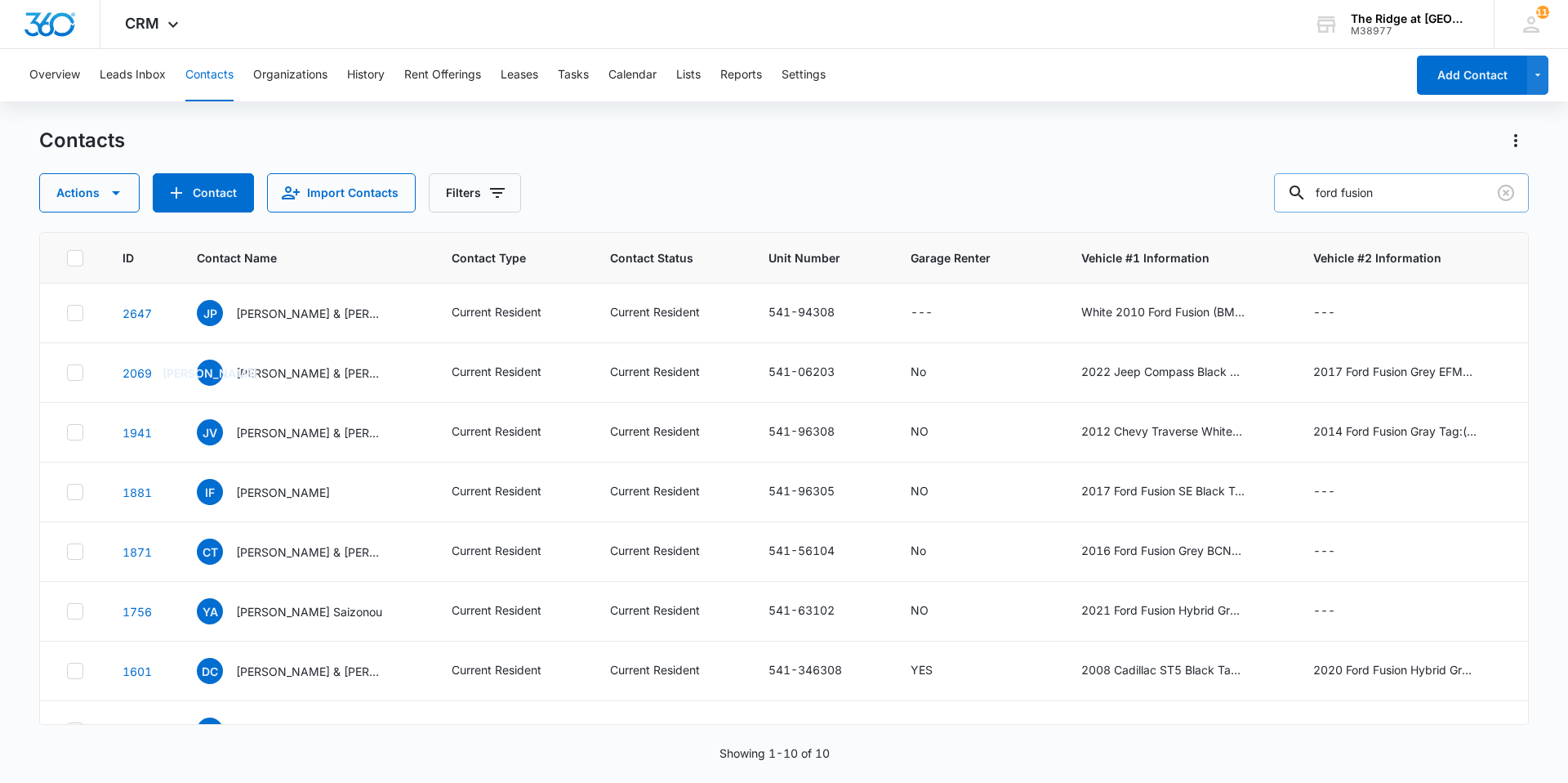
click at [1434, 182] on input "ford fusion" at bounding box center [1401, 192] width 254 height 40
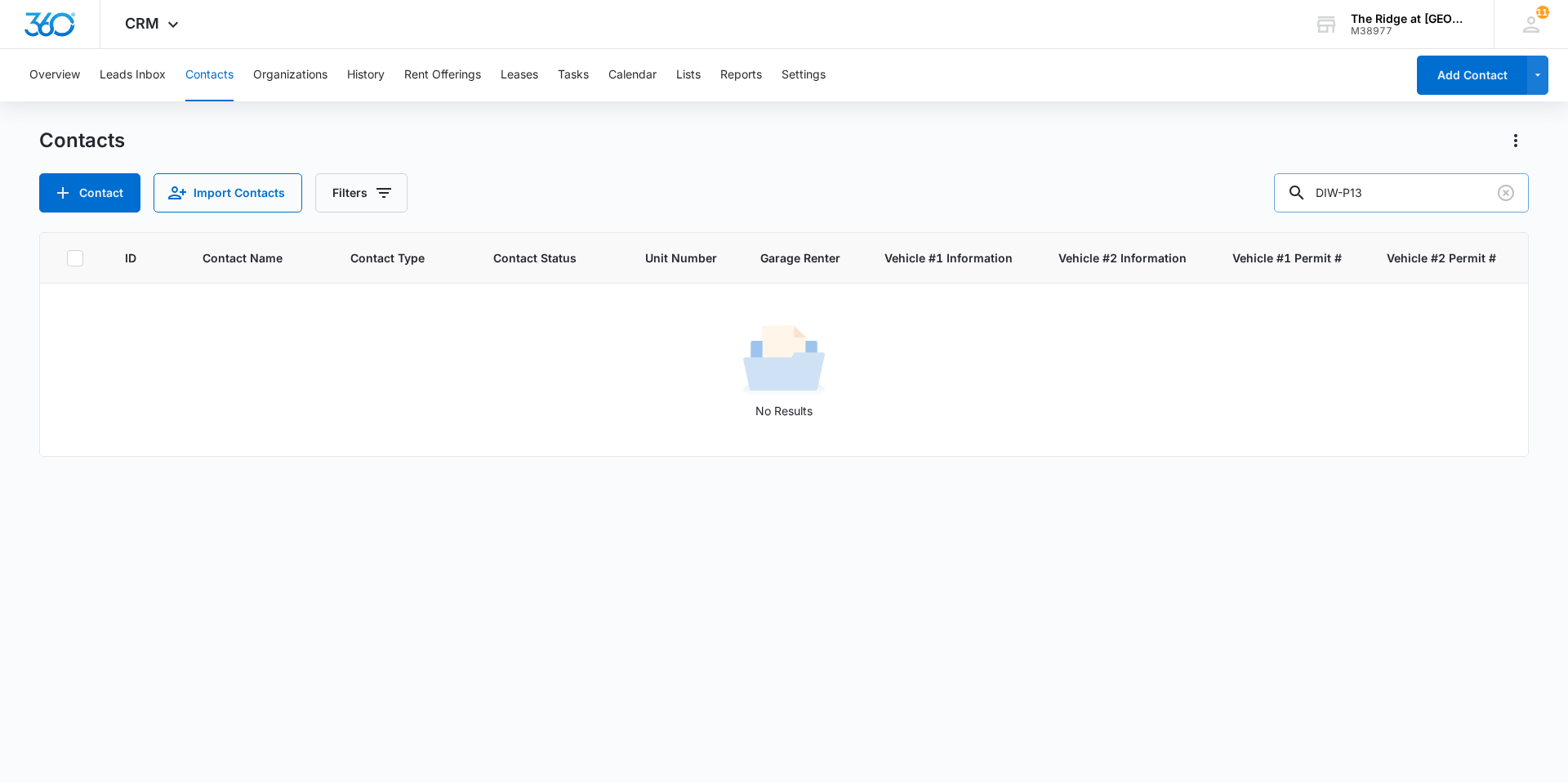
type input "DIWP13"
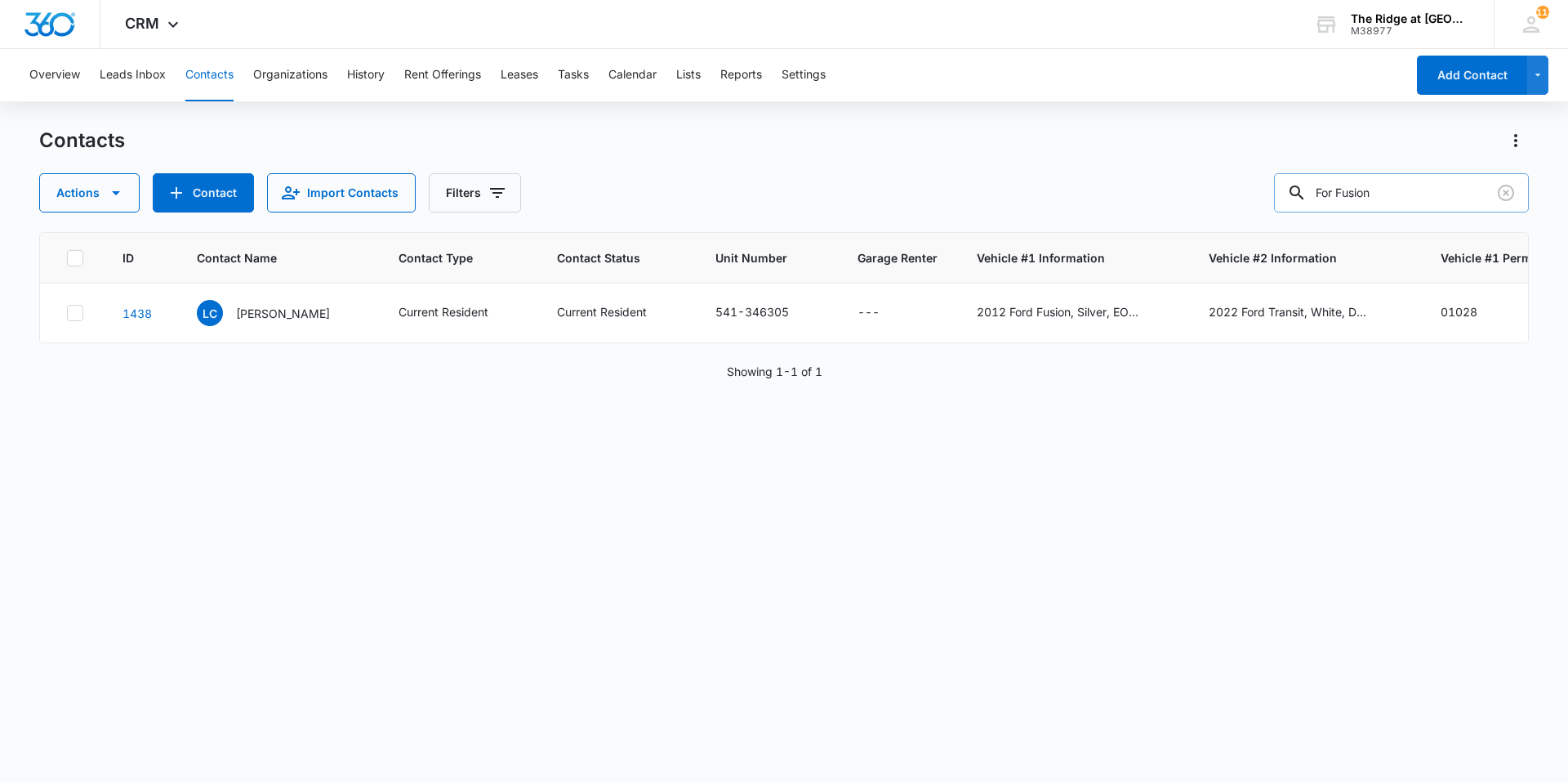
click at [1351, 193] on input "For Fusion" at bounding box center [1401, 192] width 254 height 40
type input "Ford Fusion"
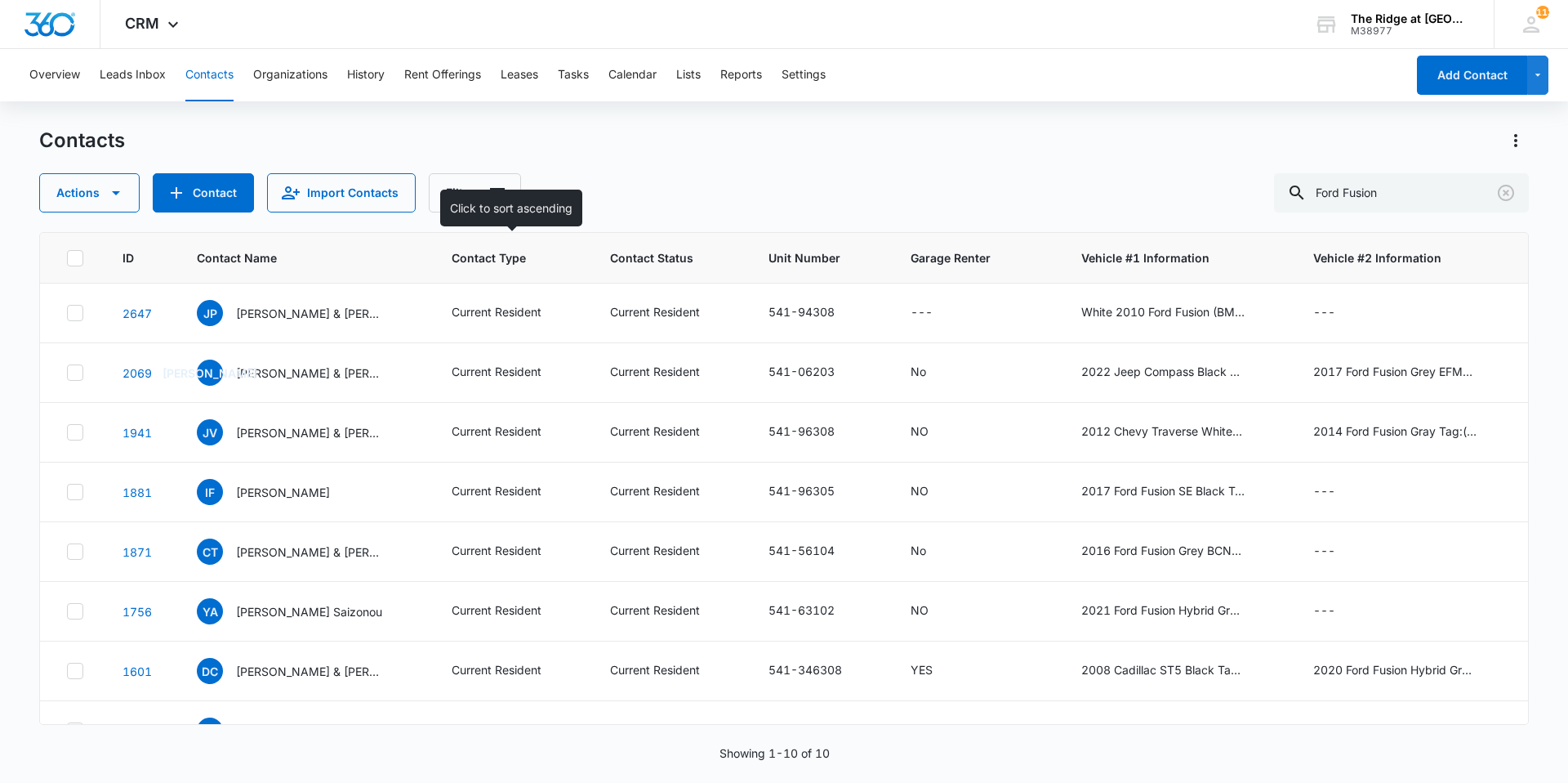
click at [500, 252] on span "Contact Type" at bounding box center [500, 257] width 96 height 17
click at [325, 313] on p "[PERSON_NAME] & [PERSON_NAME]" at bounding box center [310, 313] width 147 height 17
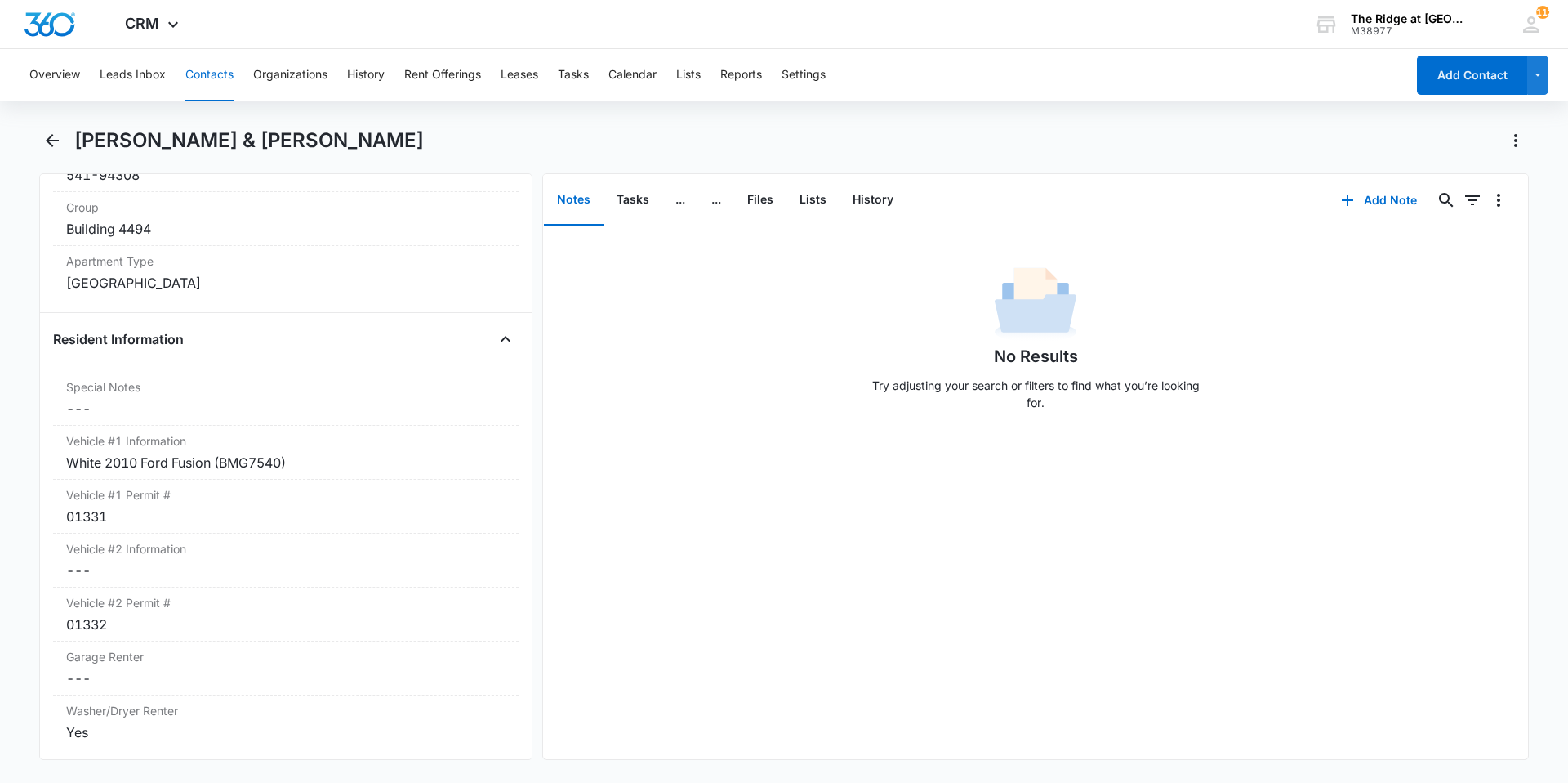
scroll to position [1470, 0]
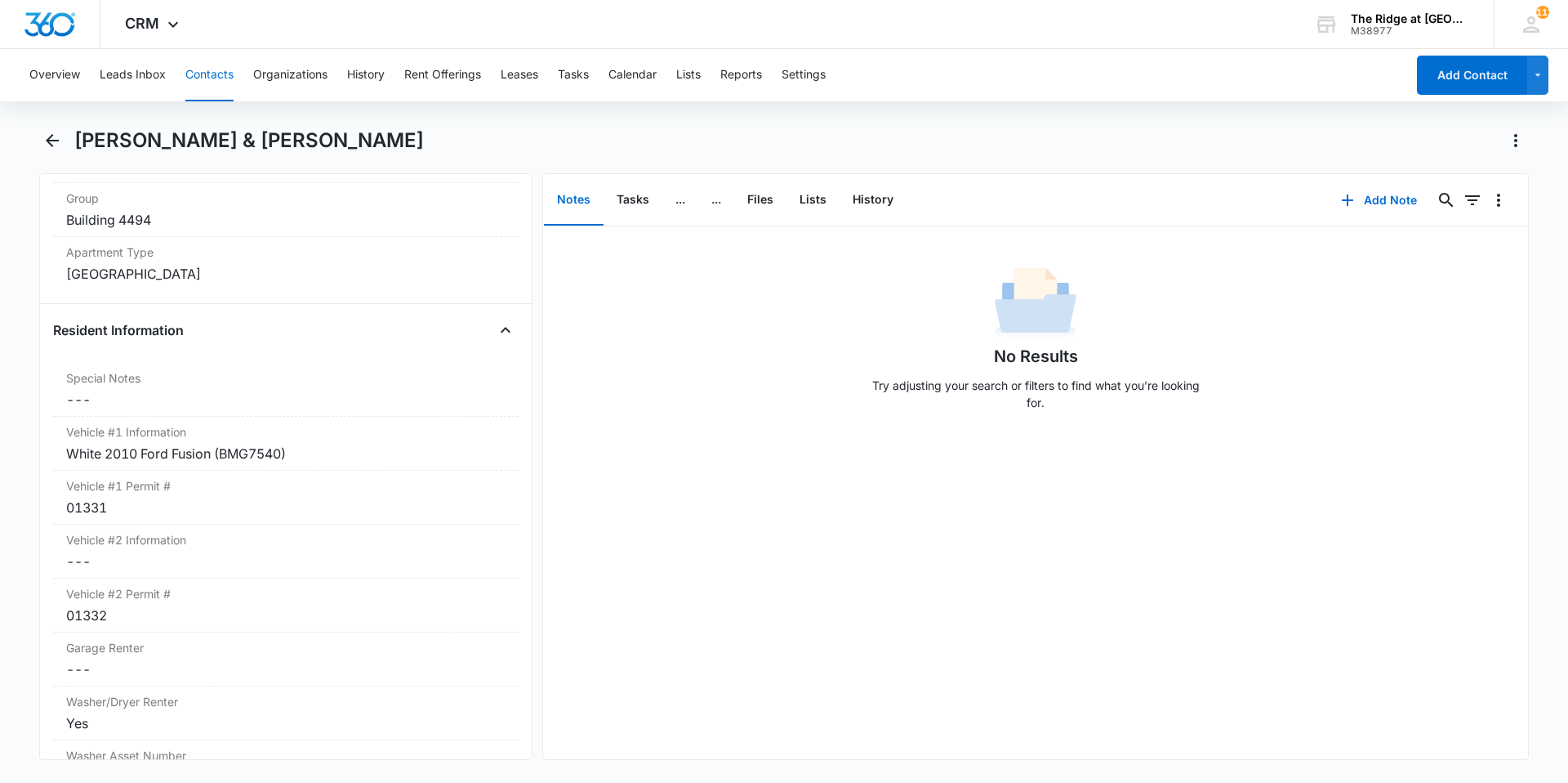
click at [197, 72] on button "Contacts" at bounding box center [209, 74] width 48 height 52
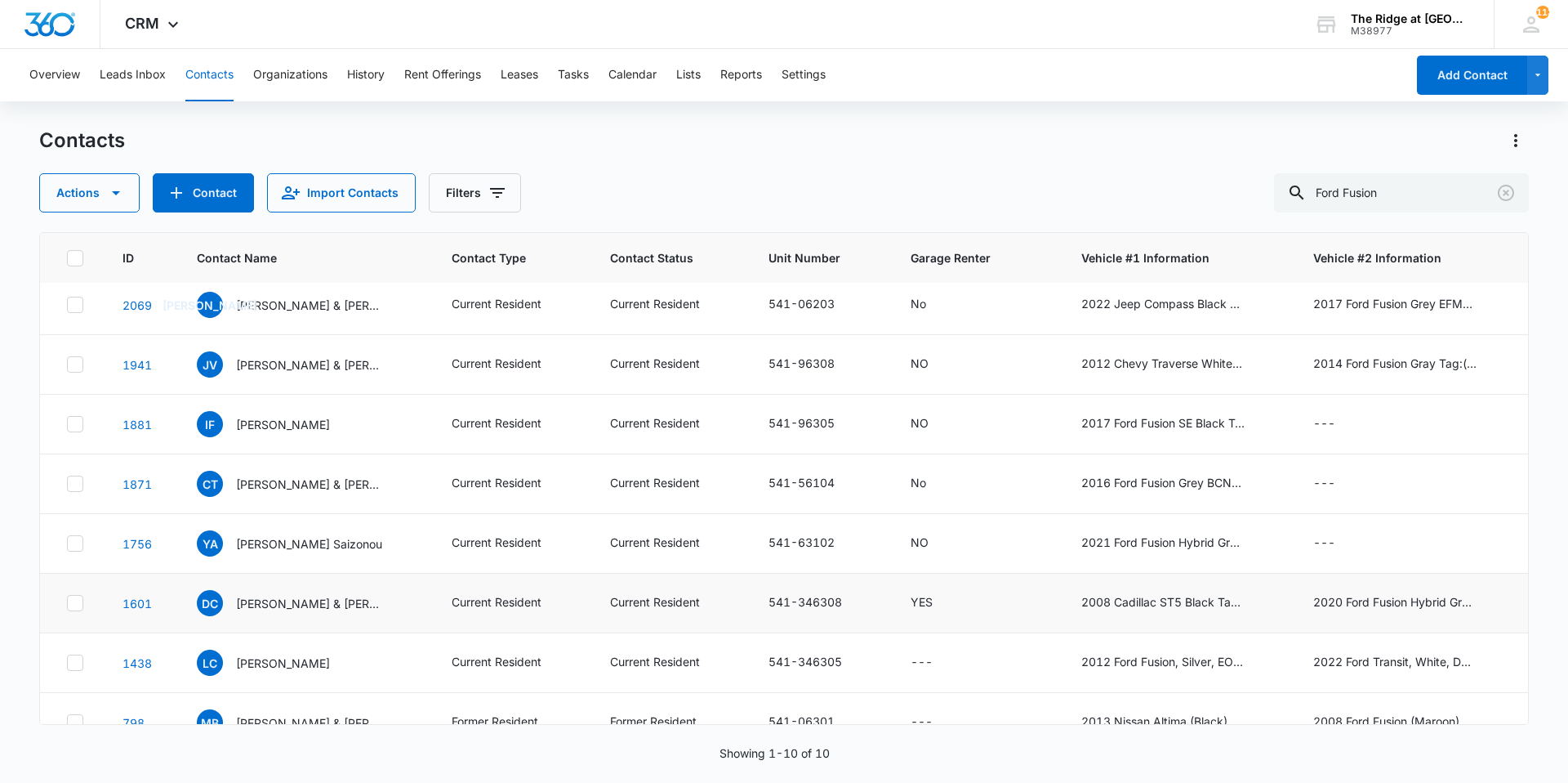
scroll to position [167, 0]
